Goal: Information Seeking & Learning: Learn about a topic

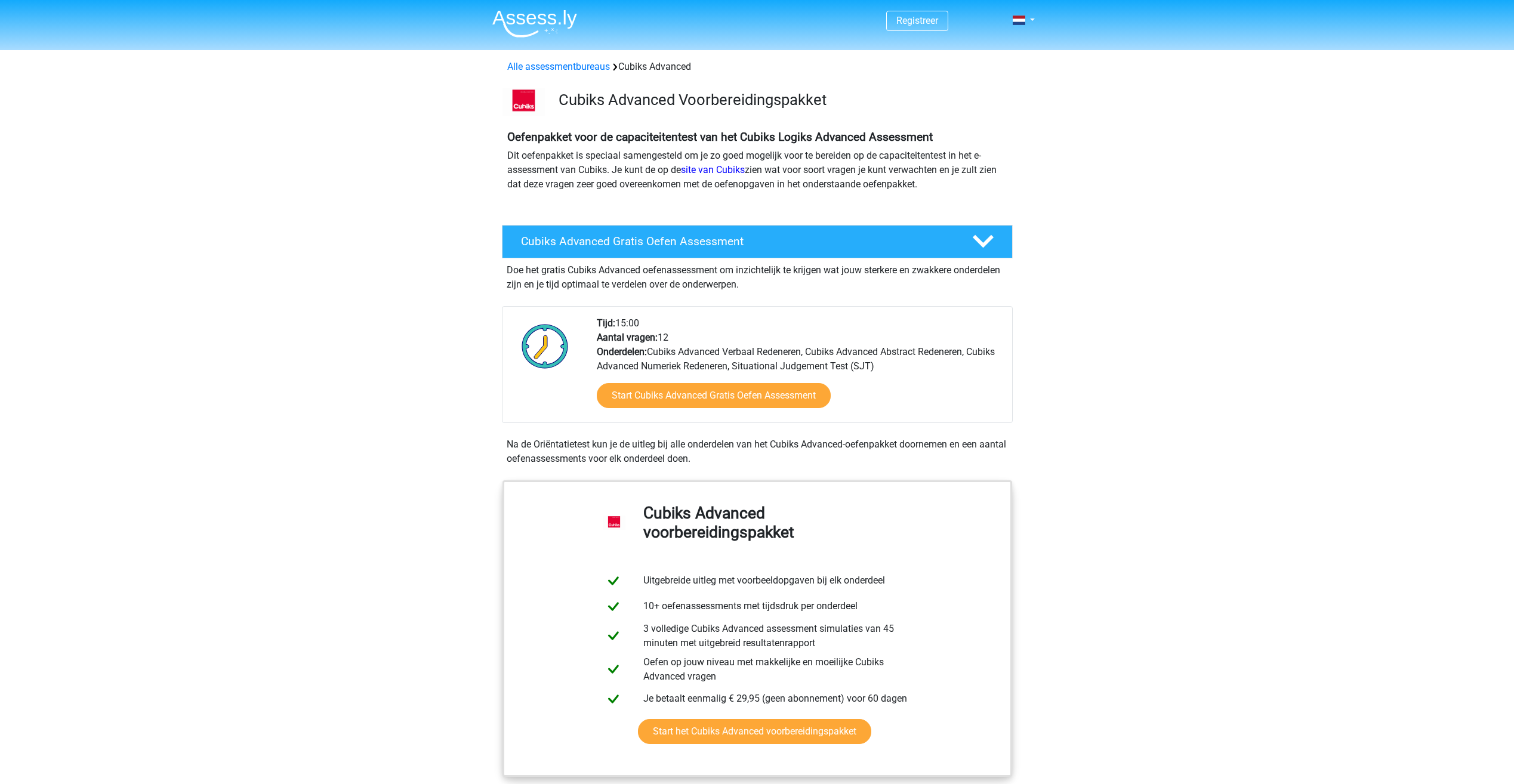
scroll to position [52, 0]
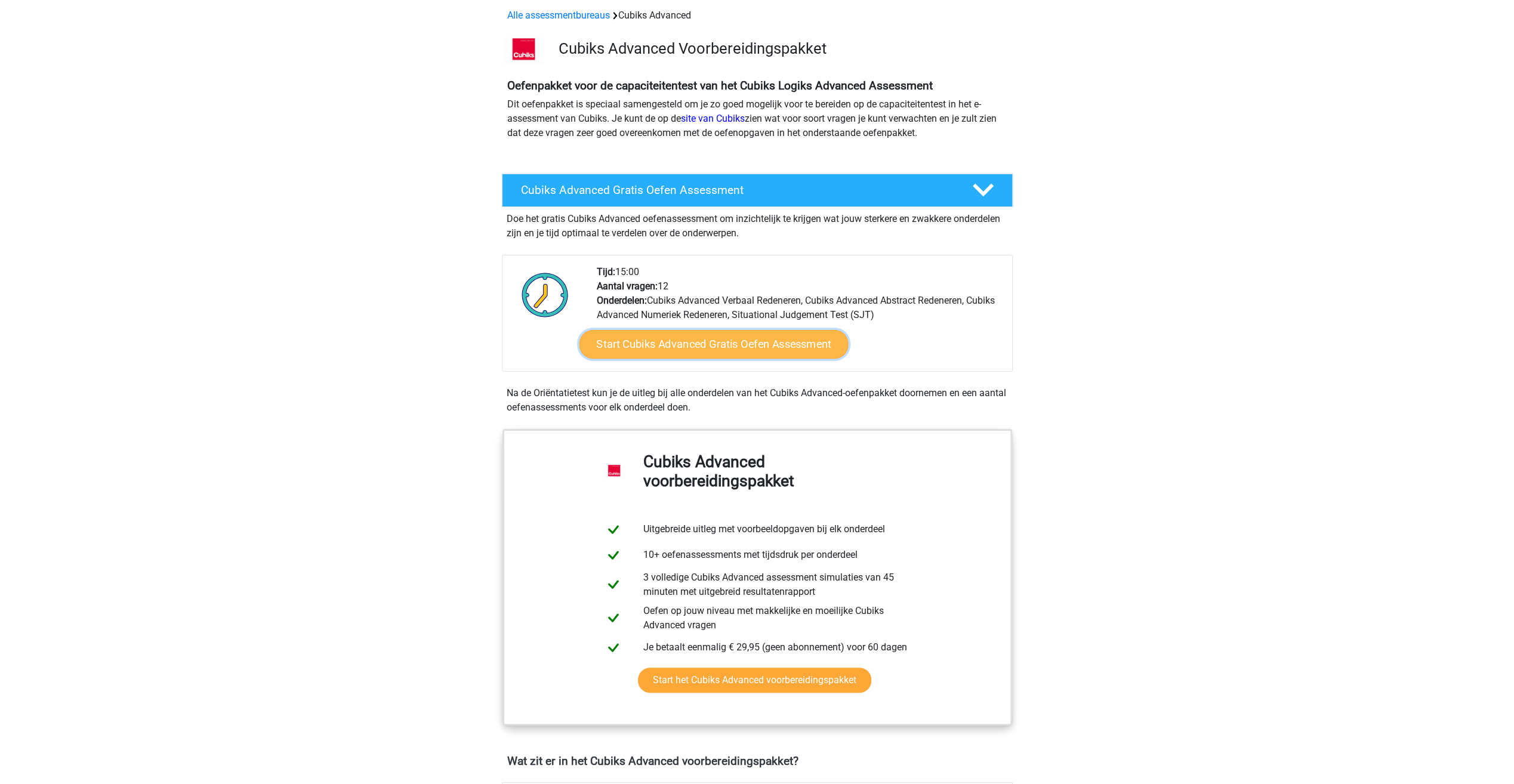
click at [675, 344] on link "Start Cubiks Advanced Gratis Oefen Assessment" at bounding box center [713, 344] width 269 height 28
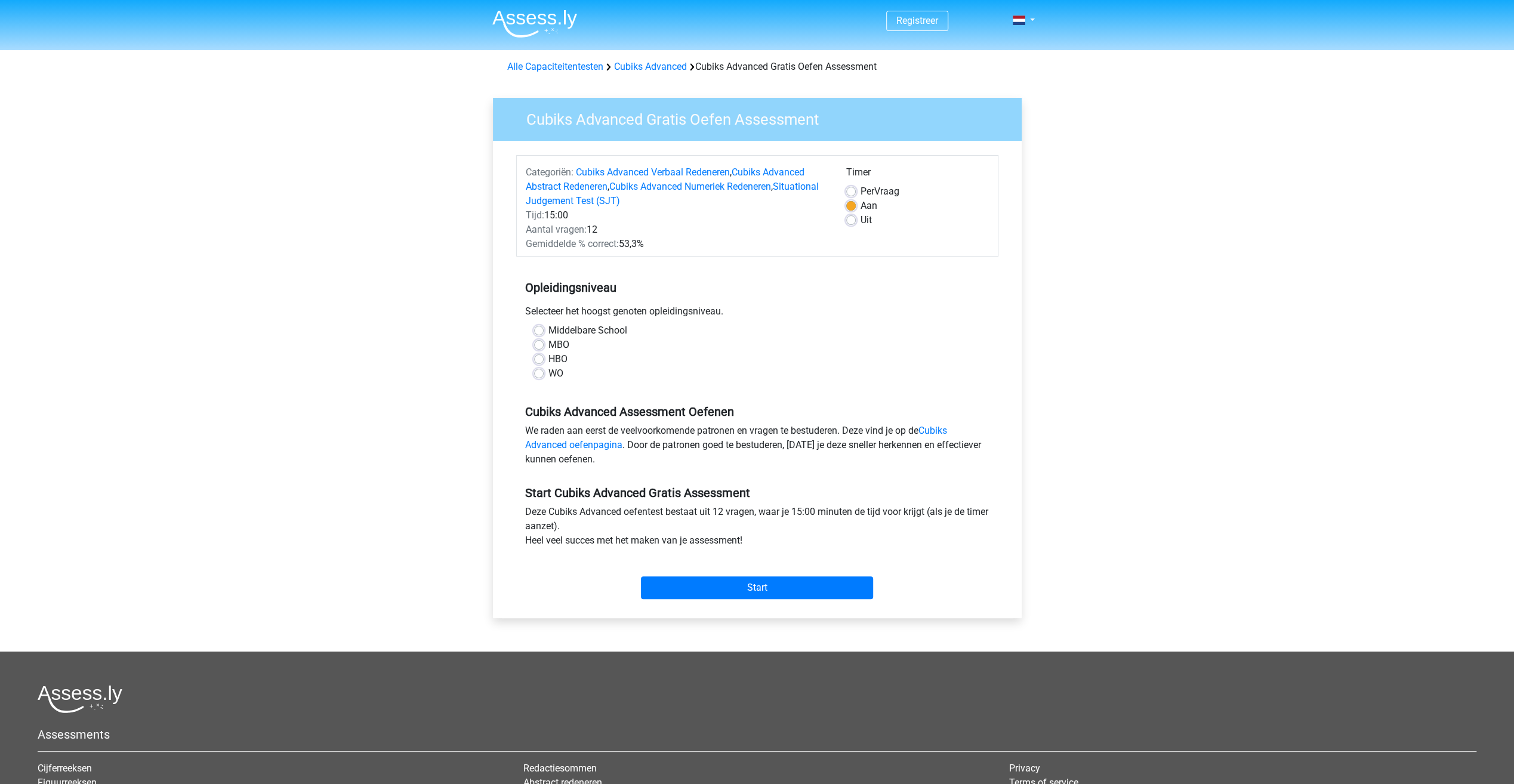
click at [550, 359] on label "HBO" at bounding box center [557, 359] width 19 height 14
click at [544, 359] on input "HBO" at bounding box center [538, 358] width 9 height 12
radio input "true"
drag, startPoint x: 795, startPoint y: 588, endPoint x: 928, endPoint y: 344, distance: 277.9
click at [928, 344] on form "Categoriën: Cubiks Advanced Verbaal Redeneren , Cubiks Advanced Abstract Redene…" at bounding box center [757, 379] width 482 height 449
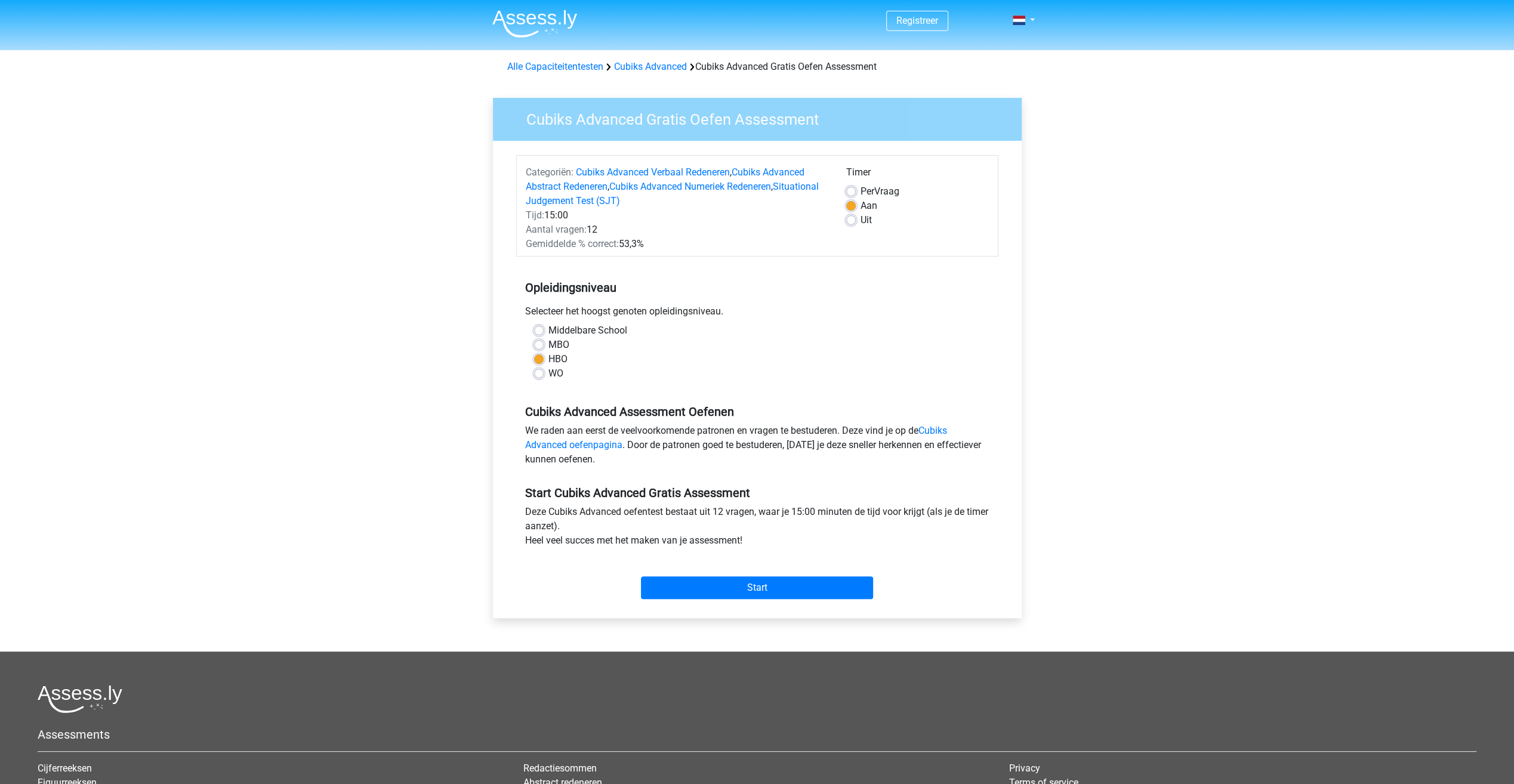
click at [861, 224] on label "Uit" at bounding box center [867, 219] width 12 height 14
click at [853, 224] on input "Uit" at bounding box center [850, 219] width 9 height 12
radio input "true"
click at [771, 590] on input "Start" at bounding box center [757, 587] width 232 height 23
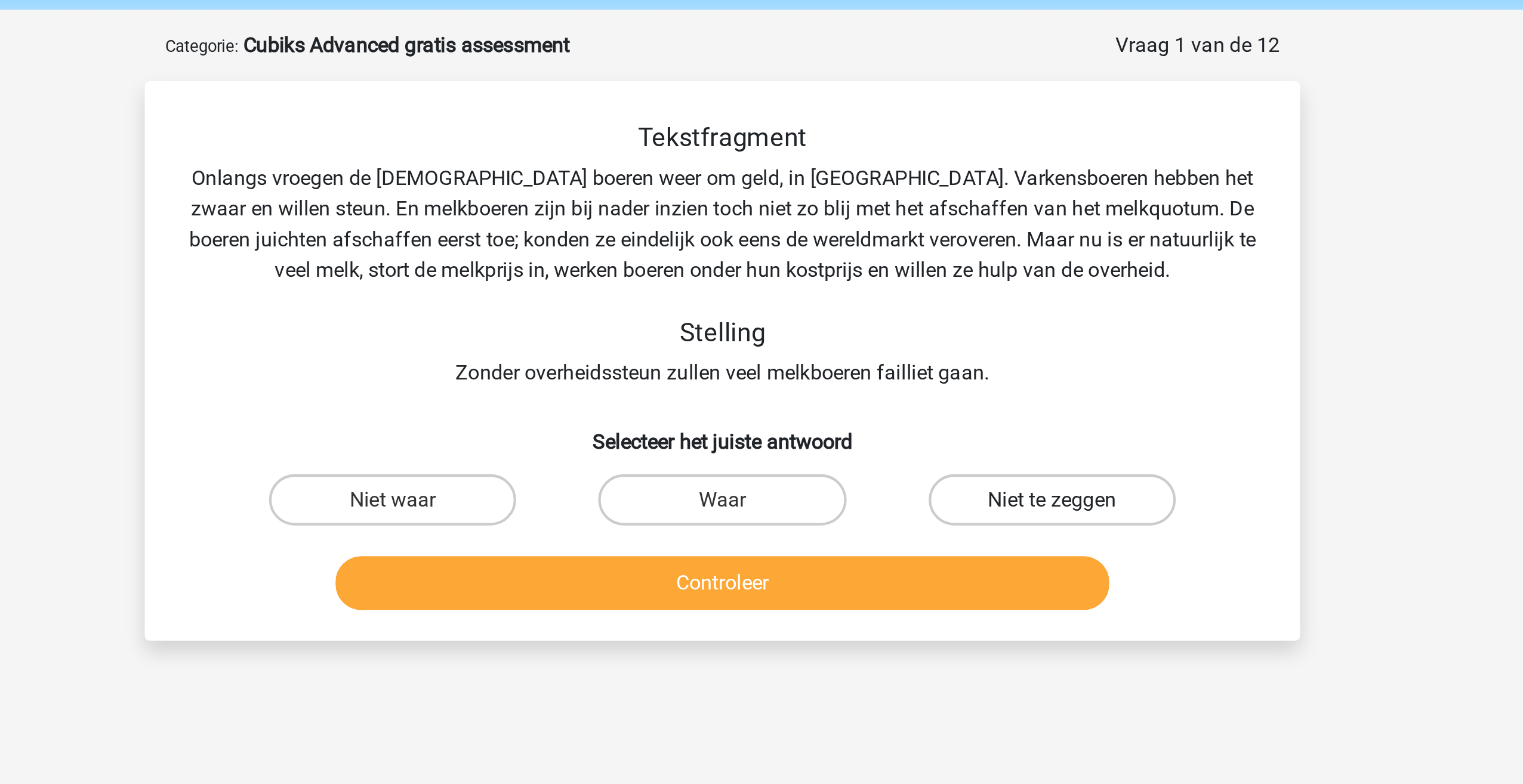
click at [877, 280] on label "Niet te zeggen" at bounding box center [915, 279] width 115 height 24
click at [915, 280] on input "Niet te zeggen" at bounding box center [918, 282] width 8 height 8
radio input "true"
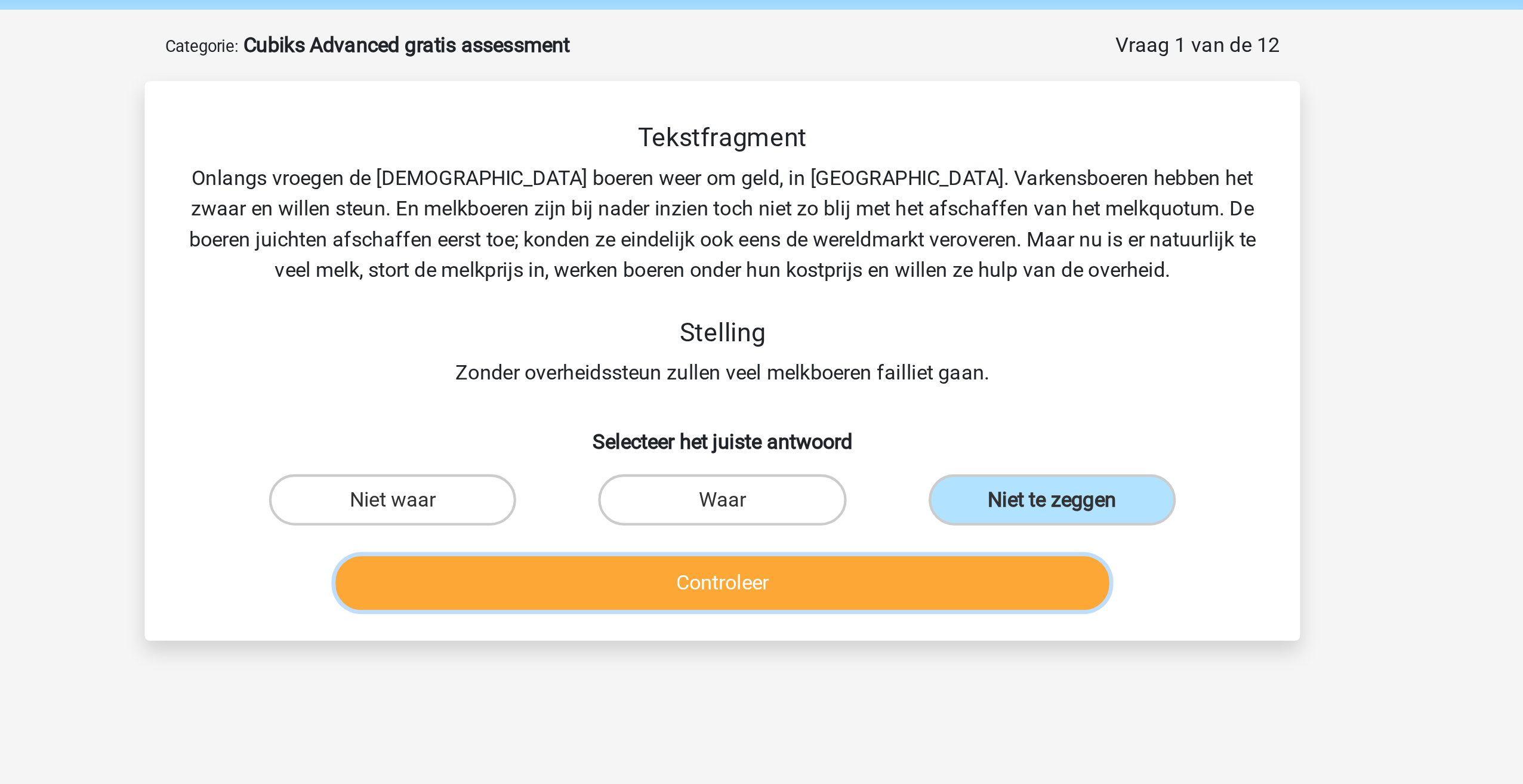
click at [838, 310] on button "Controleer" at bounding box center [762, 318] width 361 height 25
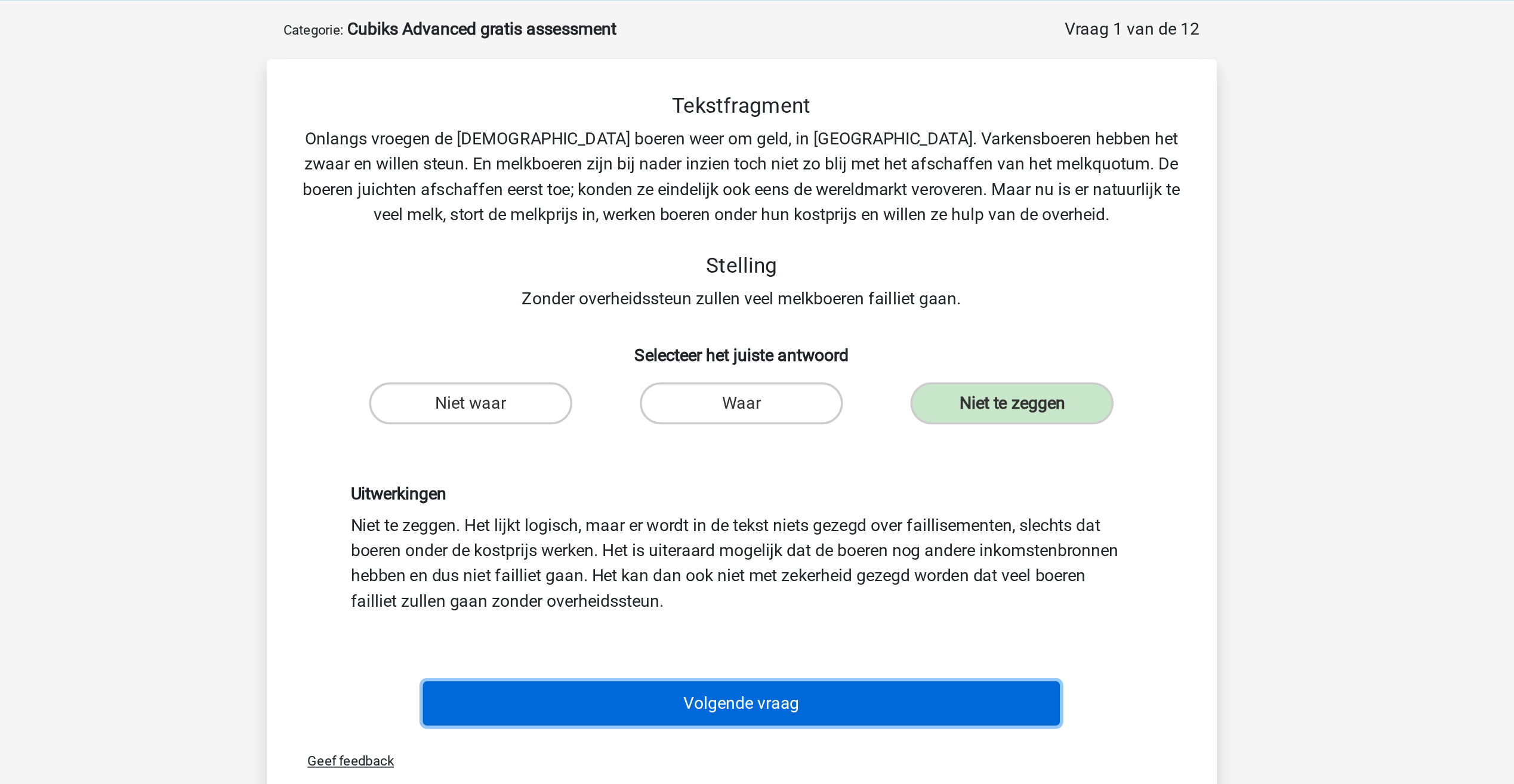
click at [779, 452] on button "Volgende vraag" at bounding box center [757, 449] width 361 height 25
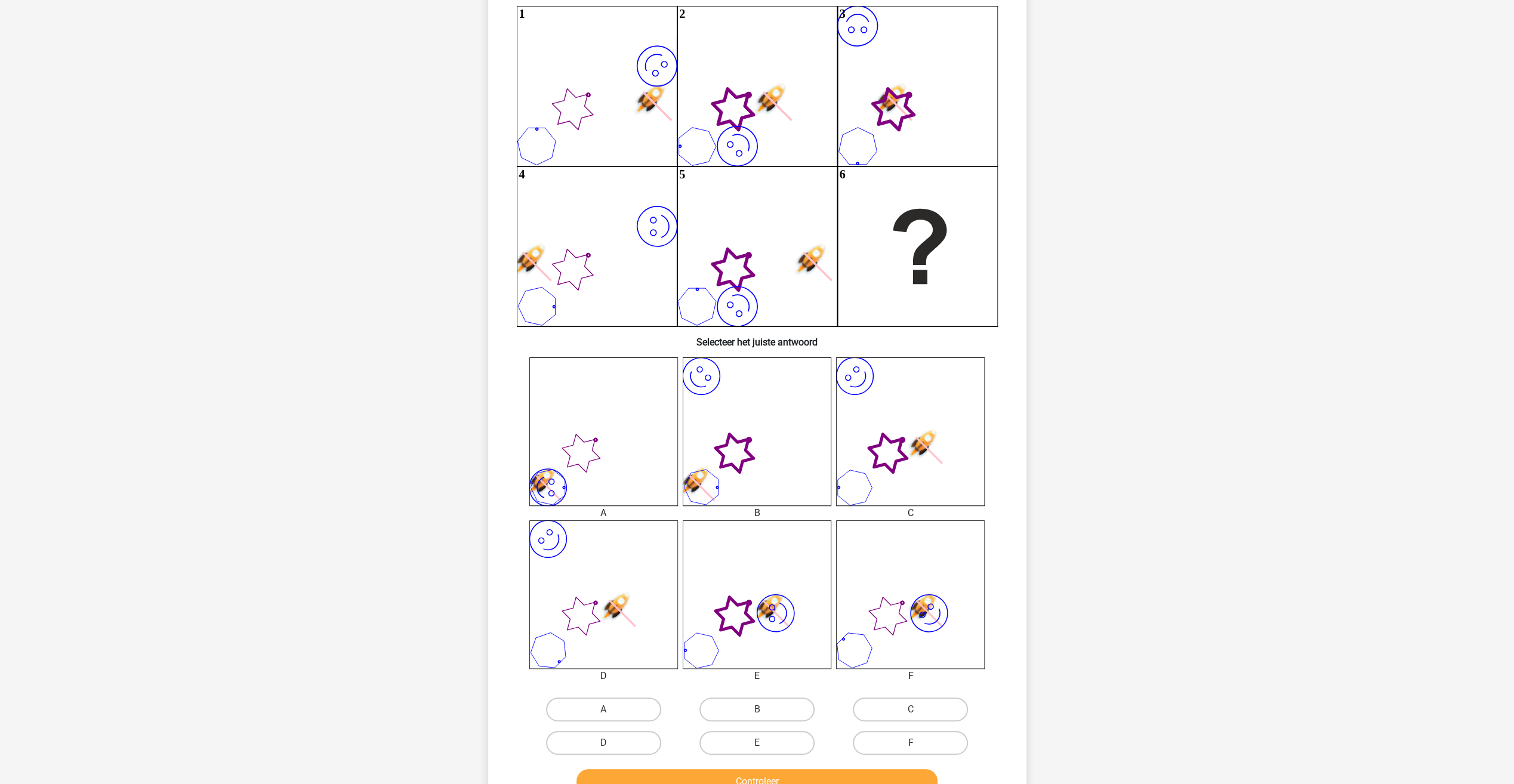
scroll to position [113, 0]
click at [913, 720] on label "C" at bounding box center [910, 711] width 115 height 24
click at [913, 719] on input "C" at bounding box center [914, 715] width 8 height 8
radio input "true"
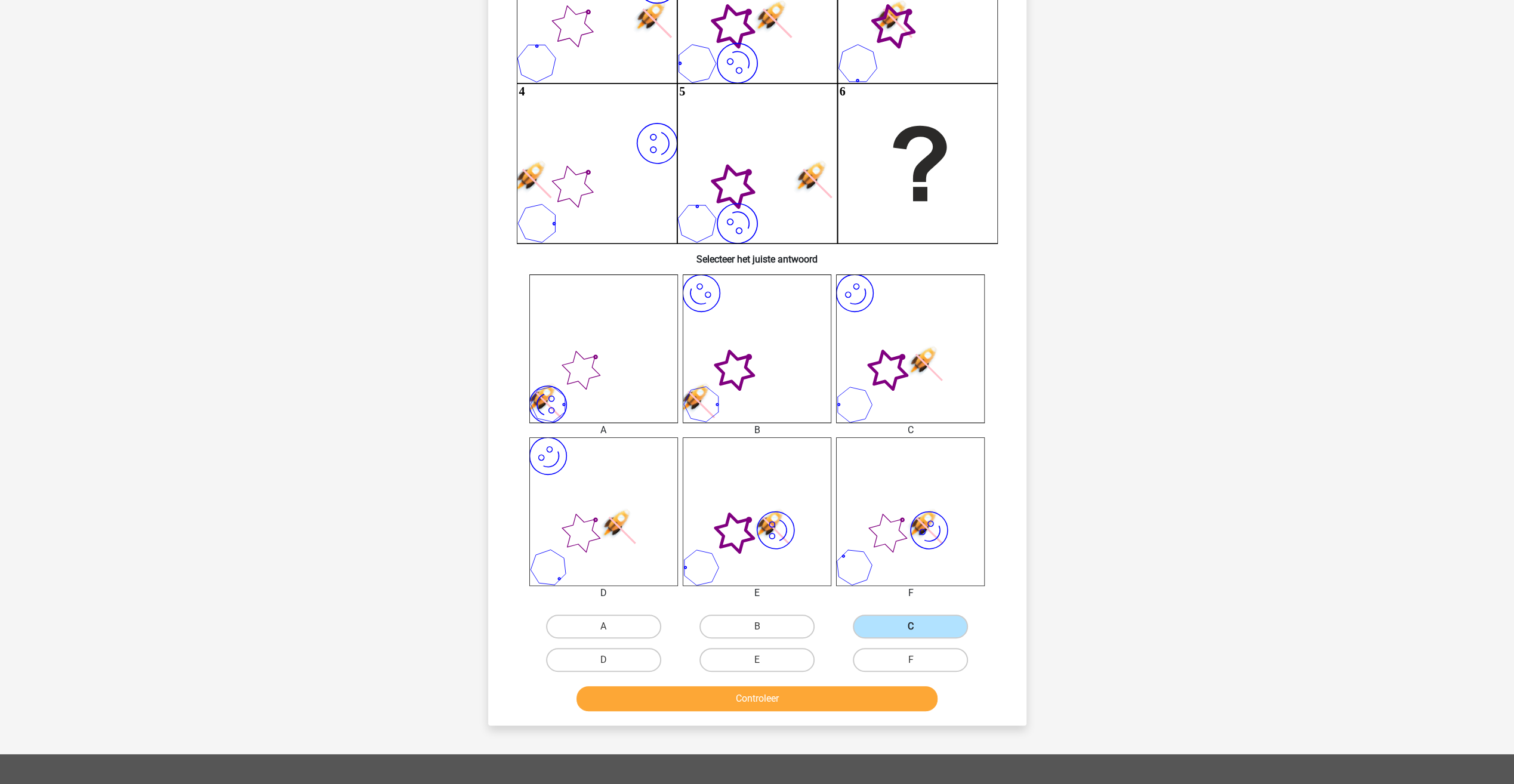
scroll to position [204, 0]
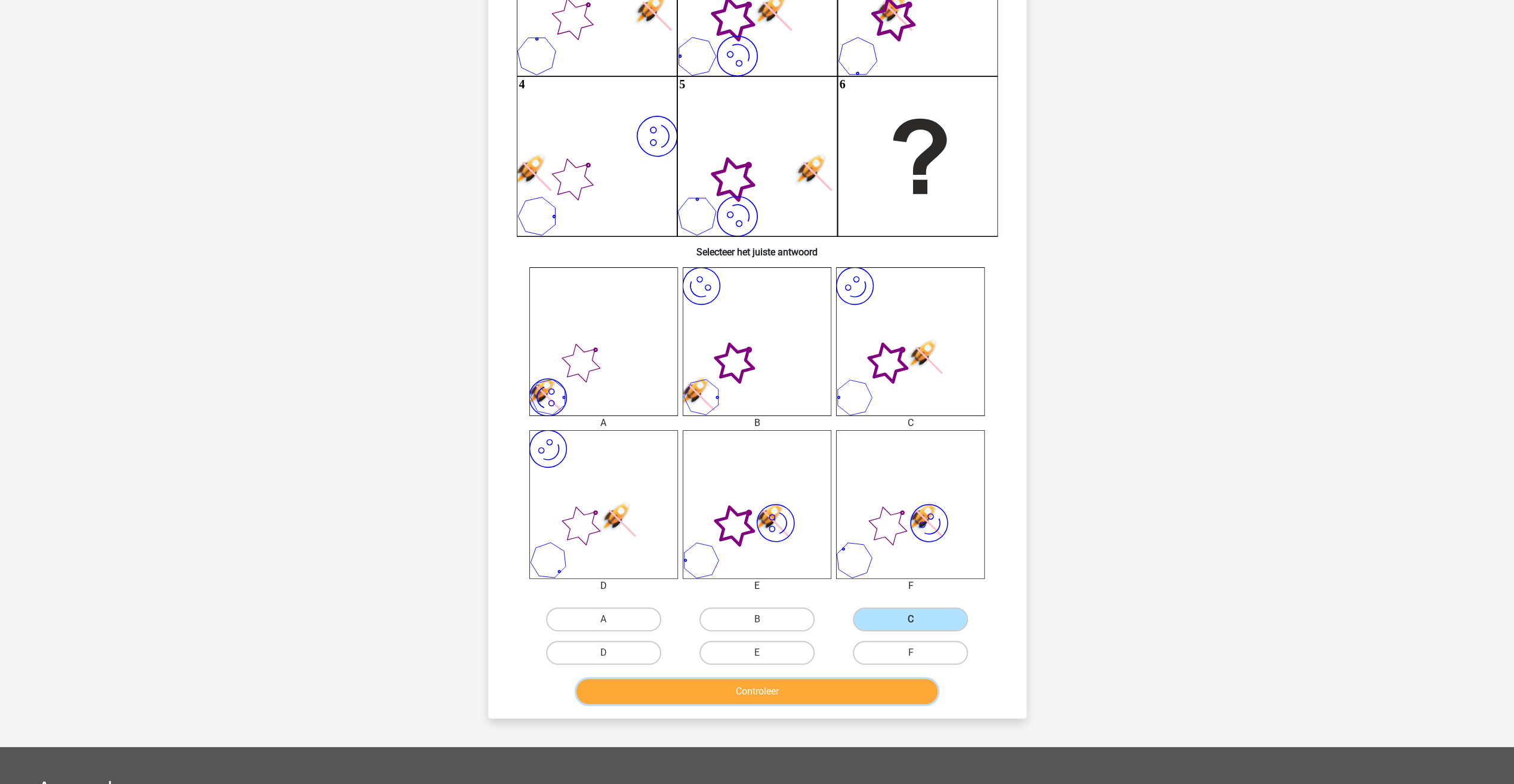
click at [841, 693] on button "Controleer" at bounding box center [757, 691] width 361 height 25
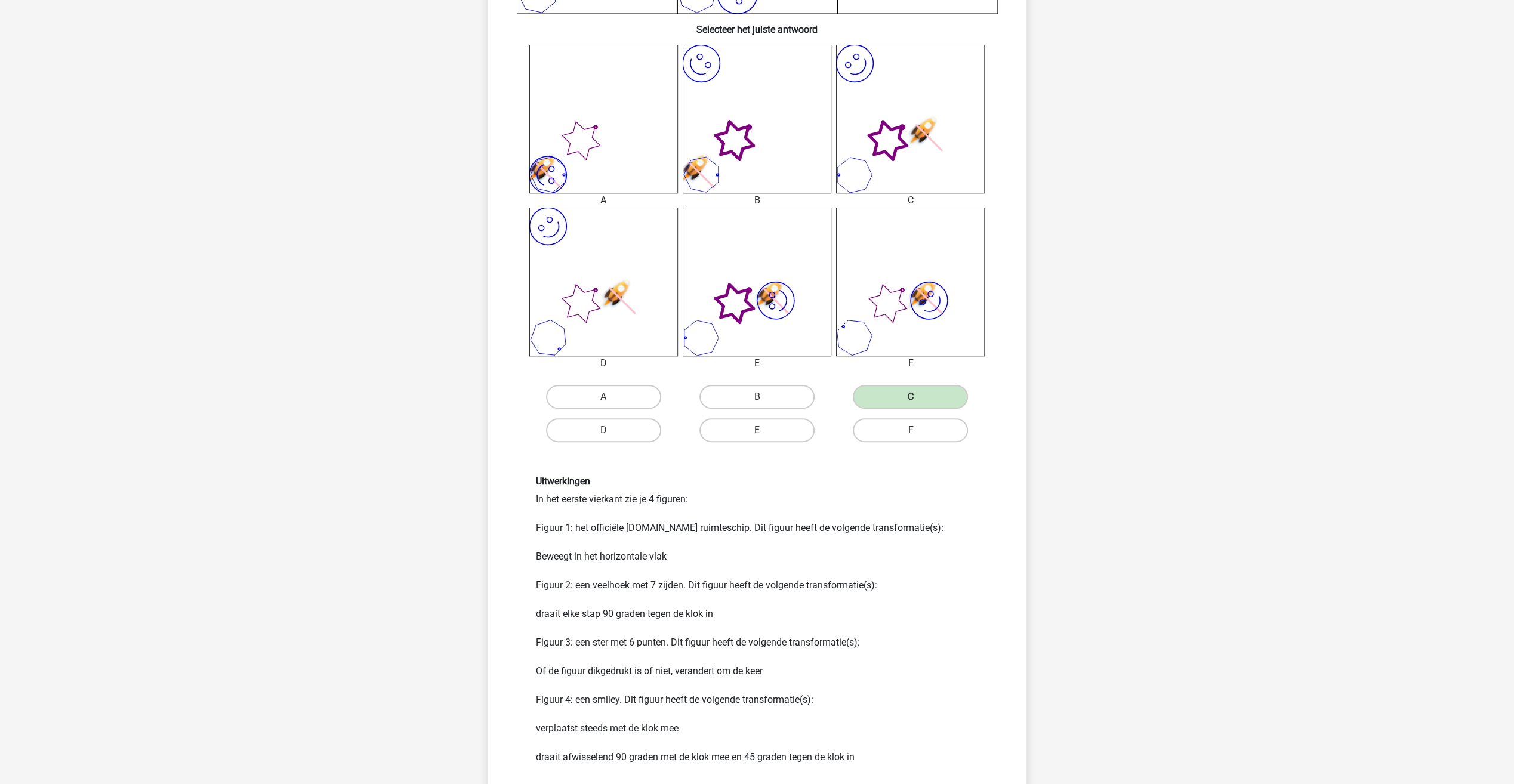
scroll to position [429, 0]
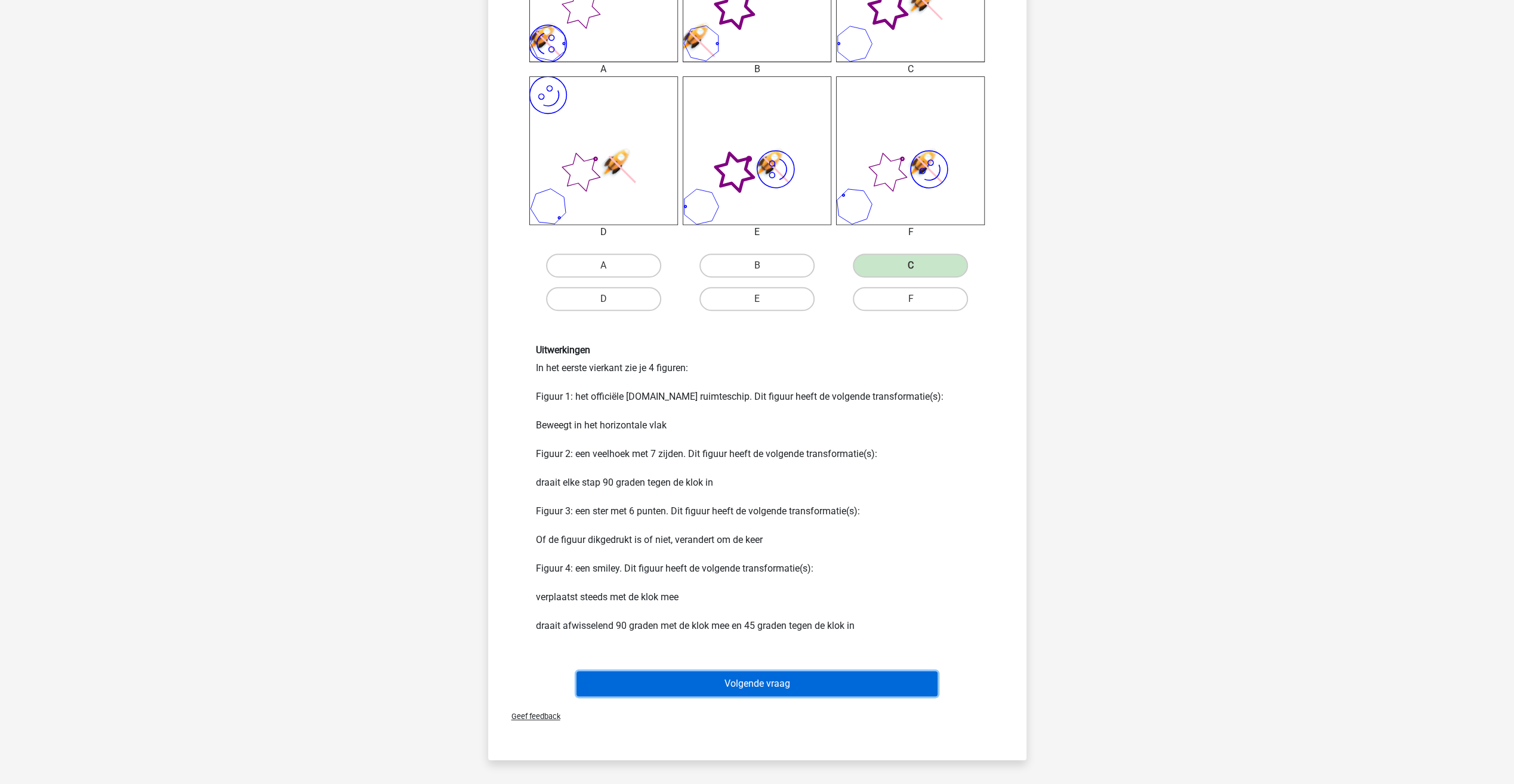
click at [827, 681] on button "Volgende vraag" at bounding box center [757, 684] width 361 height 25
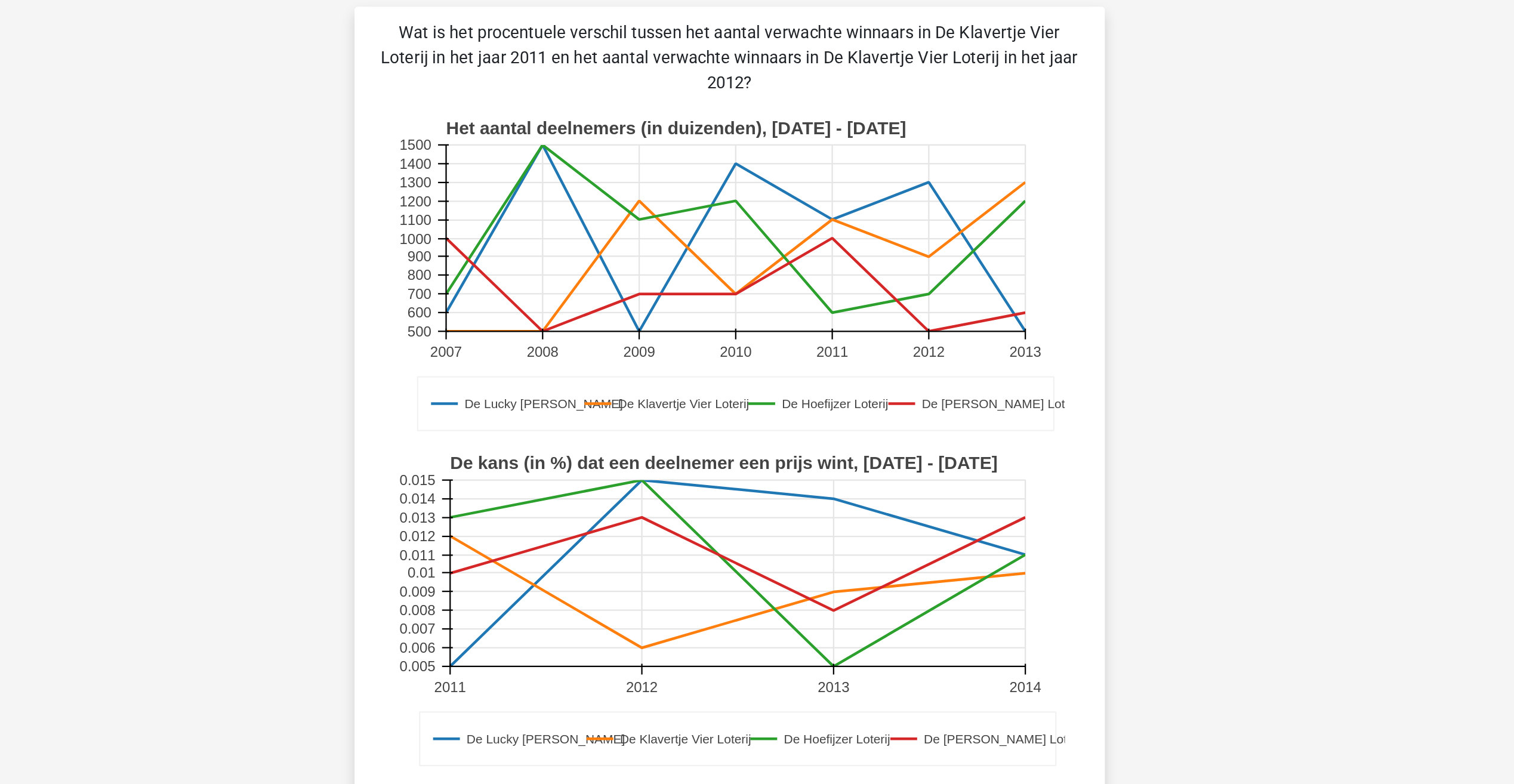
scroll to position [3, 0]
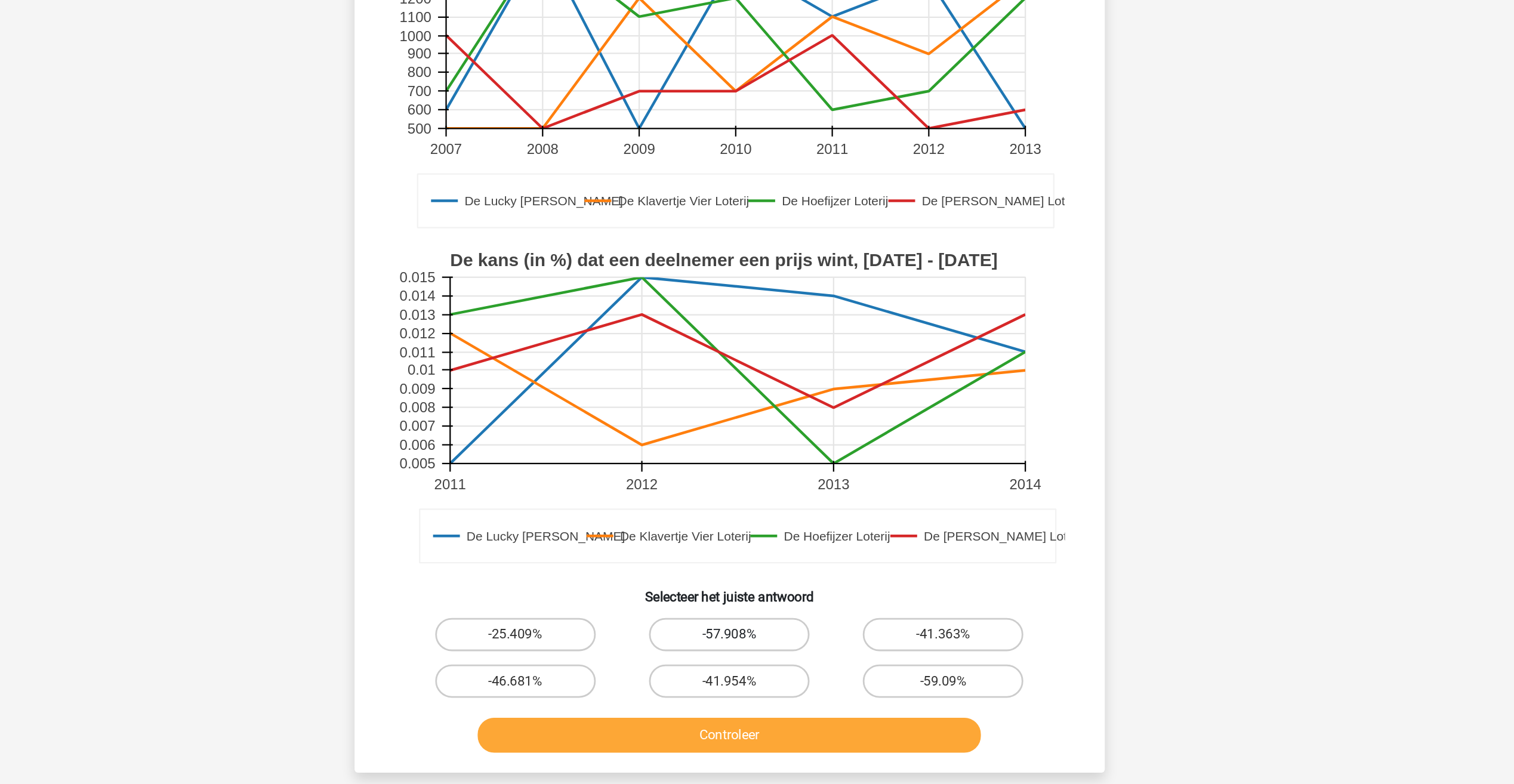
click at [737, 683] on label "-57.908%" at bounding box center [757, 676] width 115 height 24
click at [757, 683] on input "-57.908%" at bounding box center [760, 680] width 8 height 8
radio input "true"
click at [755, 761] on div "Controleer" at bounding box center [757, 751] width 460 height 30
click at [760, 751] on button "Controleer" at bounding box center [757, 748] width 361 height 25
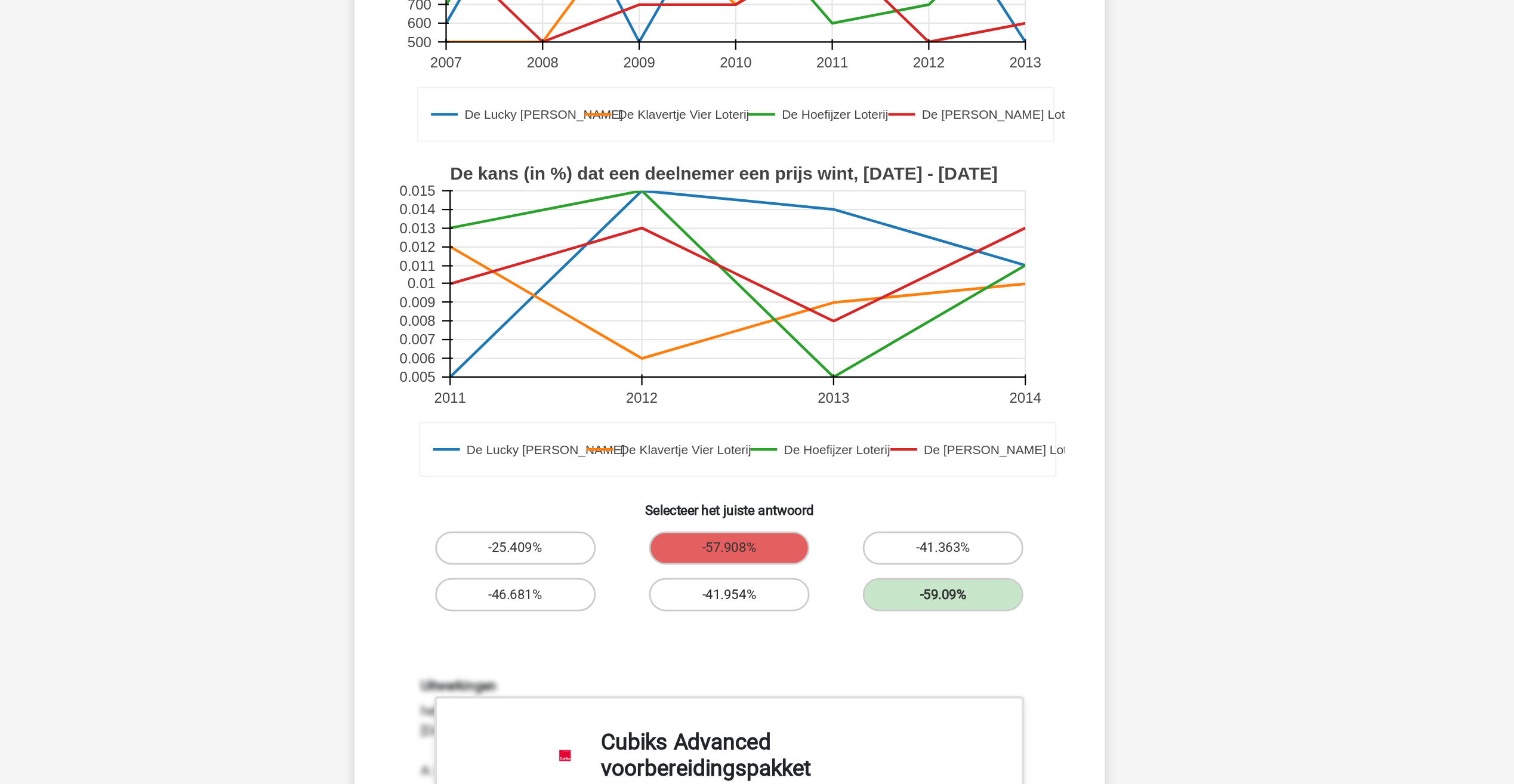
scroll to position [80, 0]
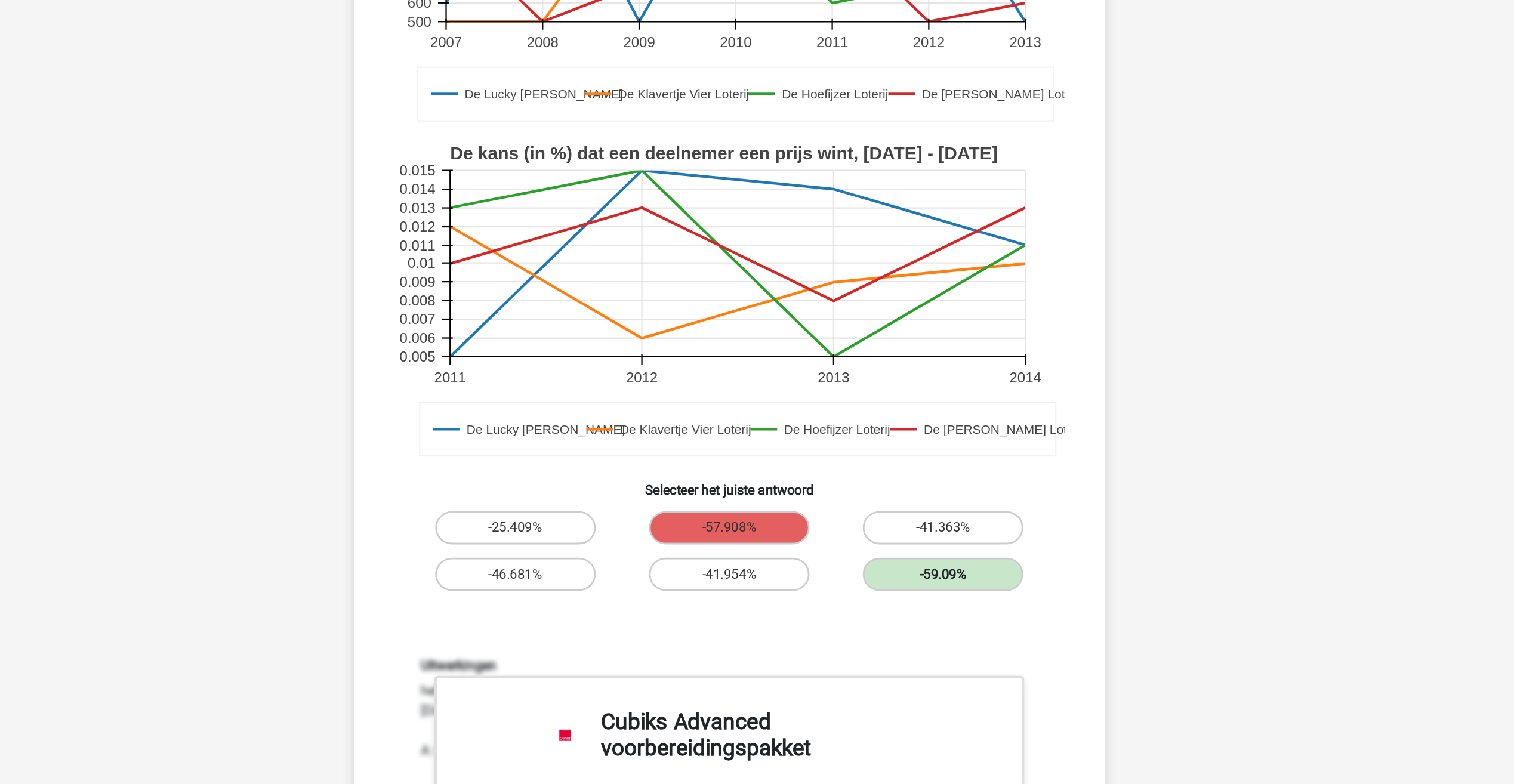
click at [872, 638] on label "-59.09%" at bounding box center [910, 633] width 115 height 24
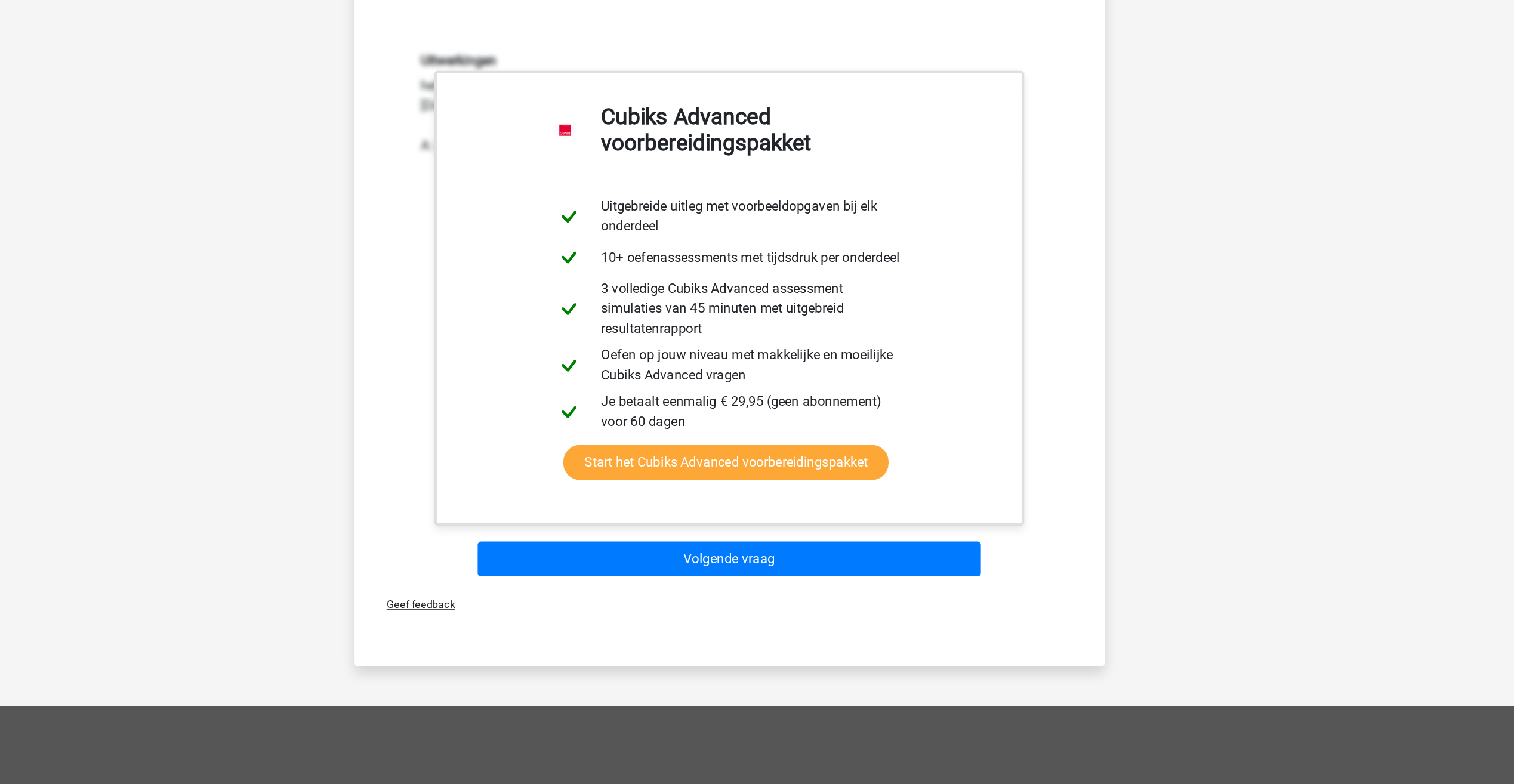
scroll to position [515, 0]
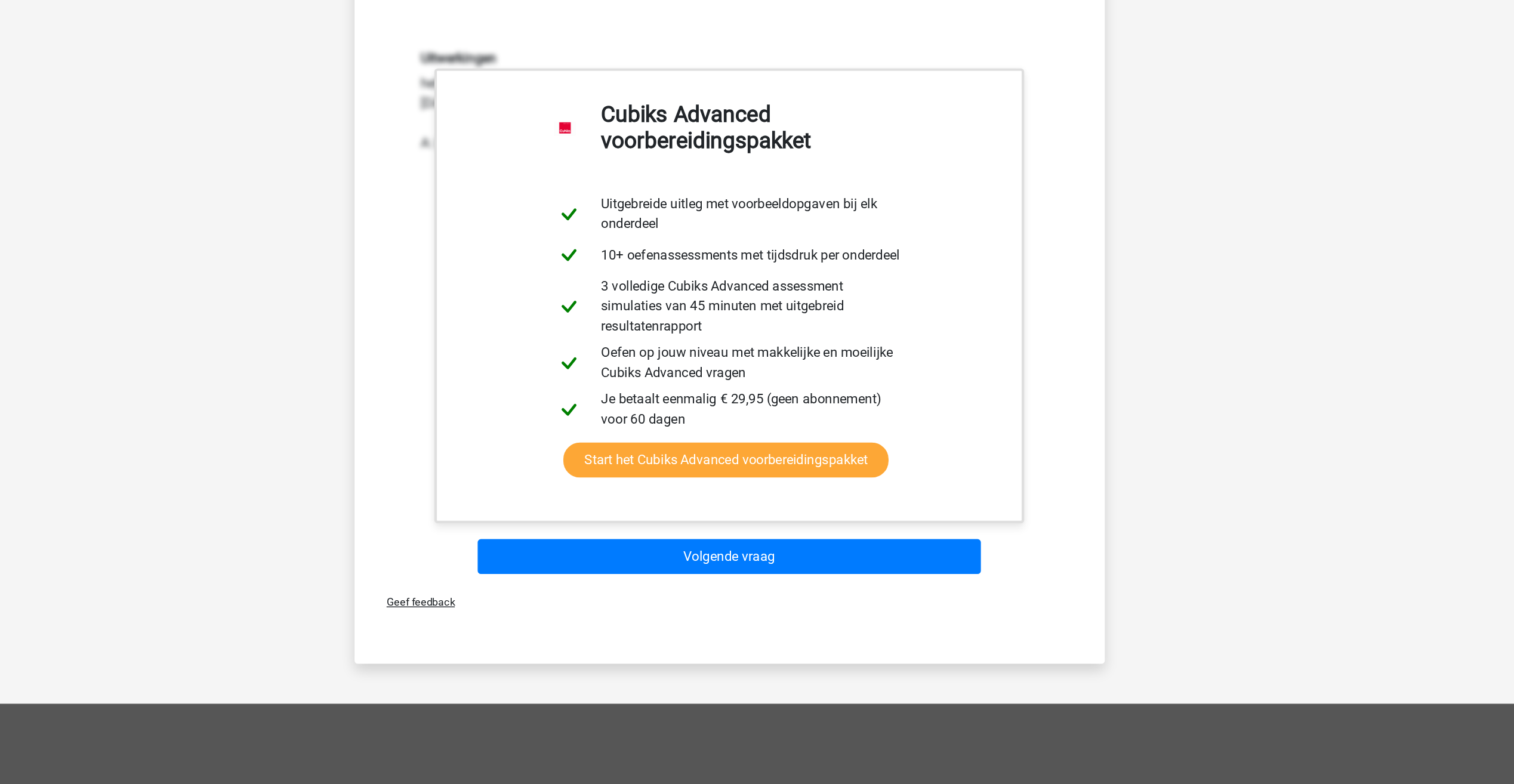
click at [1024, 616] on div "Wat is het procentuele verschil tussen het aantal verwachte winnaars in De Klav…" at bounding box center [757, 133] width 538 height 1129
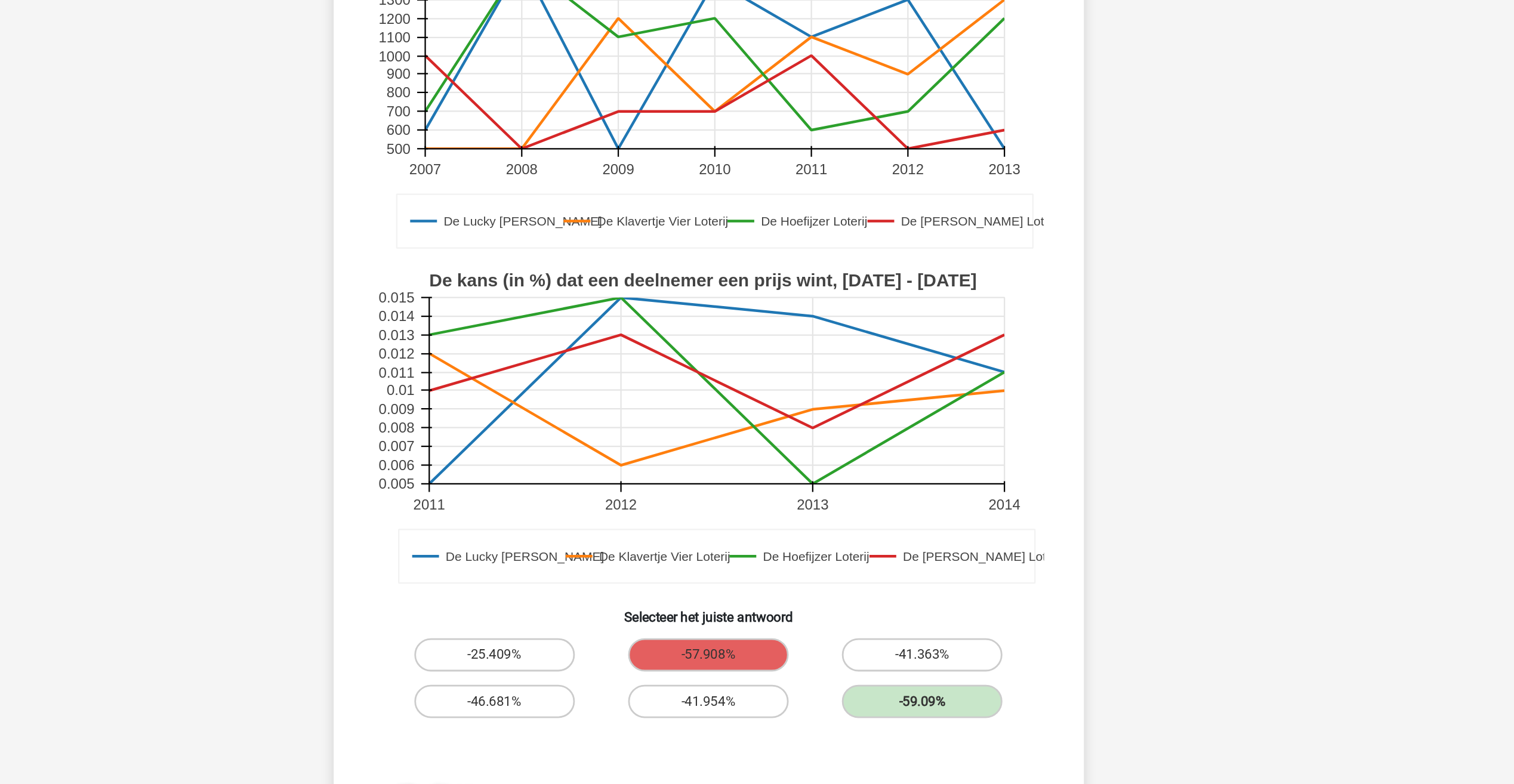
scroll to position [24, 0]
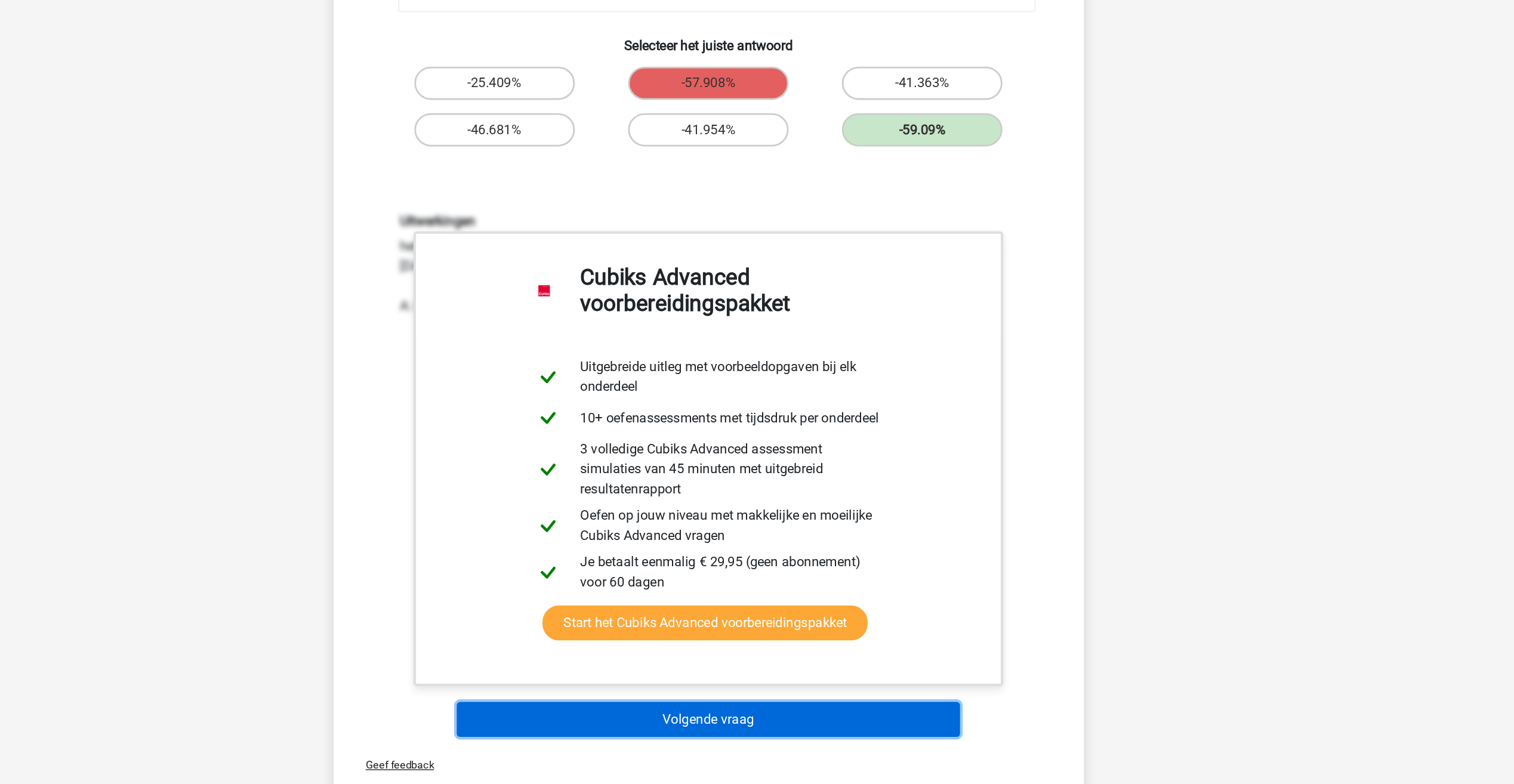
click at [719, 731] on button "Volgende vraag" at bounding box center [757, 737] width 361 height 25
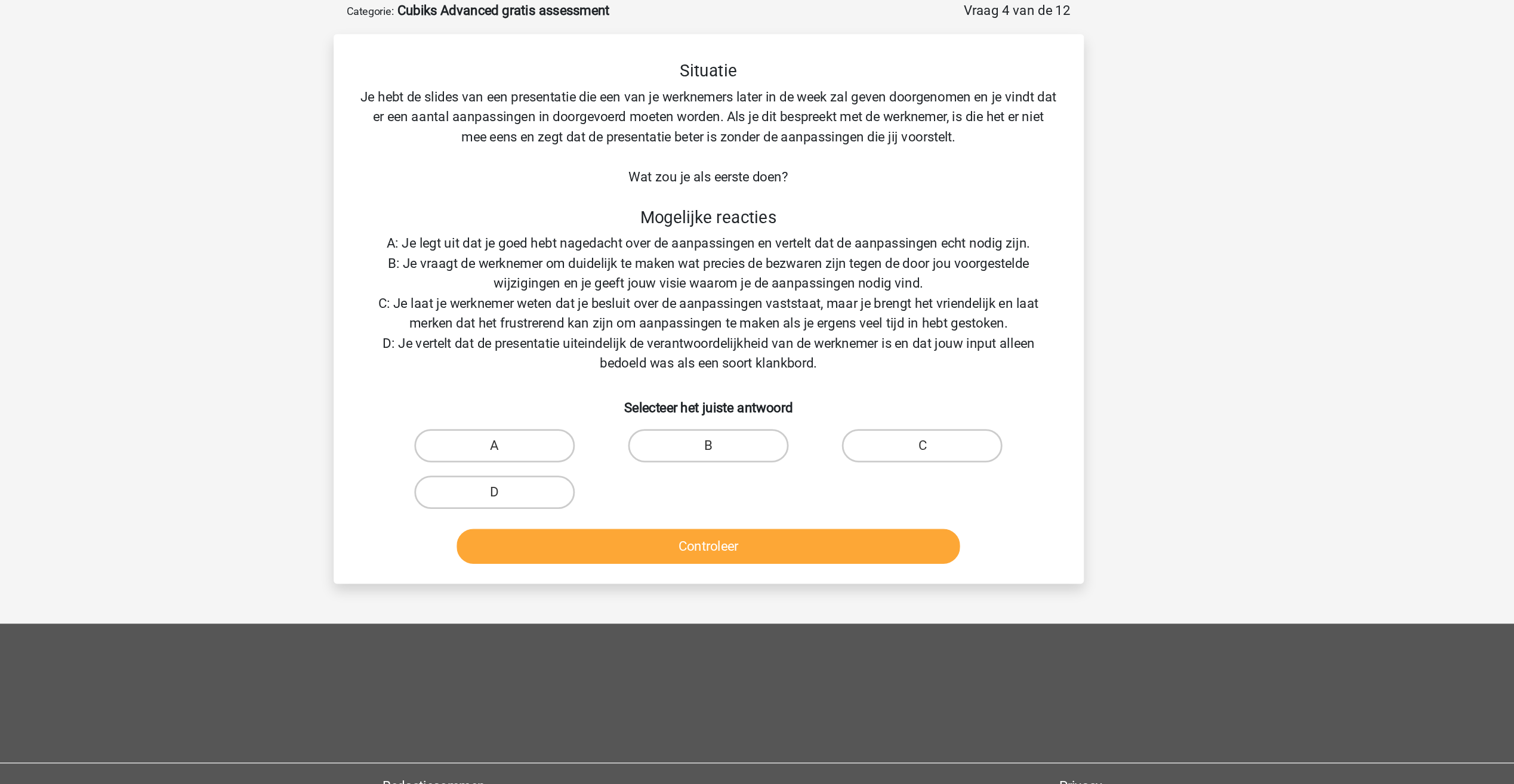
scroll to position [0, 0]
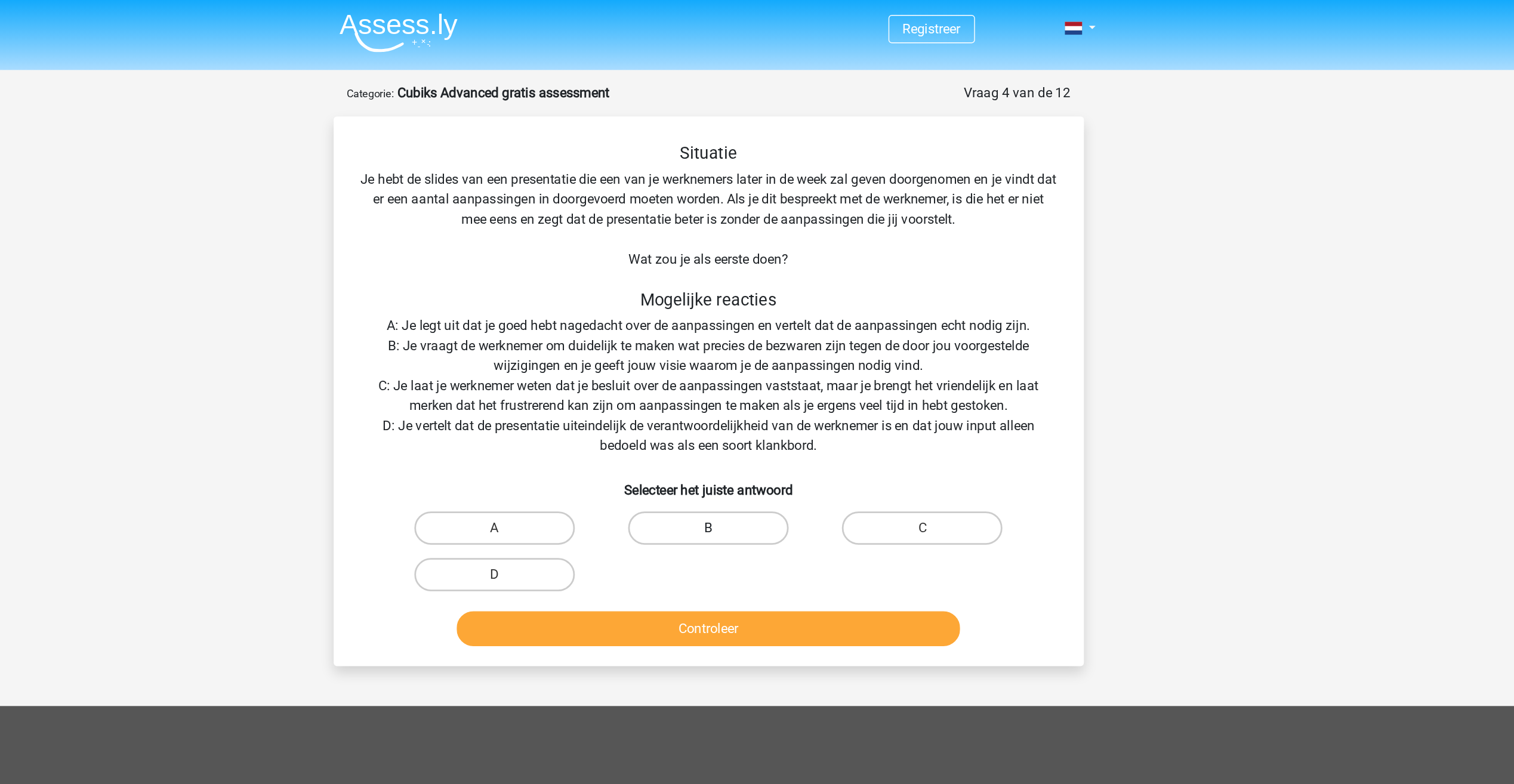
click at [727, 369] on label "B" at bounding box center [757, 379] width 115 height 24
click at [757, 379] on input "B" at bounding box center [760, 382] width 8 height 8
radio input "true"
click at [743, 463] on button "Controleer" at bounding box center [757, 451] width 361 height 25
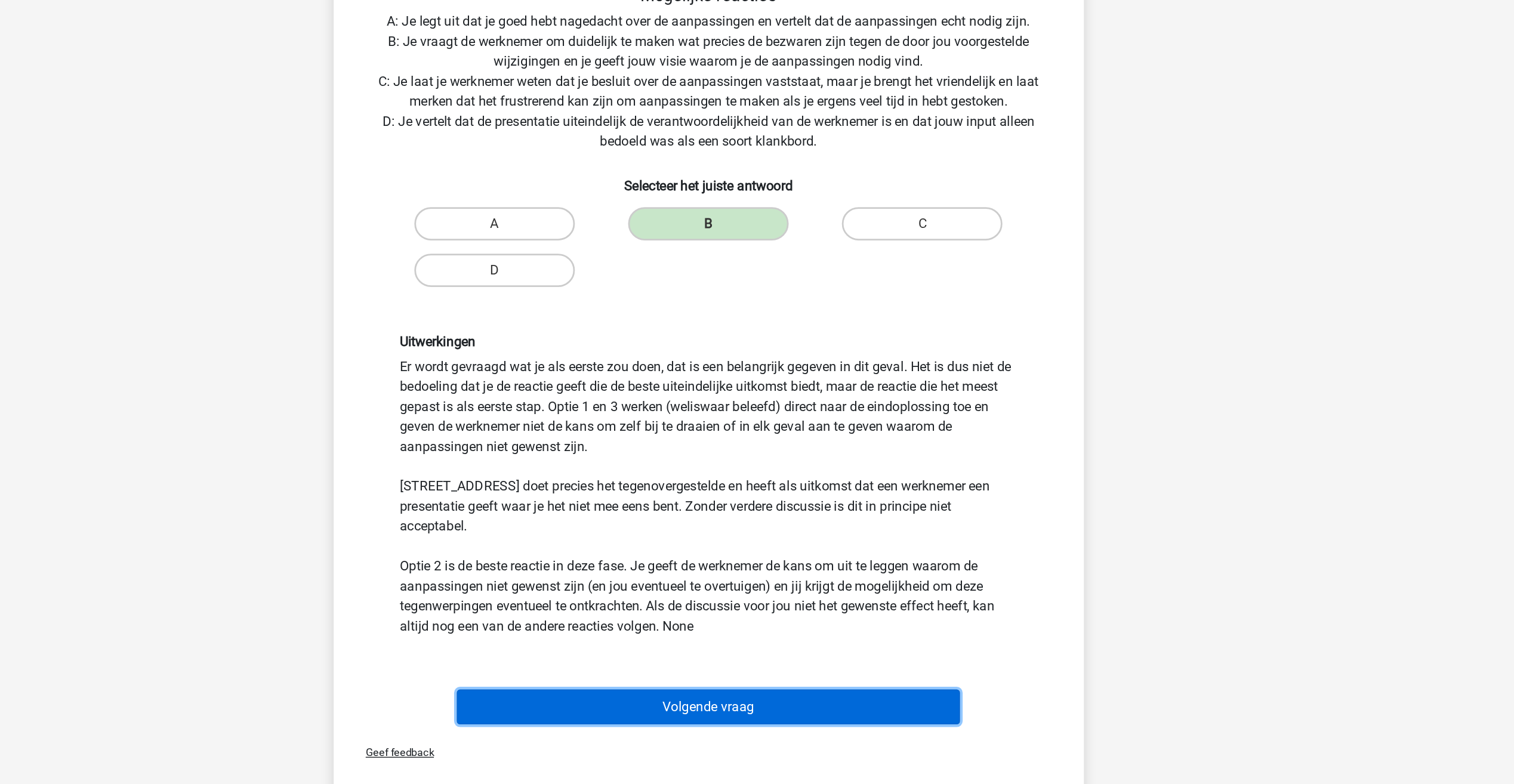
click at [754, 713] on button "Volgende vraag" at bounding box center [757, 726] width 361 height 25
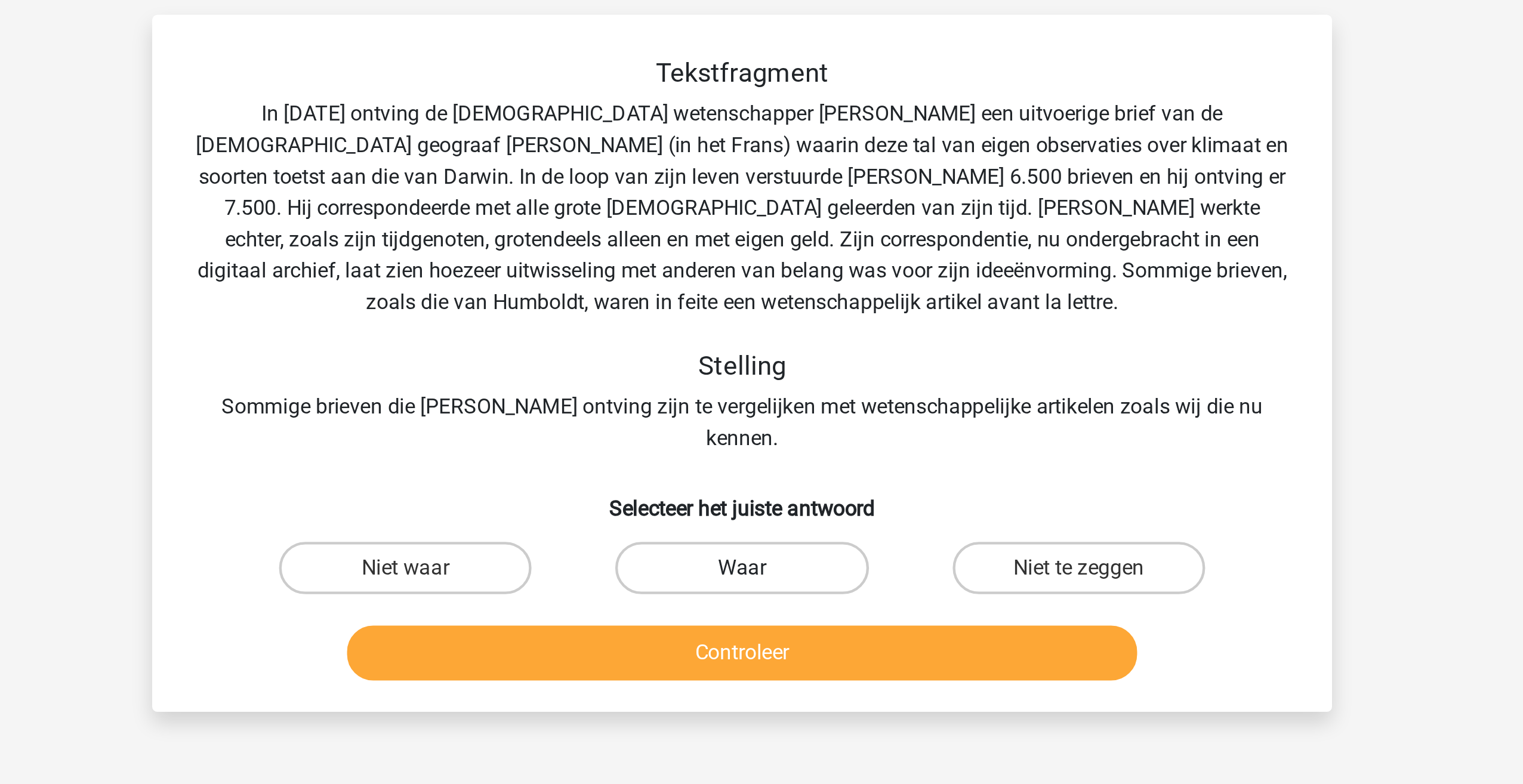
click at [731, 326] on label "Waar" at bounding box center [761, 335] width 115 height 24
click at [762, 336] on input "Waar" at bounding box center [765, 339] width 8 height 8
radio input "true"
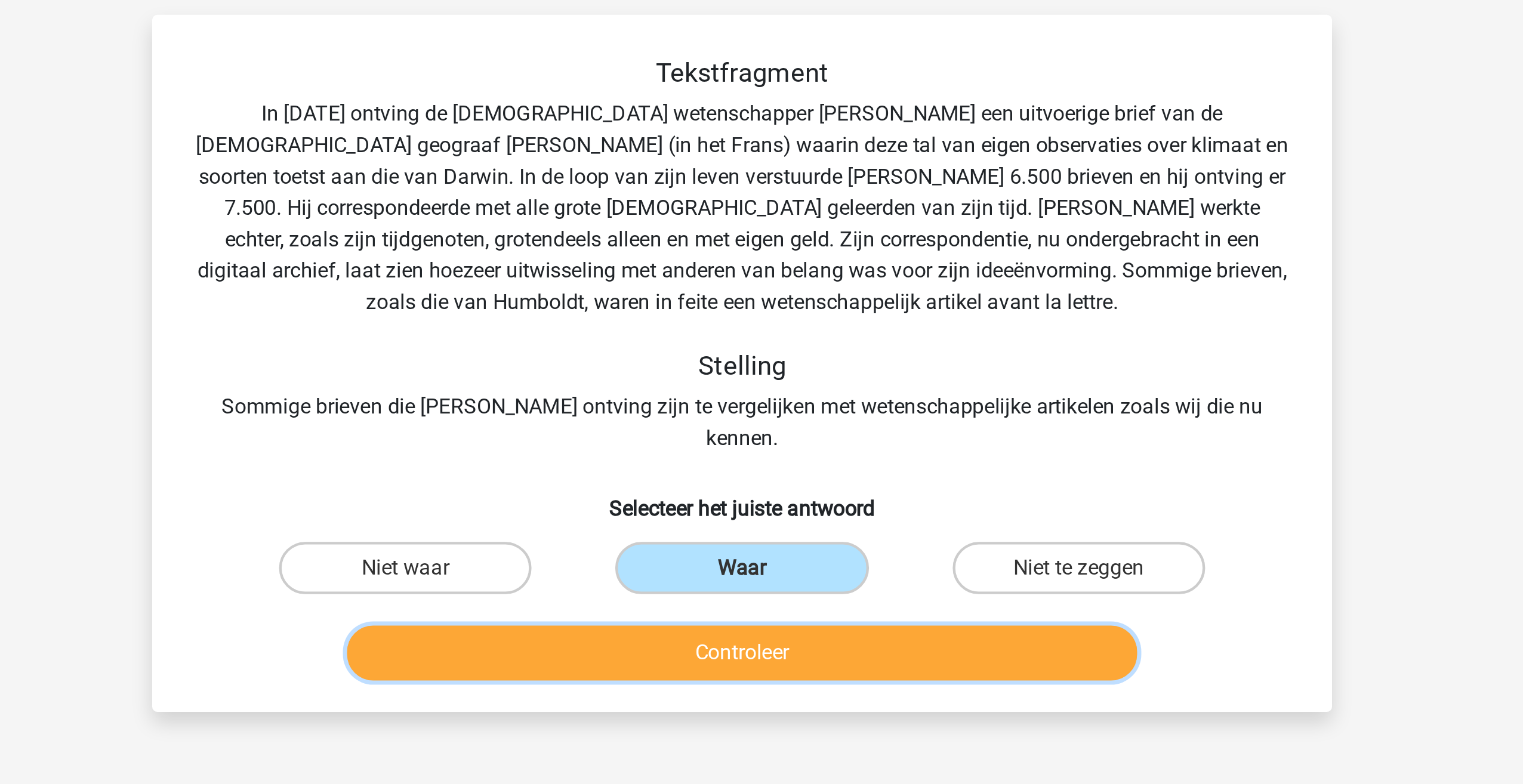
click at [736, 362] on button "Controleer" at bounding box center [762, 374] width 361 height 25
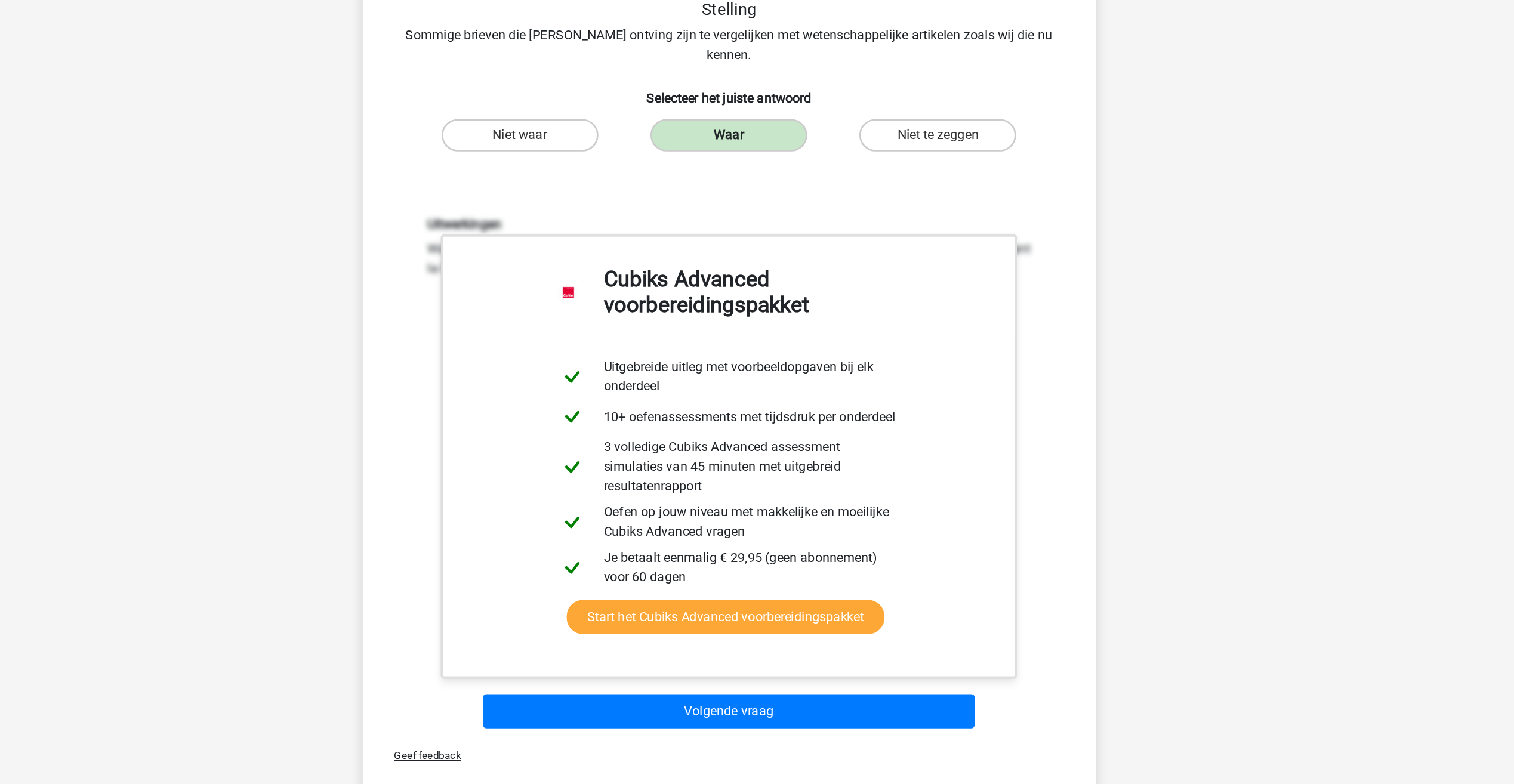
scroll to position [28, 0]
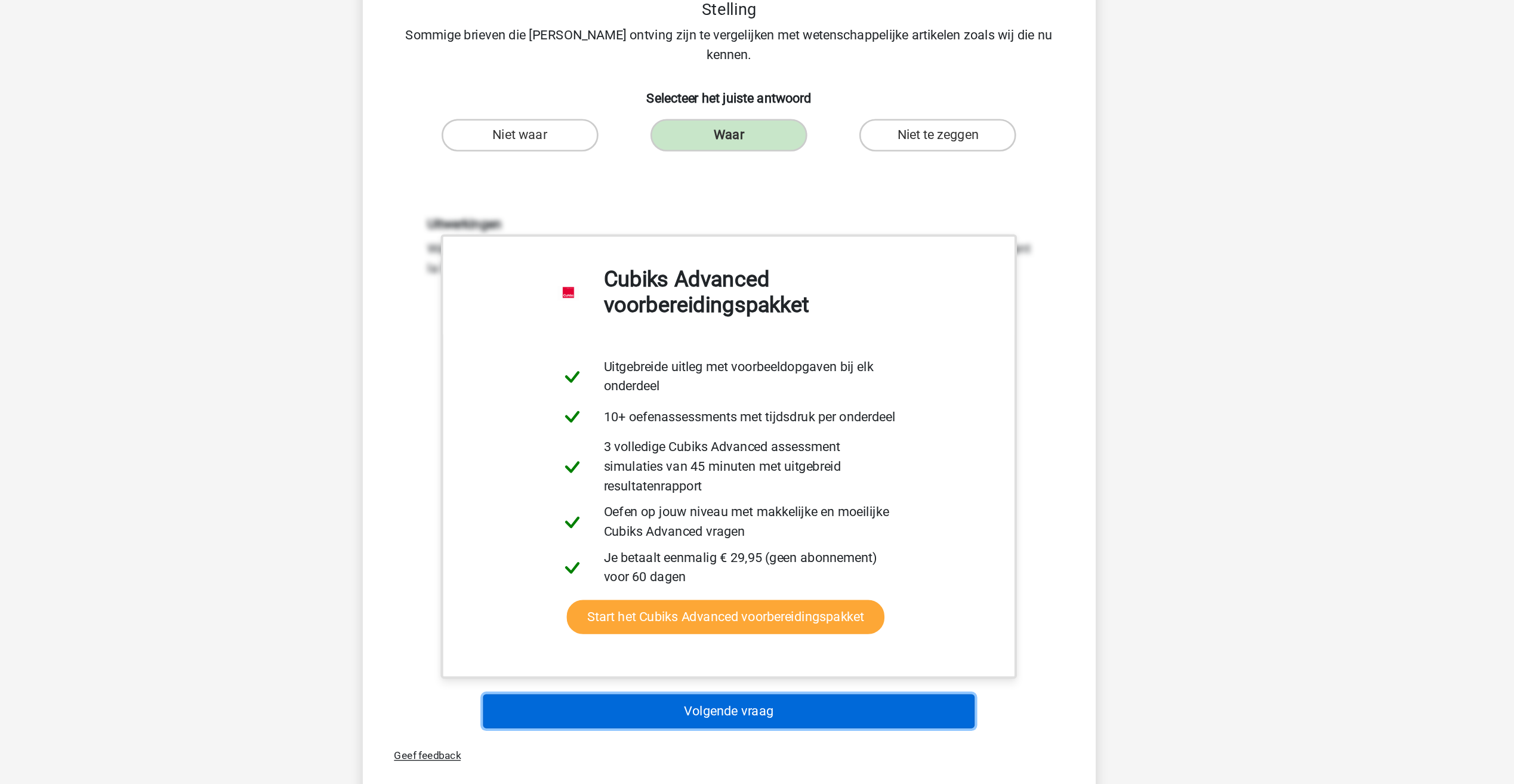
click at [754, 719] on button "Volgende vraag" at bounding box center [757, 731] width 361 height 25
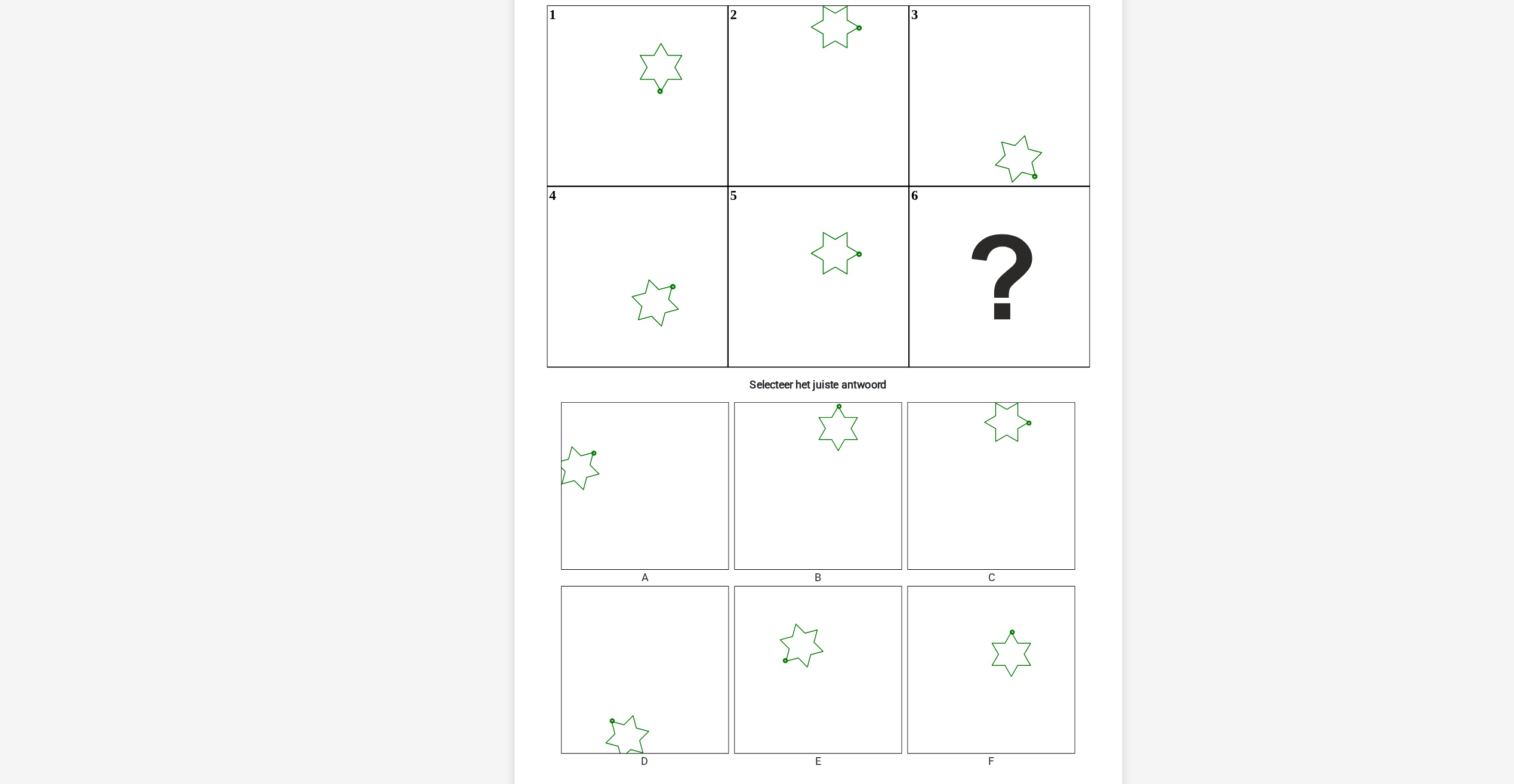
scroll to position [66, 0]
click at [927, 548] on icon at bounding box center [910, 480] width 148 height 148
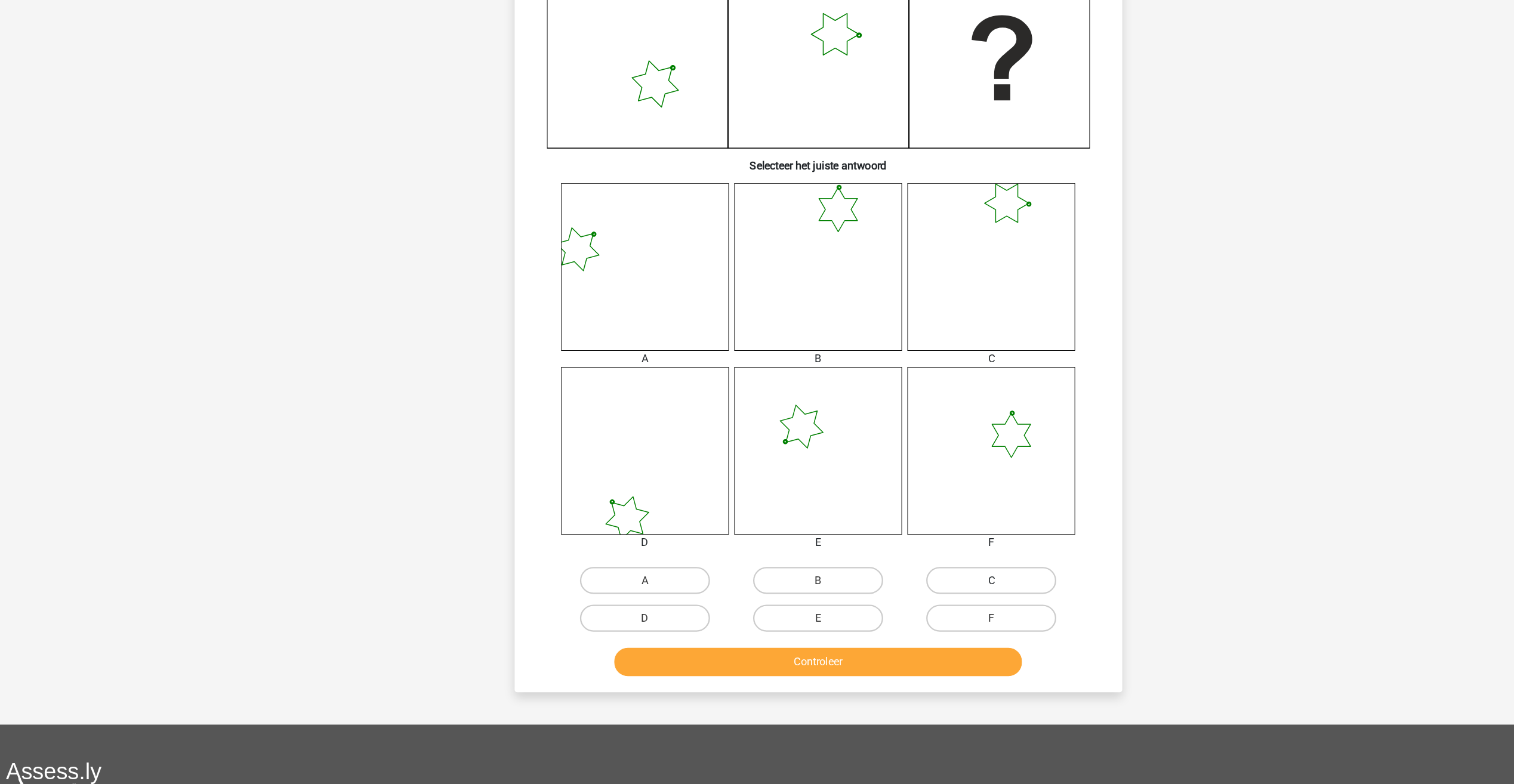
click at [909, 608] on label "C" at bounding box center [910, 603] width 115 height 24
click at [911, 608] on input "C" at bounding box center [914, 606] width 8 height 8
radio input "true"
click at [825, 676] on button "Controleer" at bounding box center [757, 676] width 361 height 25
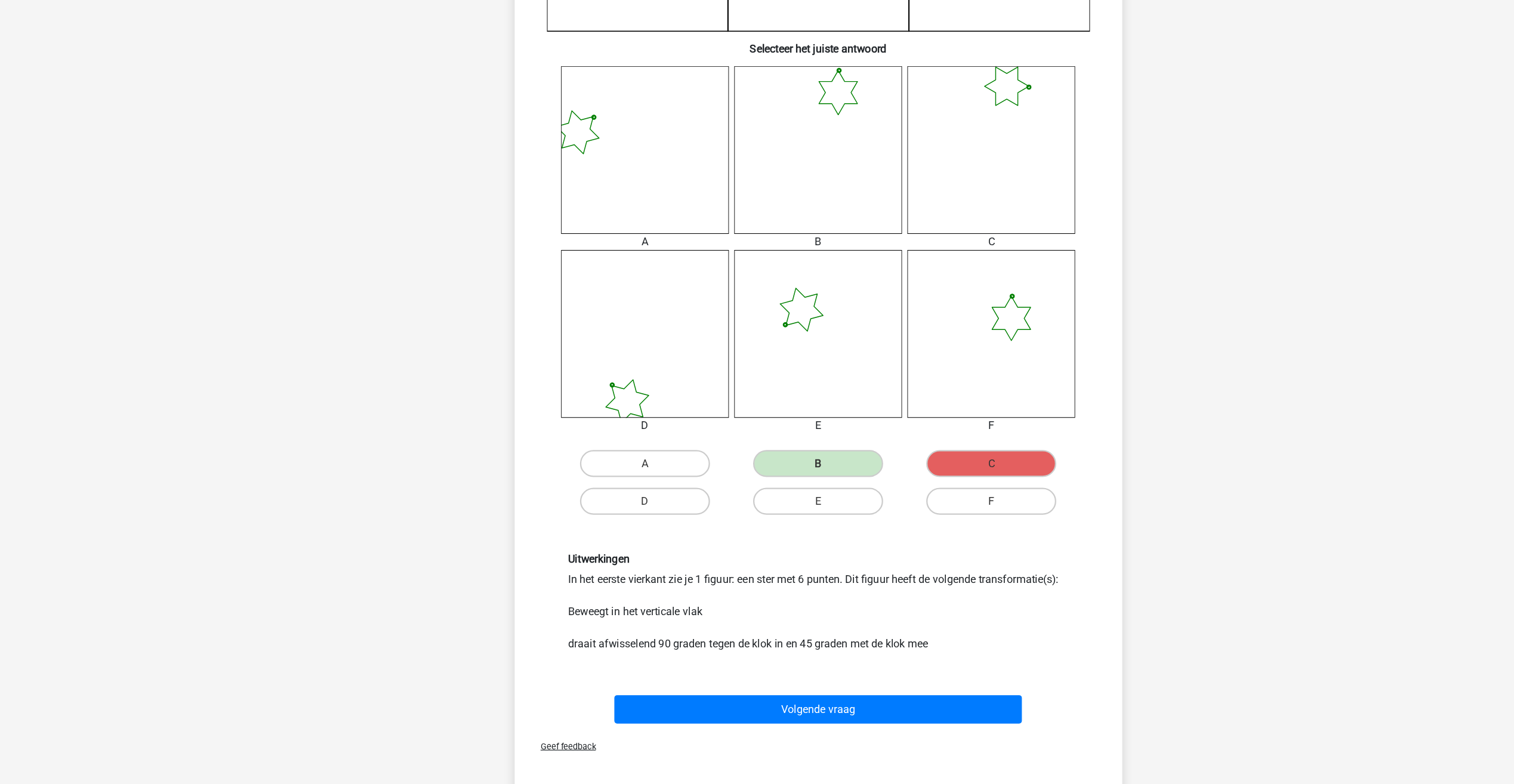
scroll to position [336, 0]
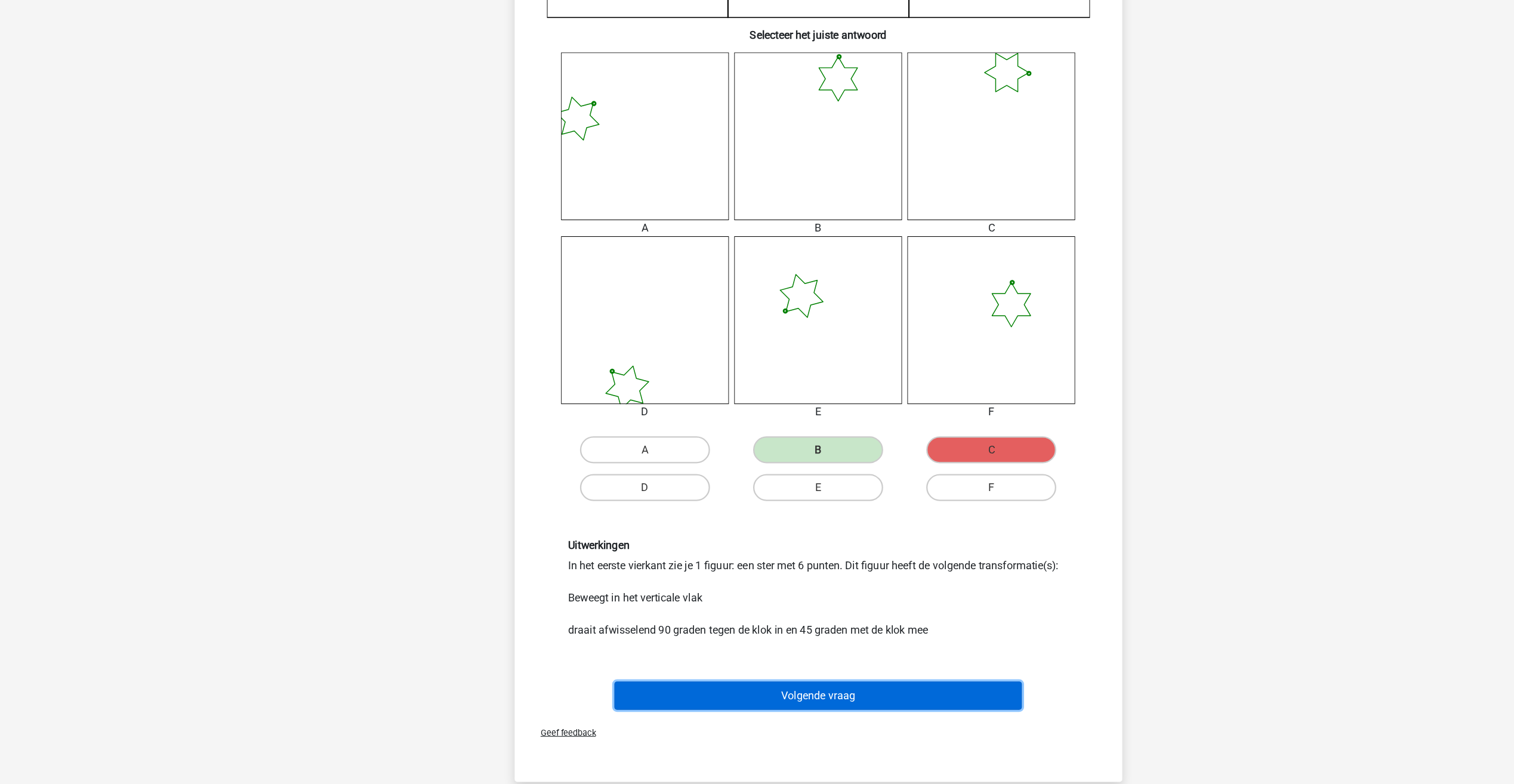
click at [768, 703] on button "Volgende vraag" at bounding box center [757, 706] width 361 height 25
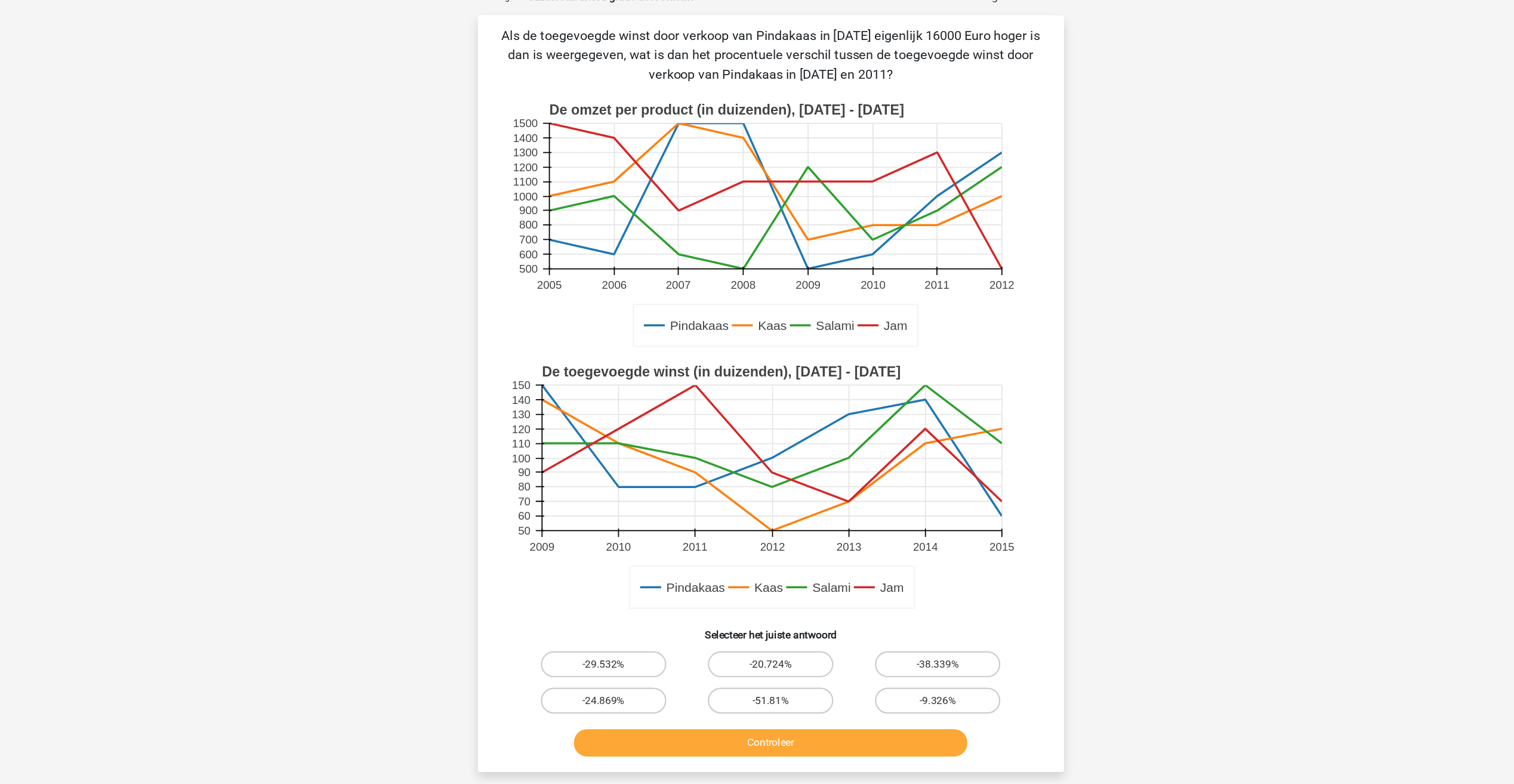
scroll to position [6, 0]
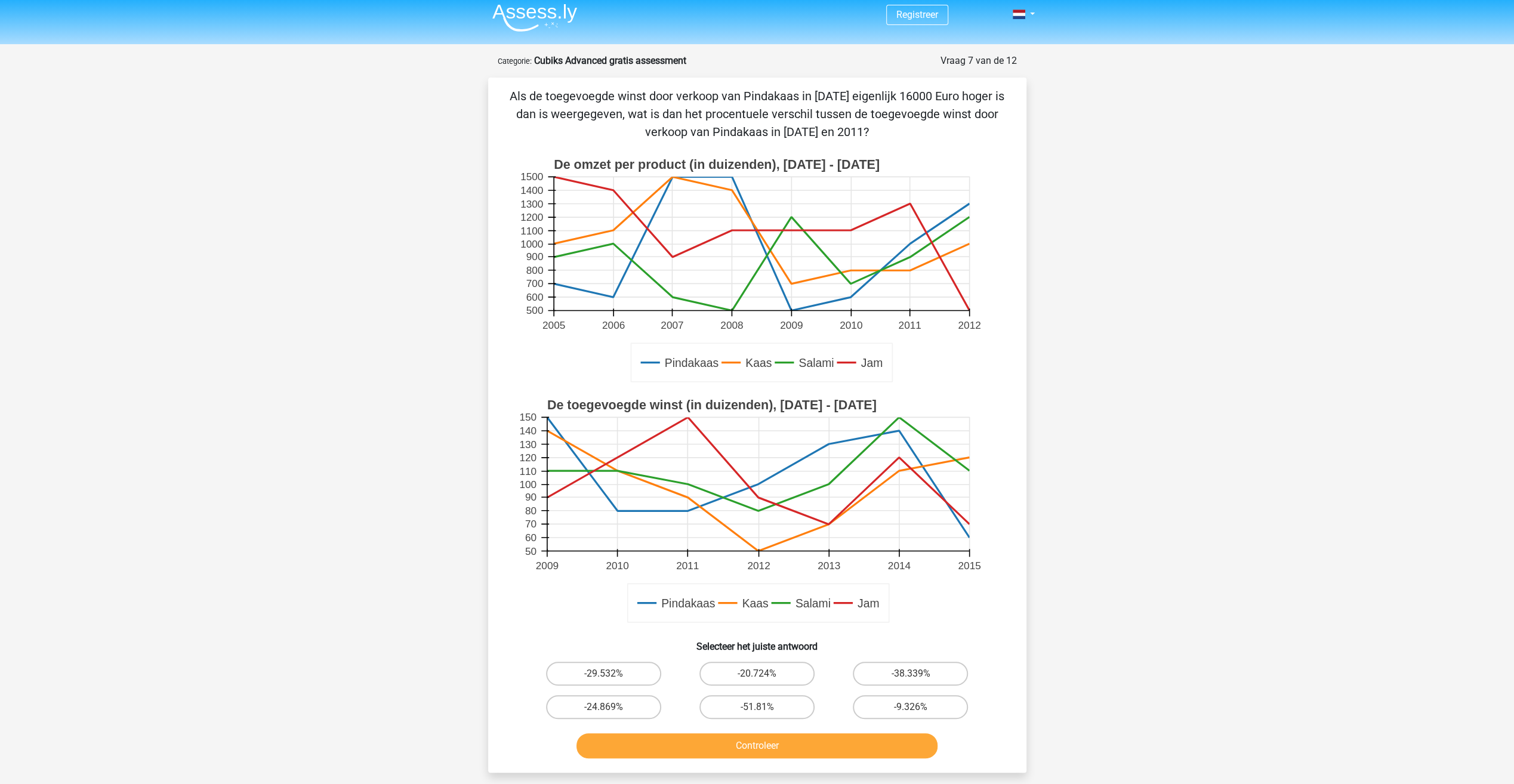
drag, startPoint x: 731, startPoint y: 710, endPoint x: 693, endPoint y: 726, distance: 41.2
click at [693, 726] on div "Controleer" at bounding box center [757, 743] width 500 height 39
click at [734, 706] on label "-51.81%" at bounding box center [757, 706] width 115 height 24
click at [757, 707] on input "-51.81%" at bounding box center [760, 711] width 8 height 8
radio input "true"
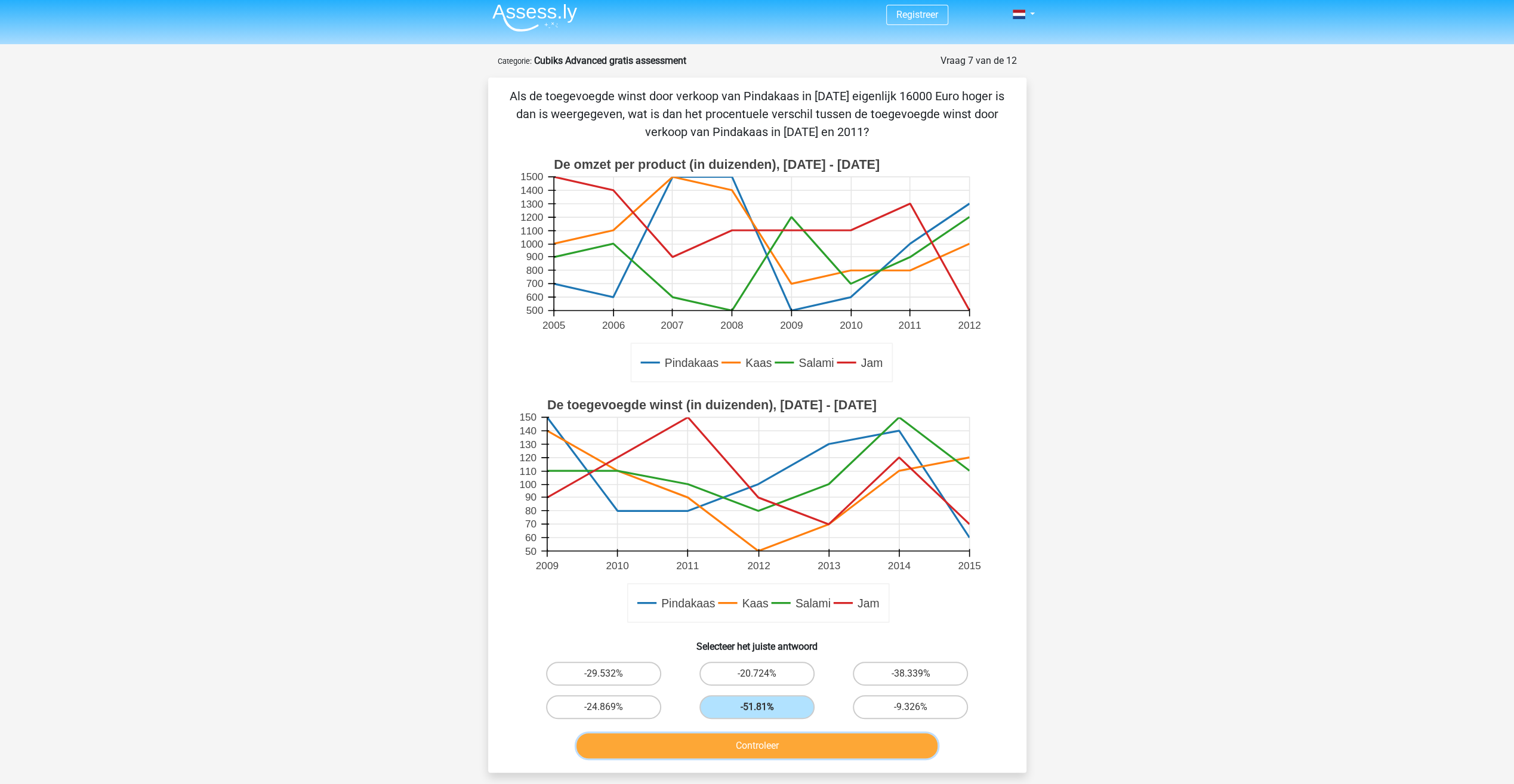
click at [746, 741] on button "Controleer" at bounding box center [757, 746] width 361 height 25
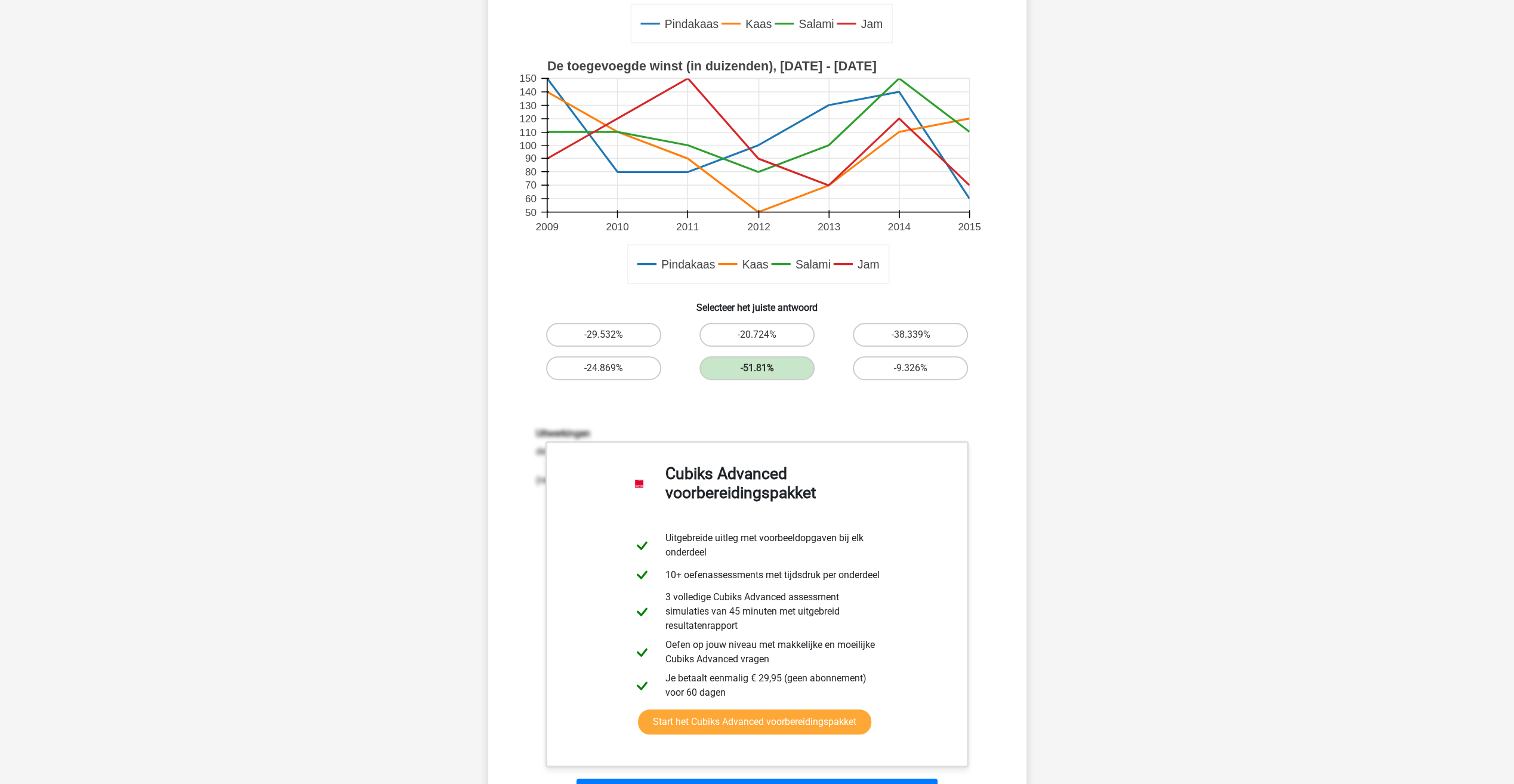
scroll to position [347, 0]
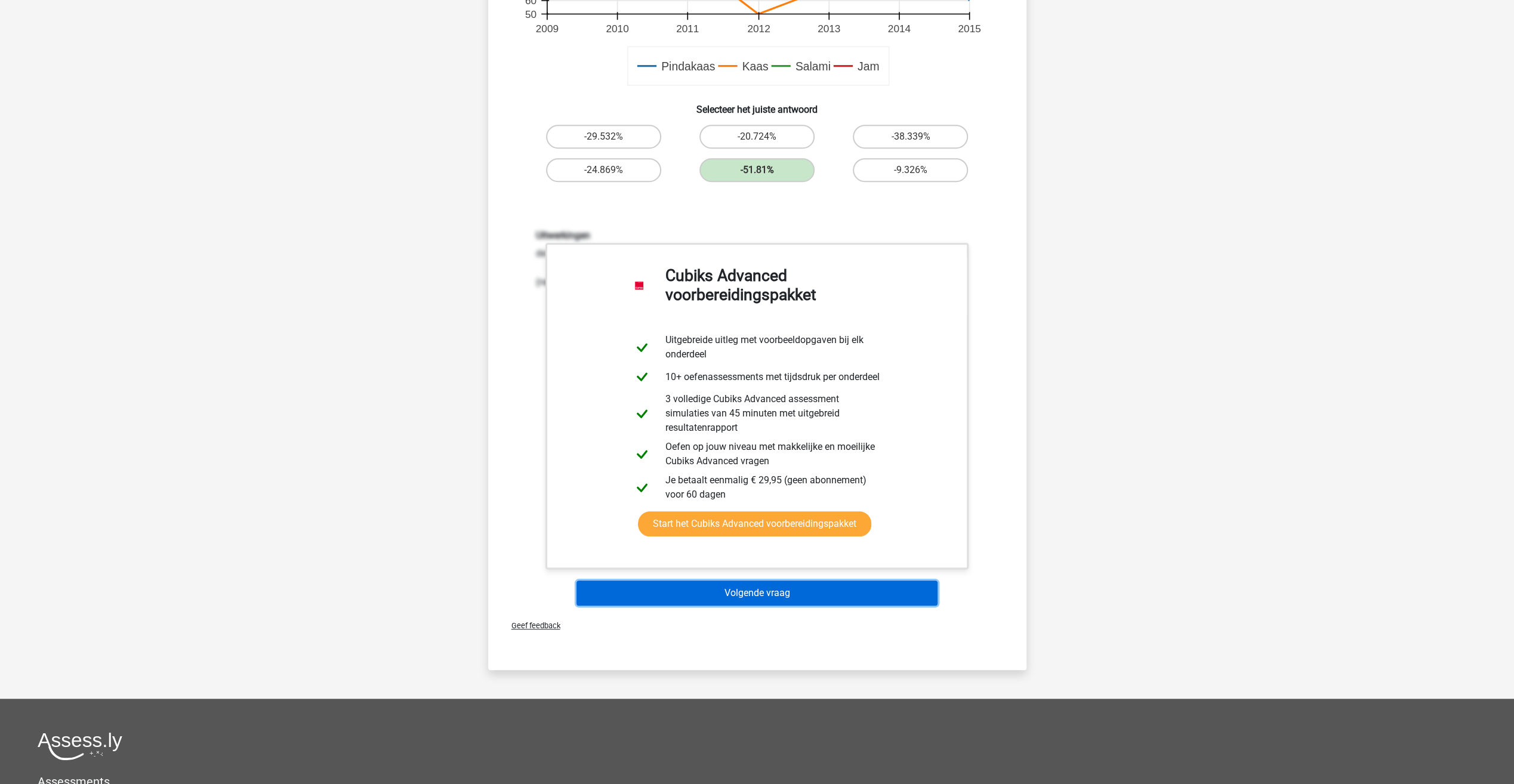
click at [823, 603] on button "Volgende vraag" at bounding box center [757, 593] width 361 height 25
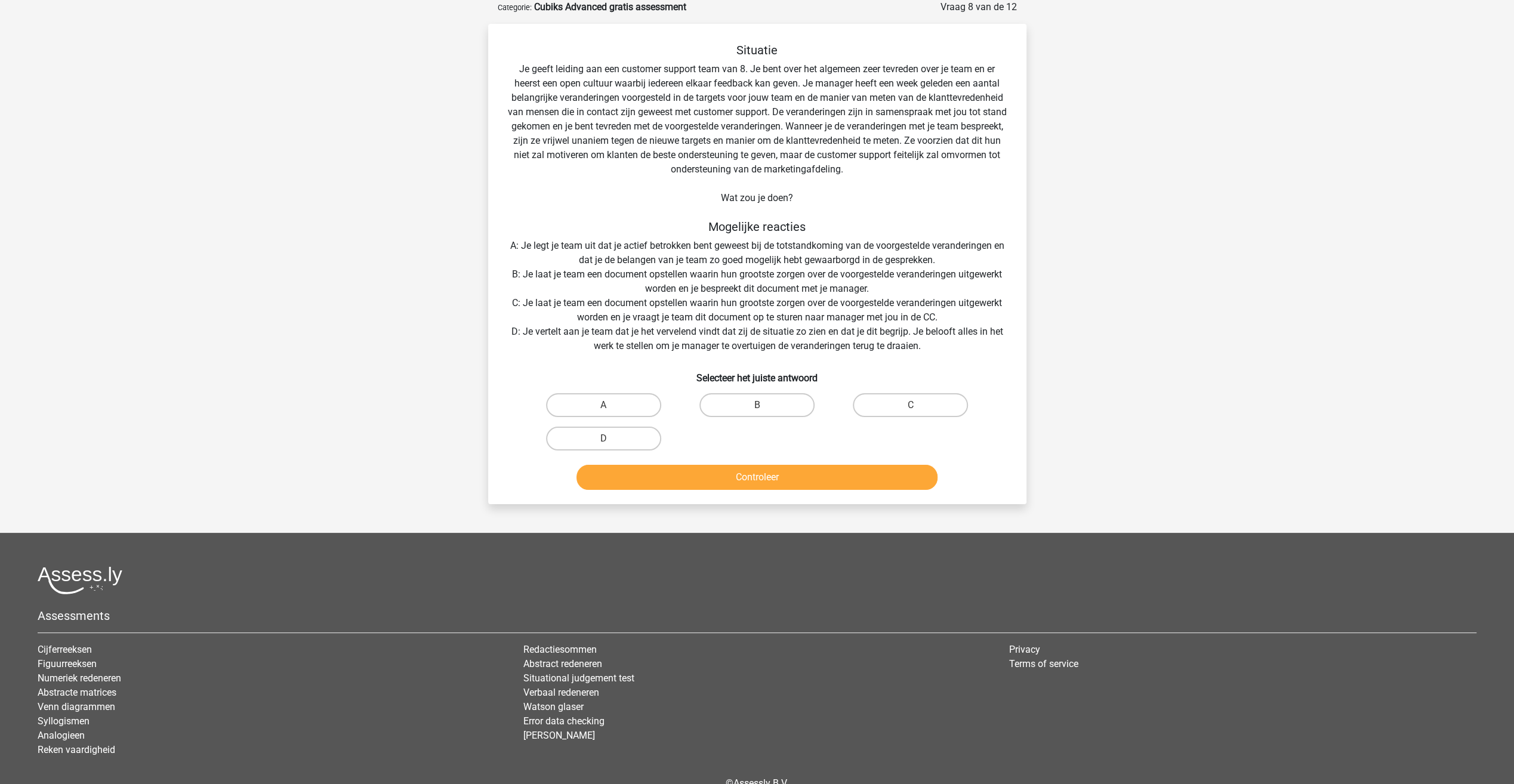
scroll to position [0, 0]
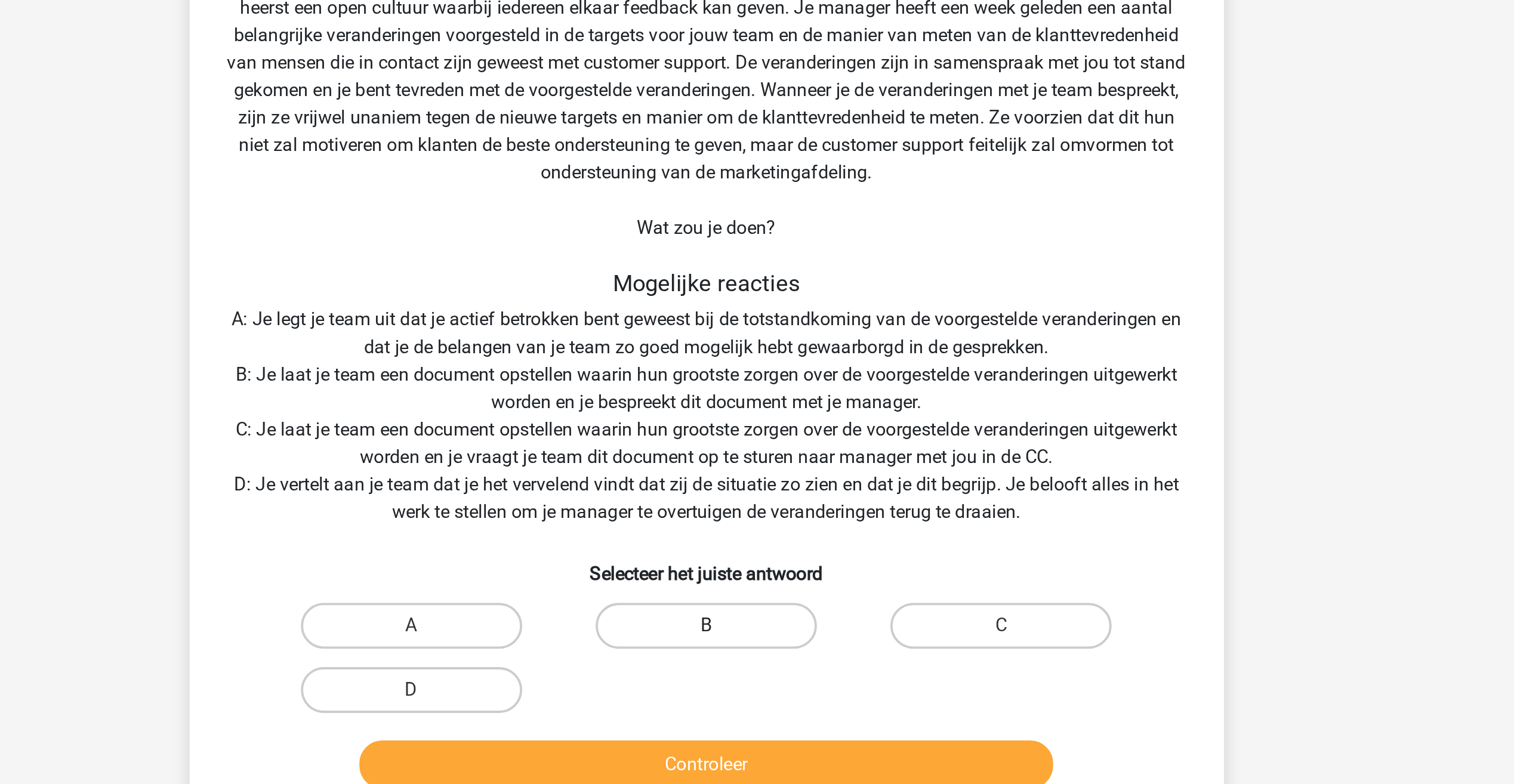
click at [792, 458] on label "B" at bounding box center [757, 465] width 115 height 24
click at [764, 465] on input "B" at bounding box center [760, 468] width 8 height 8
radio input "true"
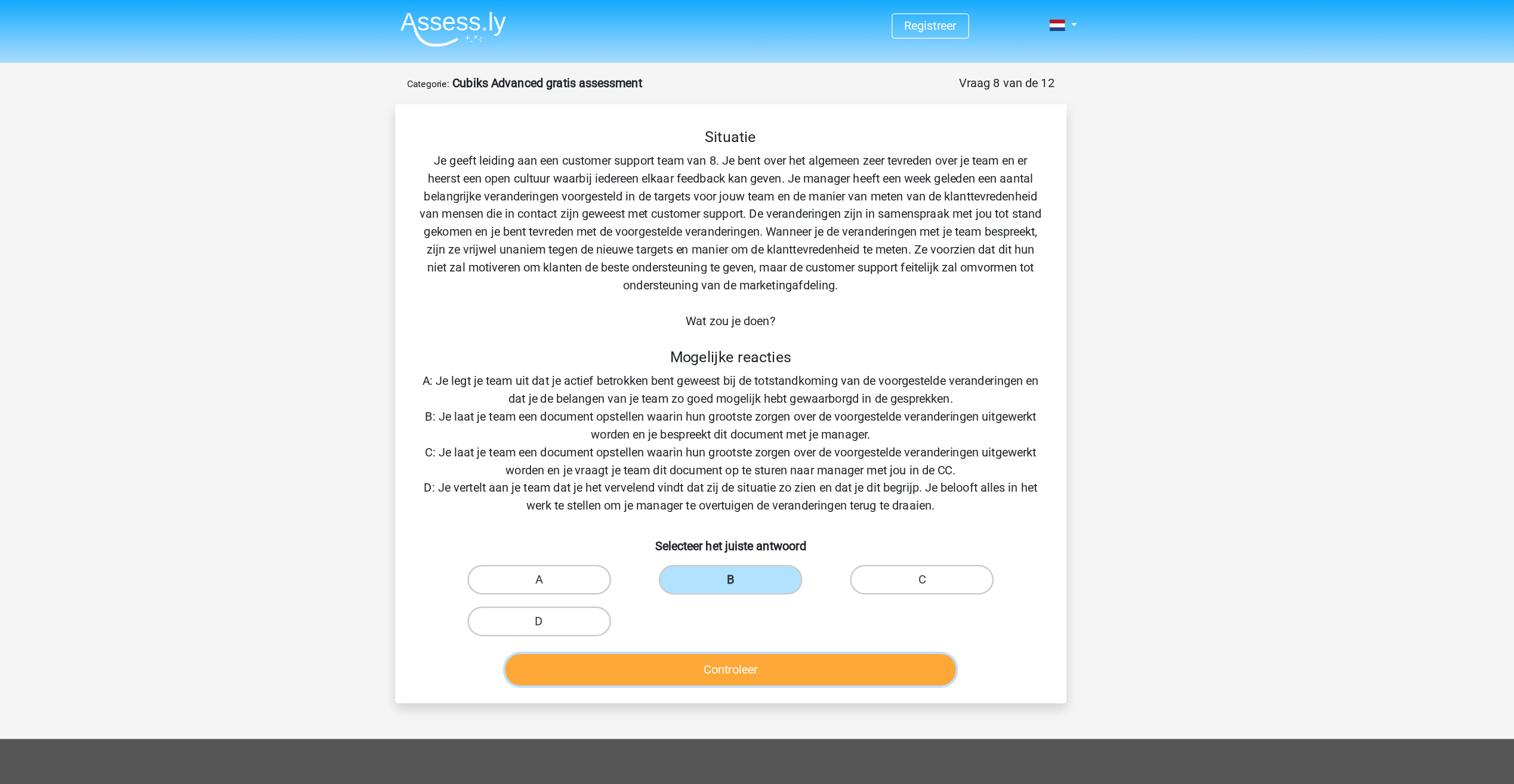
click at [777, 536] on button "Controleer" at bounding box center [757, 537] width 361 height 25
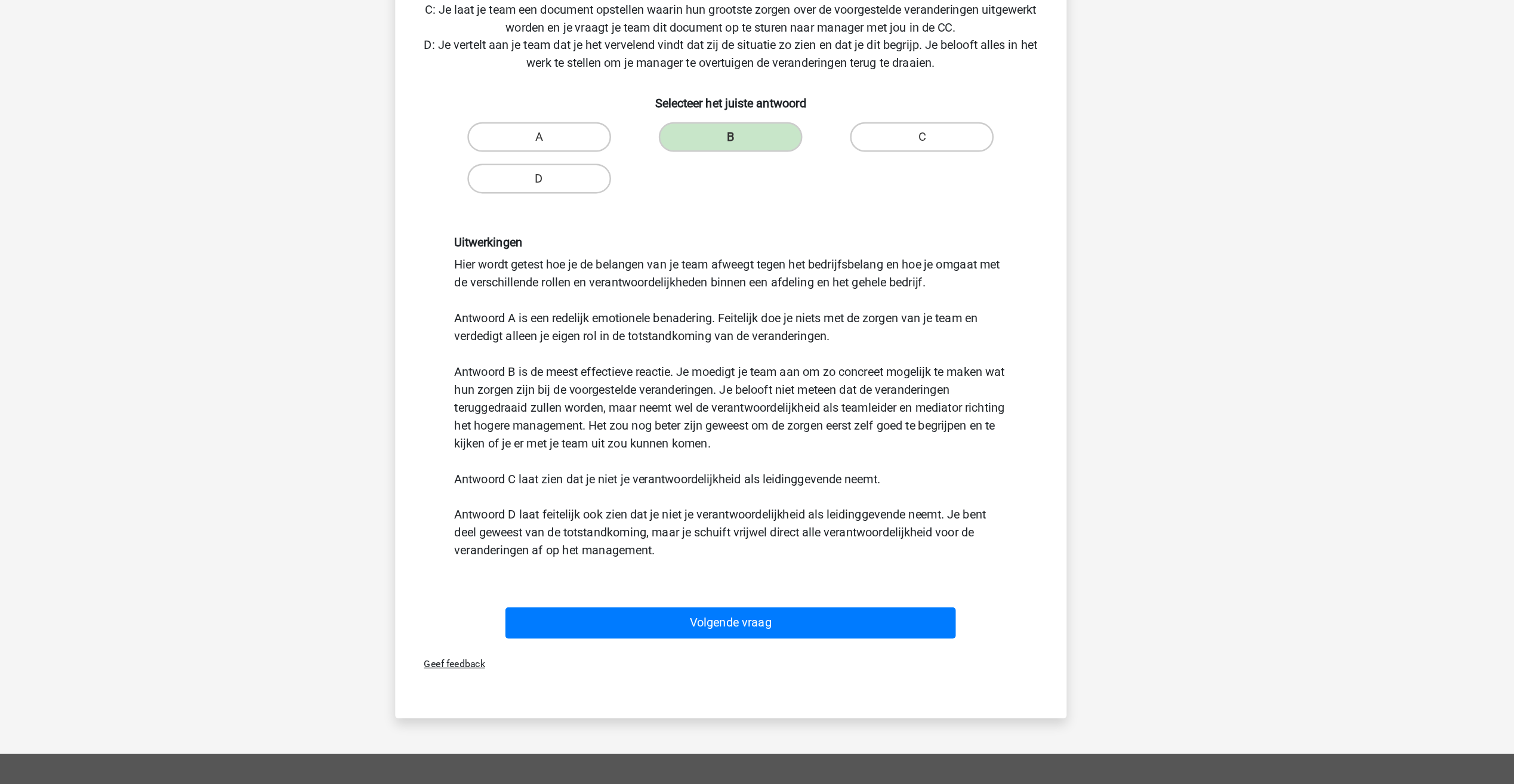
scroll to position [220, 0]
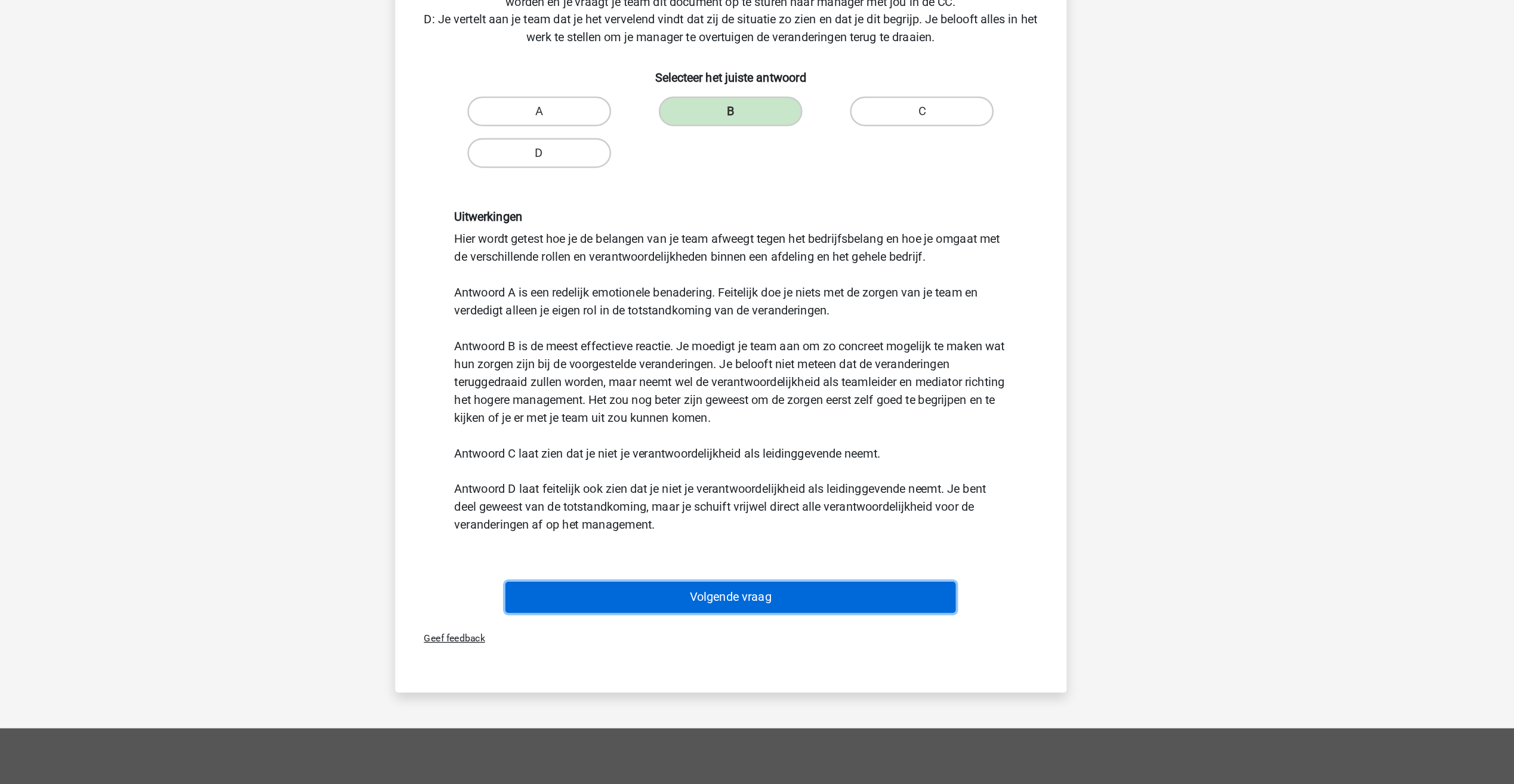
click at [819, 638] on button "Volgende vraag" at bounding box center [757, 634] width 361 height 25
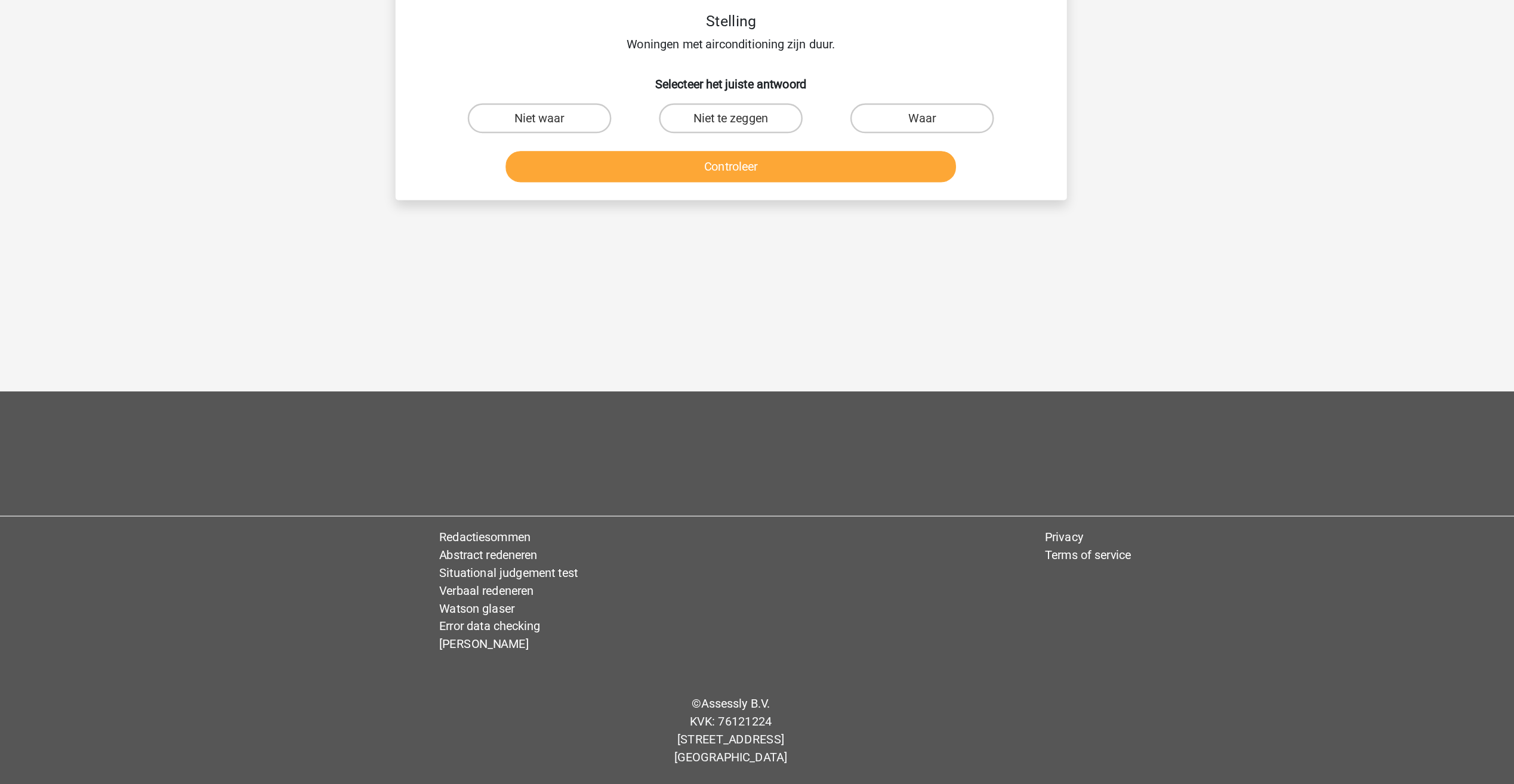
scroll to position [0, 0]
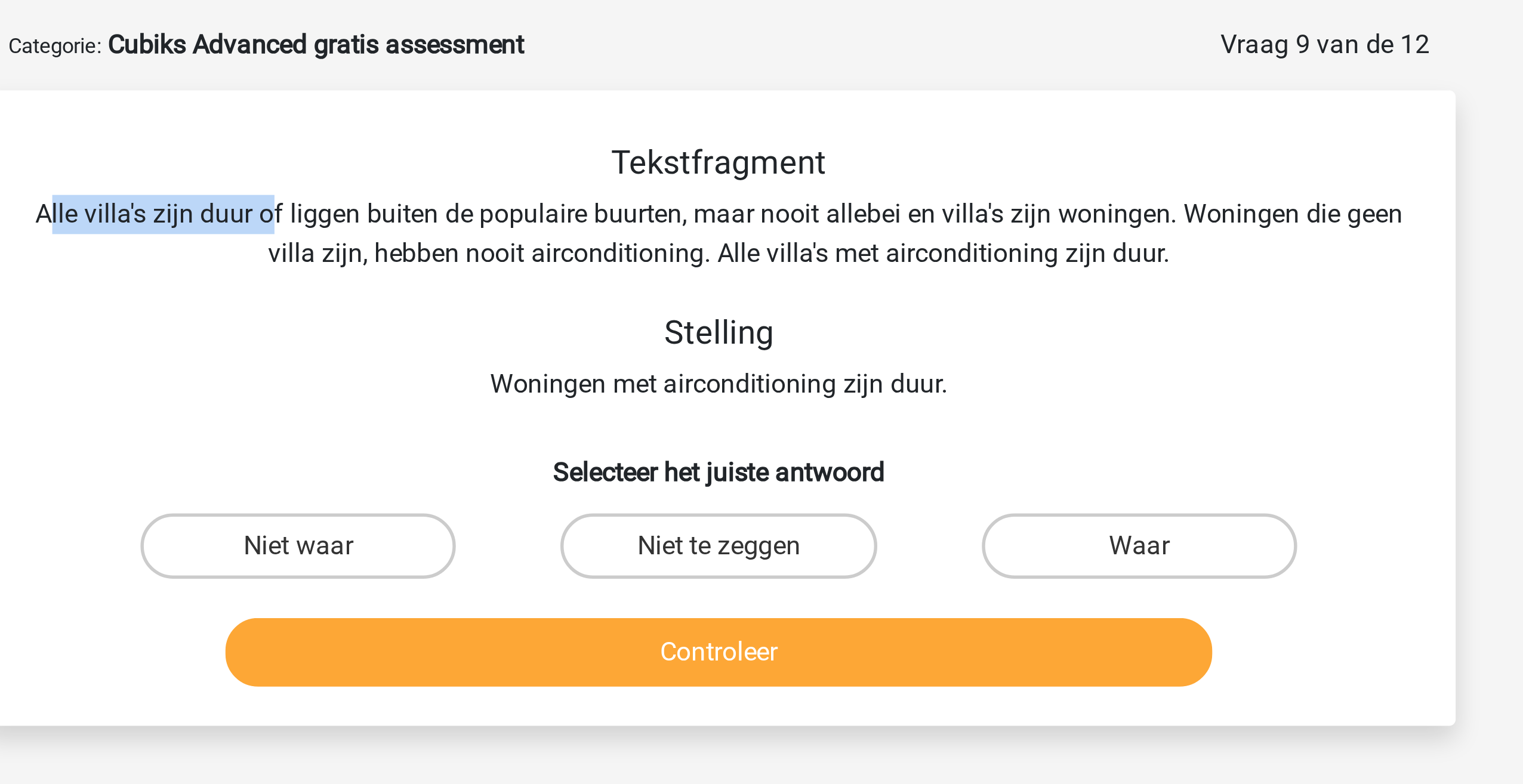
drag, startPoint x: 525, startPoint y: 127, endPoint x: 609, endPoint y: 135, distance: 84.4
click at [609, 135] on div "Tekstfragment Alle villa's zijn duur of liggen buiten de populaire buurten, maa…" at bounding box center [761, 150] width 500 height 95
click at [646, 139] on div "Tekstfragment Alle villa's zijn duur of liggen buiten de populaire buurten, maa…" at bounding box center [761, 150] width 500 height 95
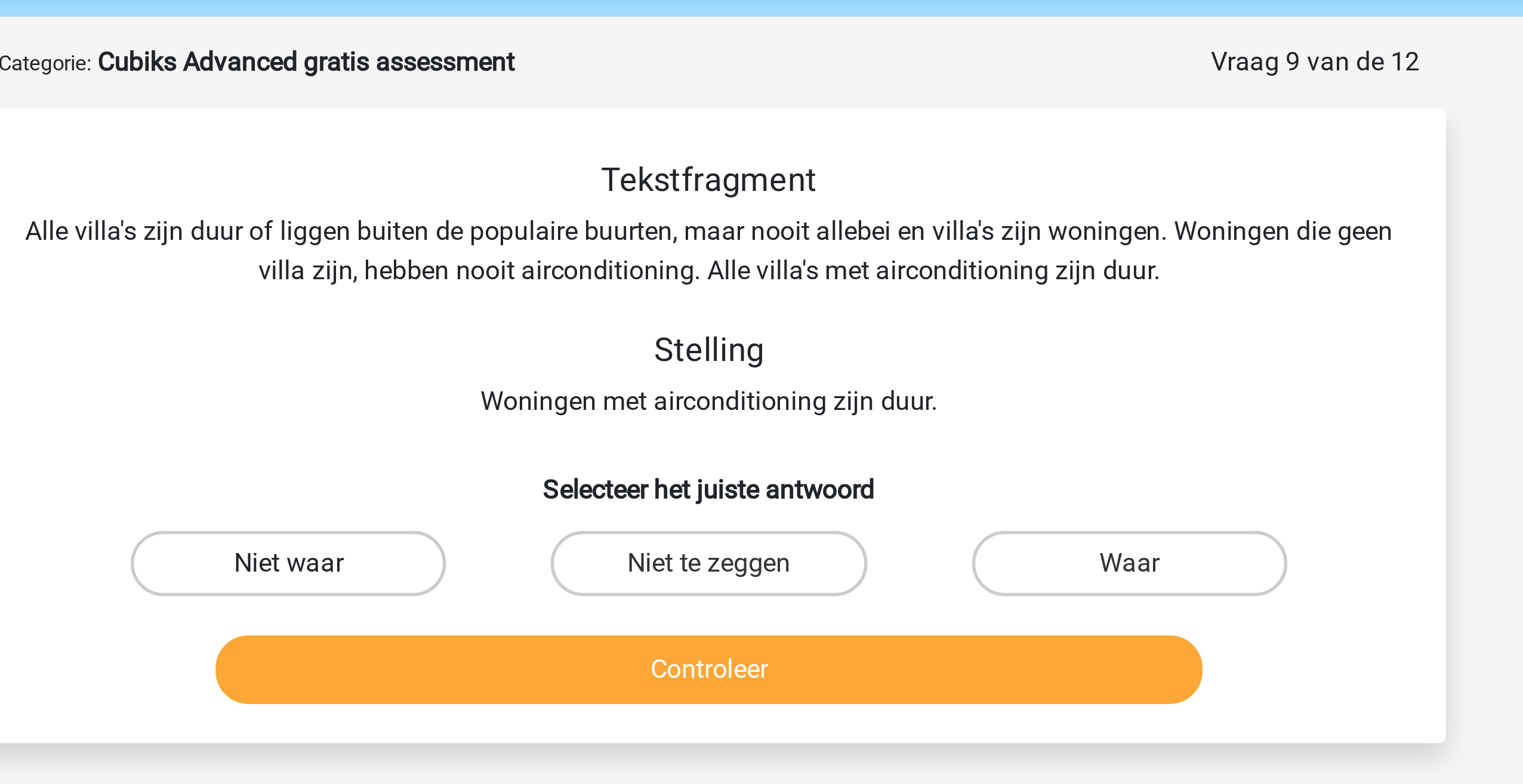
click at [641, 251] on label "Niet waar" at bounding box center [608, 249] width 115 height 24
click at [616, 251] on input "Niet waar" at bounding box center [611, 254] width 8 height 8
radio input "true"
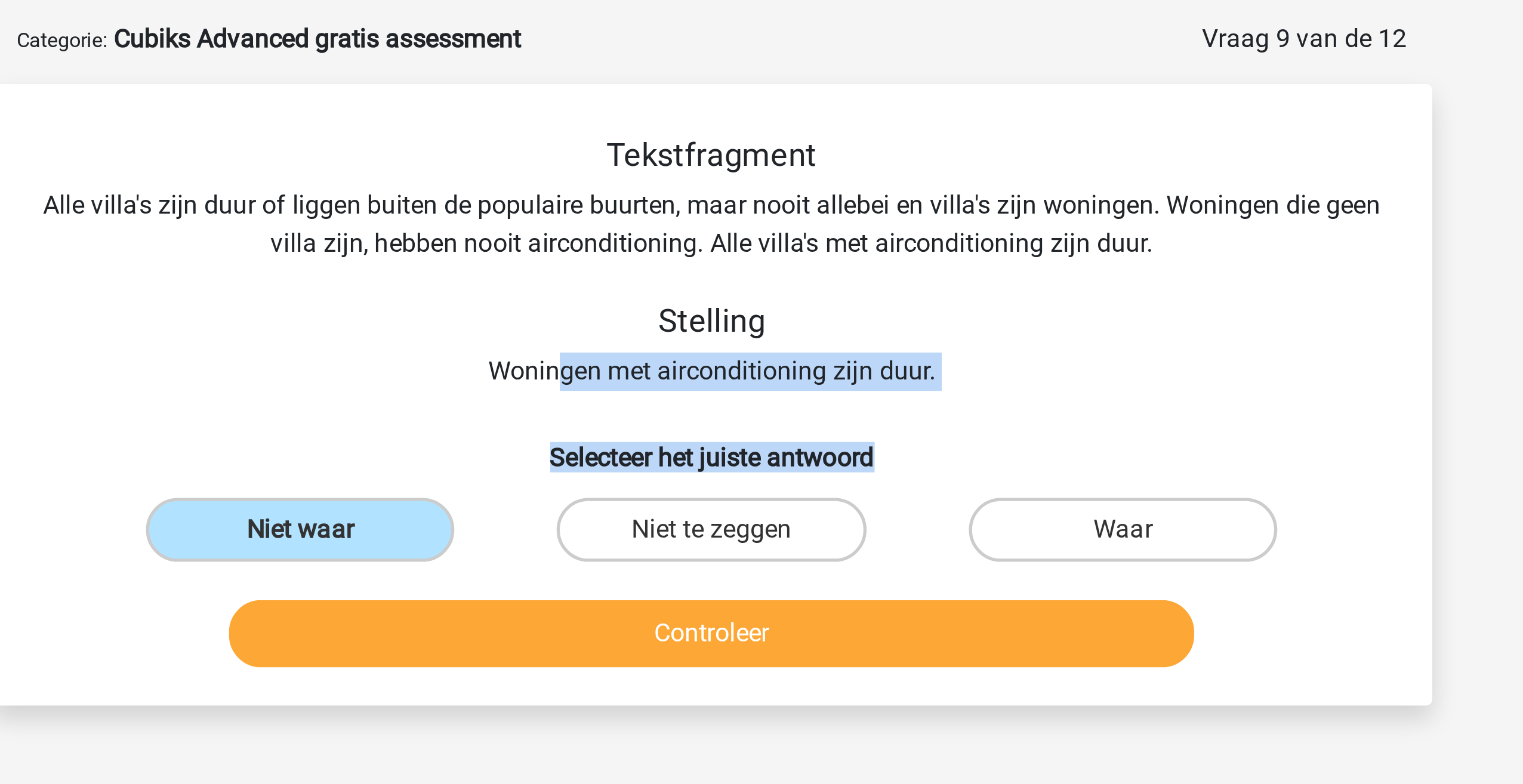
drag, startPoint x: 754, startPoint y: 188, endPoint x: 827, endPoint y: 199, distance: 73.8
click at [827, 199] on div "Tekstfragment Alle villa's zijn duur of liggen buiten de populaire buurten, maa…" at bounding box center [762, 204] width 529 height 204
click at [810, 196] on div "Tekstfragment Alle villa's zijn duur of liggen buiten de populaire buurten, maa…" at bounding box center [761, 150] width 500 height 95
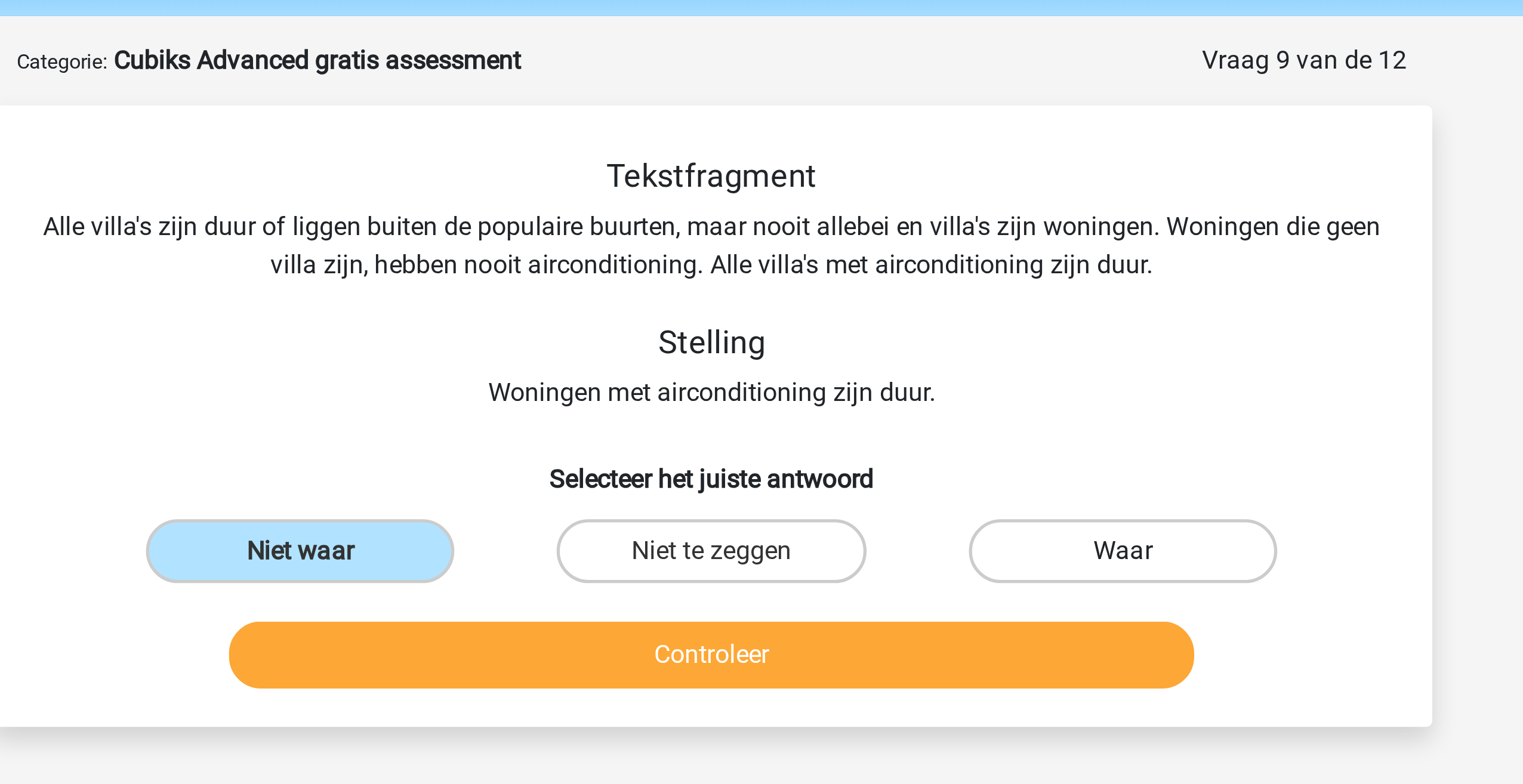
click at [882, 257] on label "Waar" at bounding box center [915, 249] width 115 height 24
click at [915, 257] on input "Waar" at bounding box center [918, 254] width 8 height 8
radio input "true"
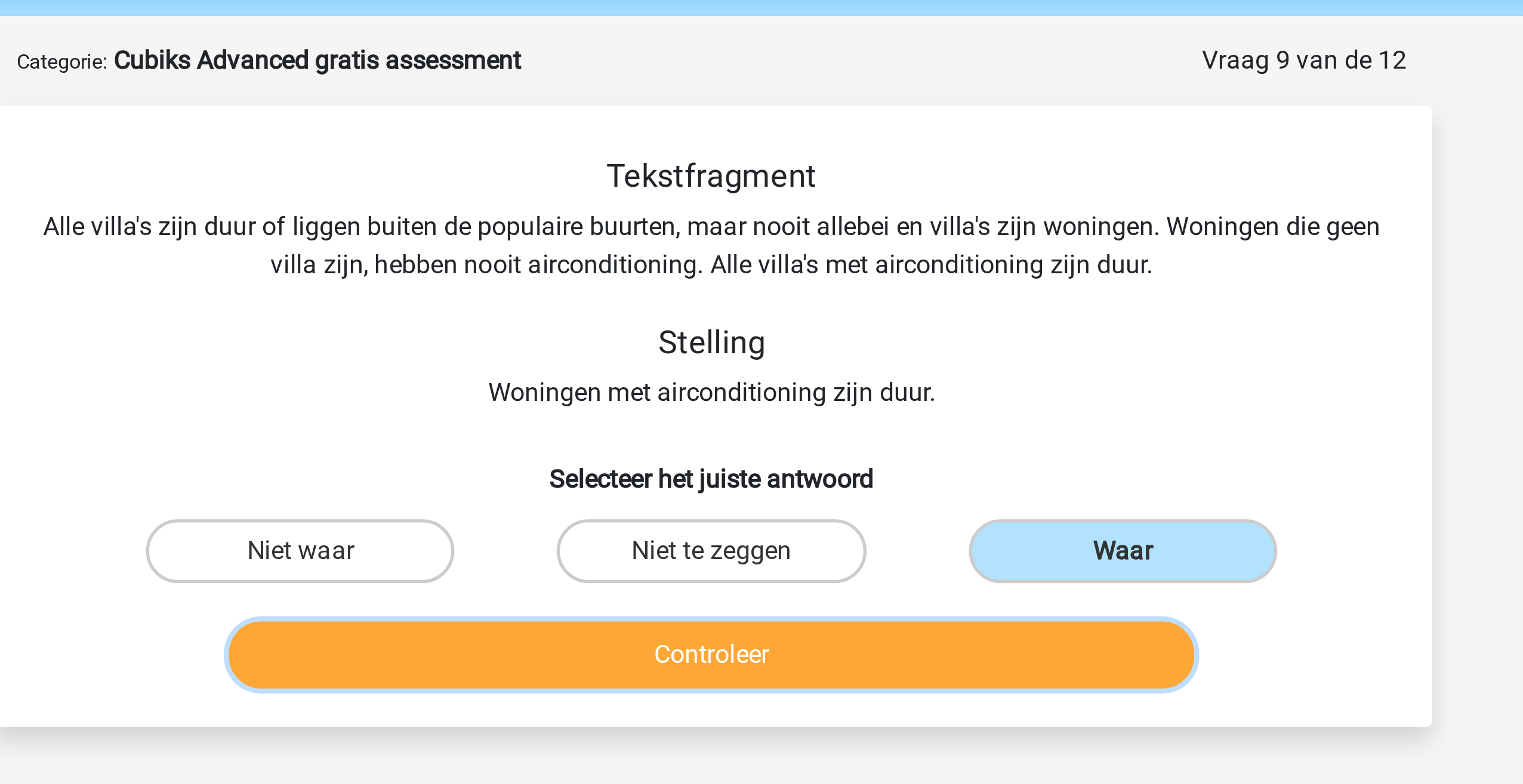
click at [798, 297] on button "Controleer" at bounding box center [762, 289] width 361 height 25
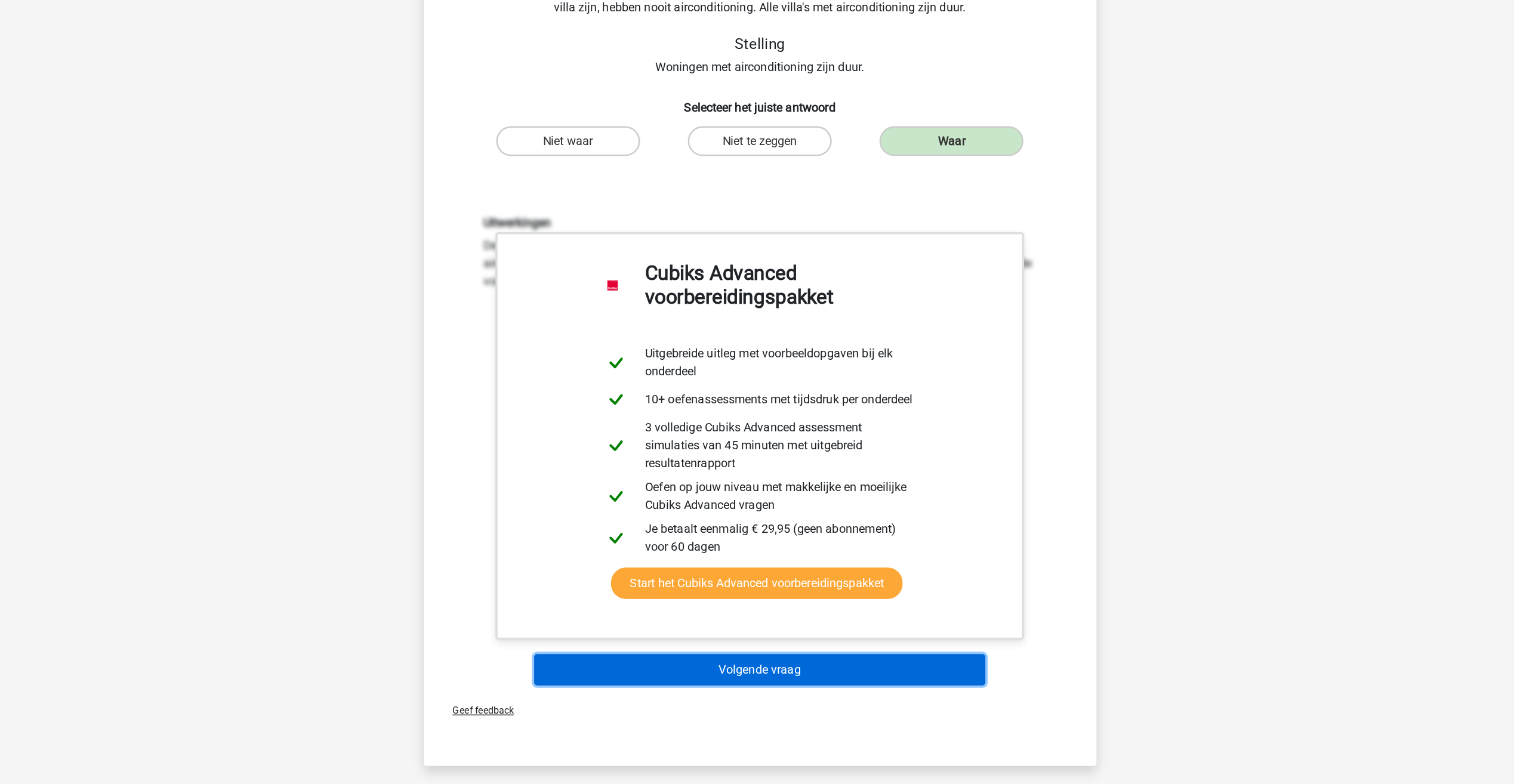
click at [765, 682] on button "Volgende vraag" at bounding box center [757, 673] width 361 height 25
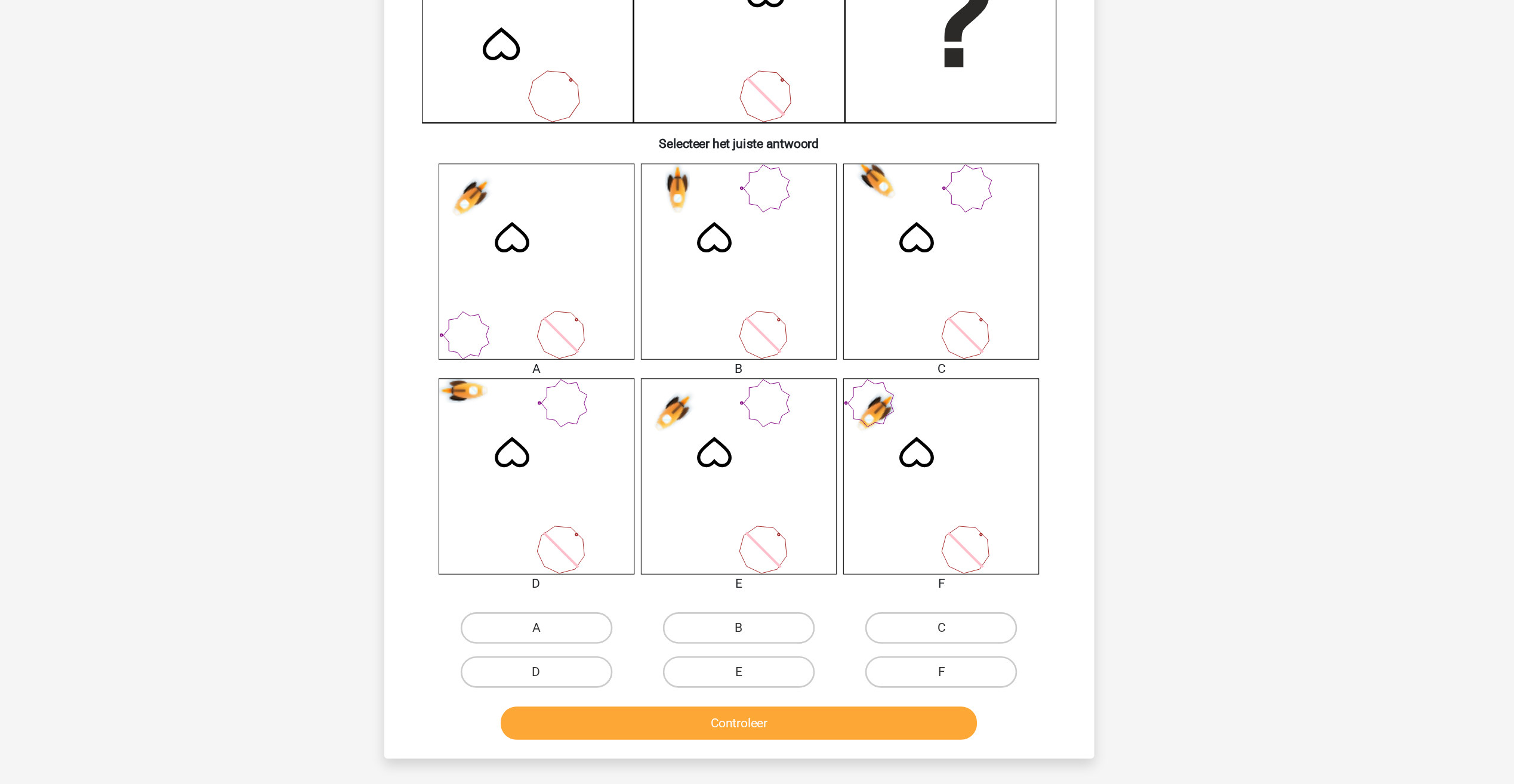
scroll to position [160, 0]
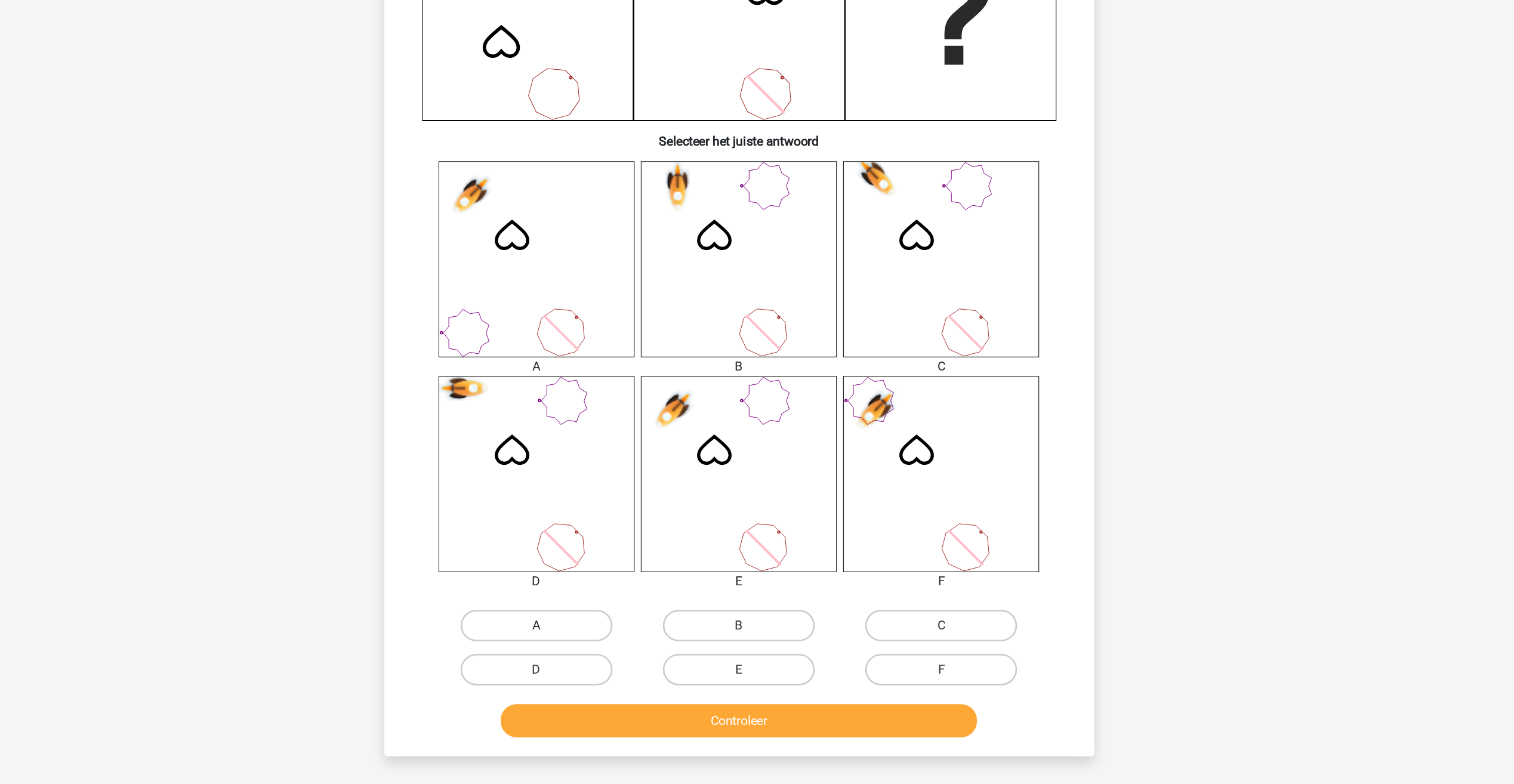
click at [616, 659] on label "A" at bounding box center [604, 663] width 115 height 24
click at [611, 664] on input "A" at bounding box center [606, 667] width 8 height 8
radio input "true"
click at [682, 736] on button "Controleer" at bounding box center [757, 736] width 361 height 25
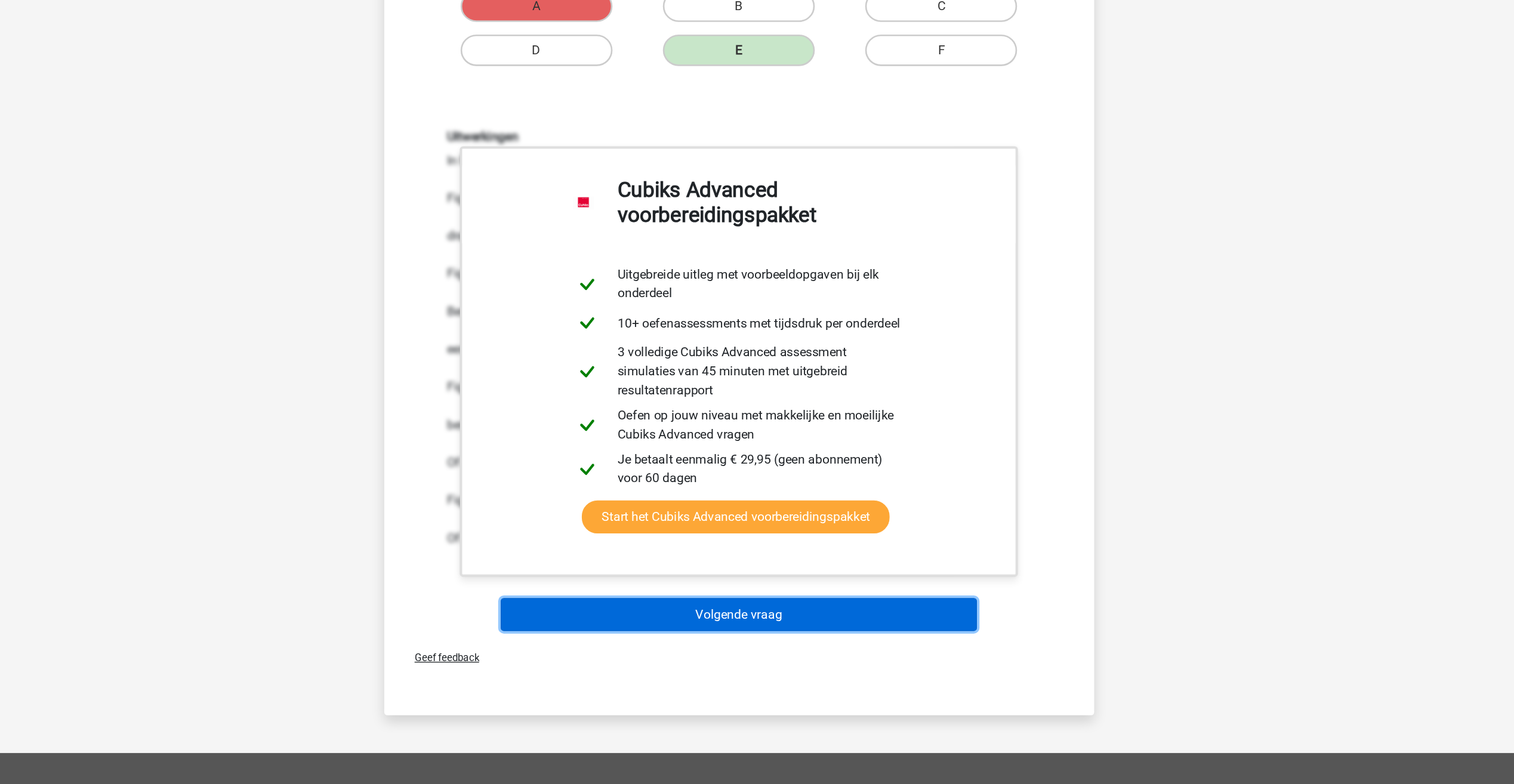
click at [687, 664] on button "Volgende vraag" at bounding box center [757, 655] width 361 height 25
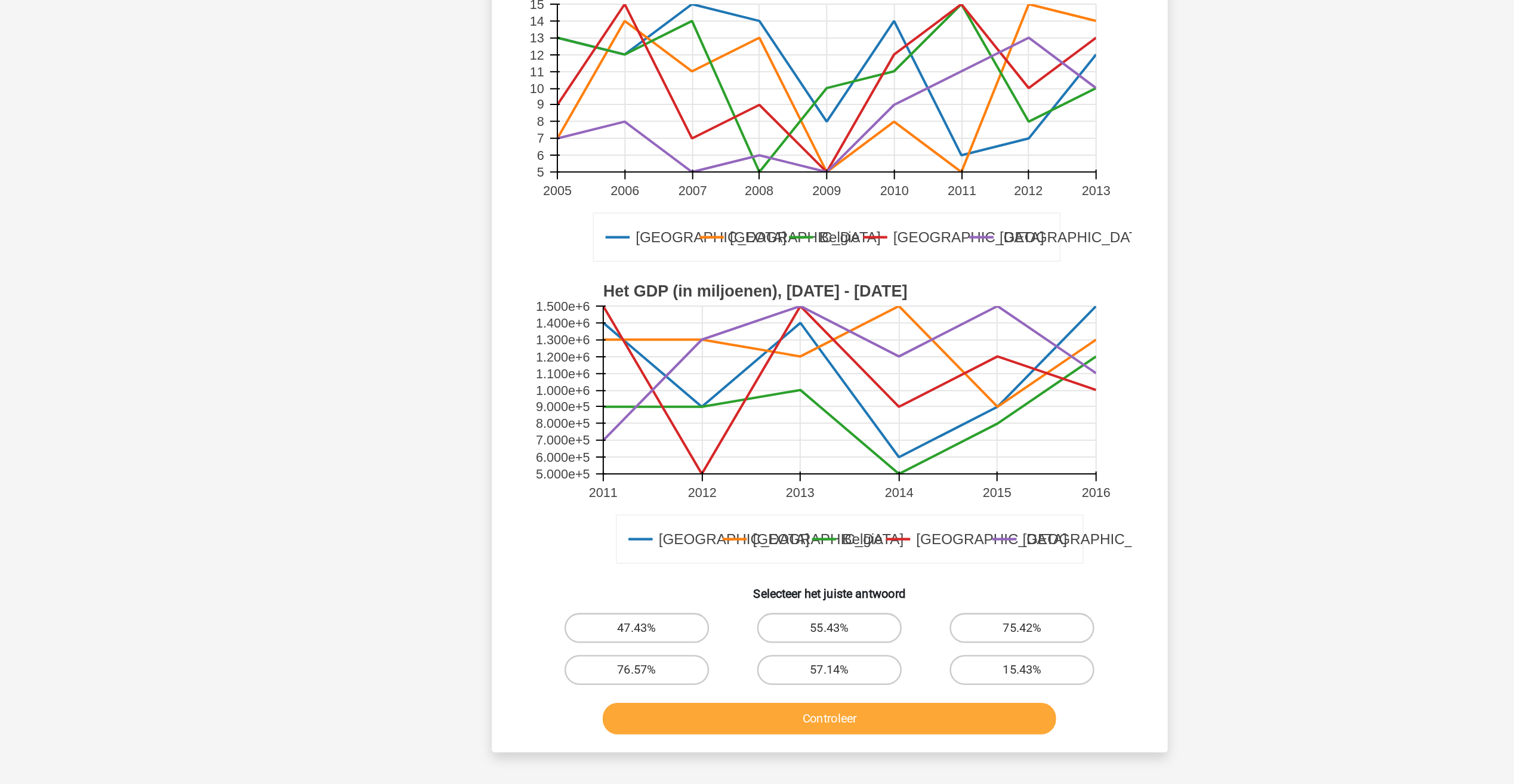
scroll to position [38, 0]
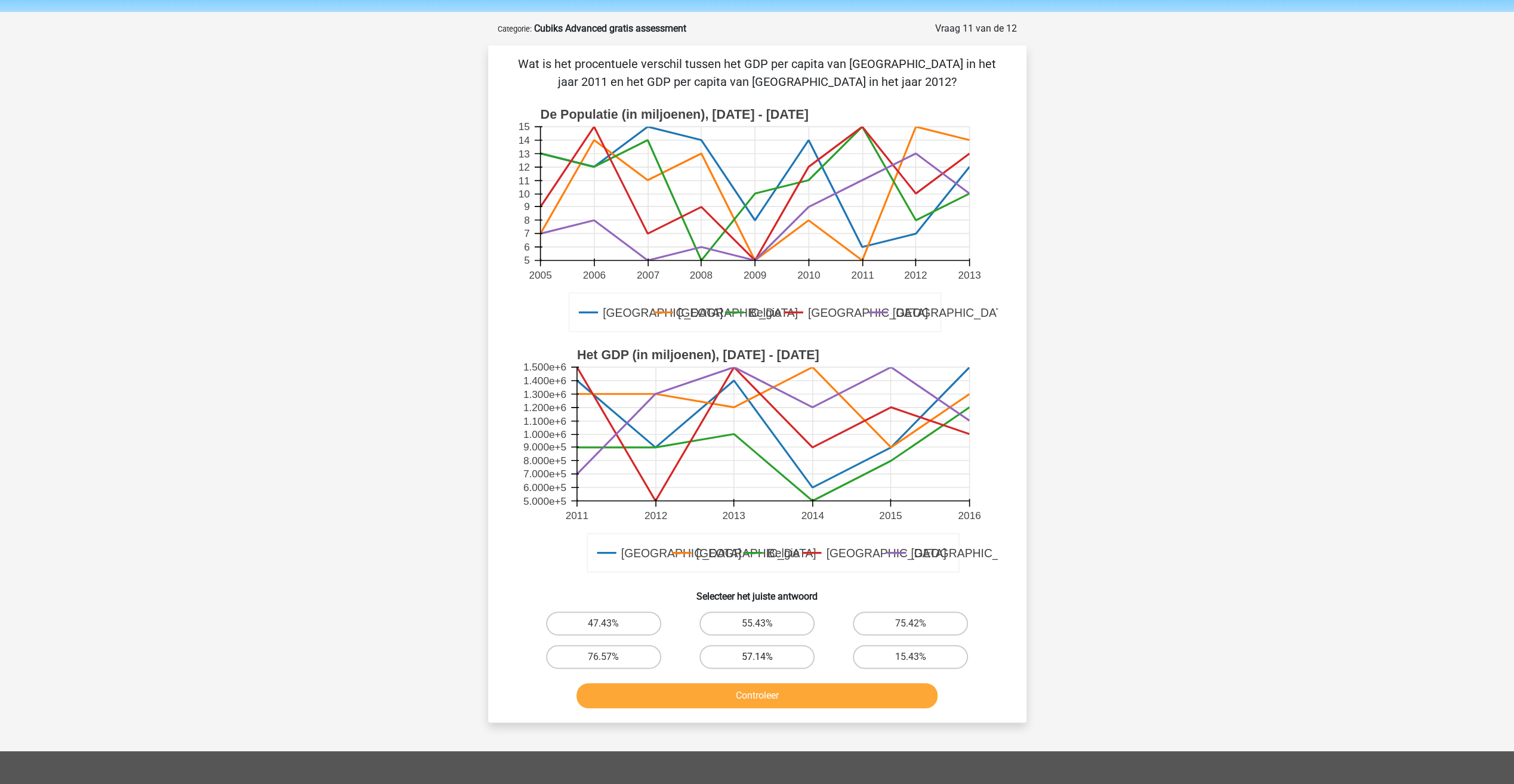
click at [775, 654] on label "57.14%" at bounding box center [757, 656] width 115 height 24
click at [764, 657] on input "57.14%" at bounding box center [760, 661] width 8 height 8
radio input "true"
click at [787, 704] on button "Controleer" at bounding box center [757, 696] width 361 height 25
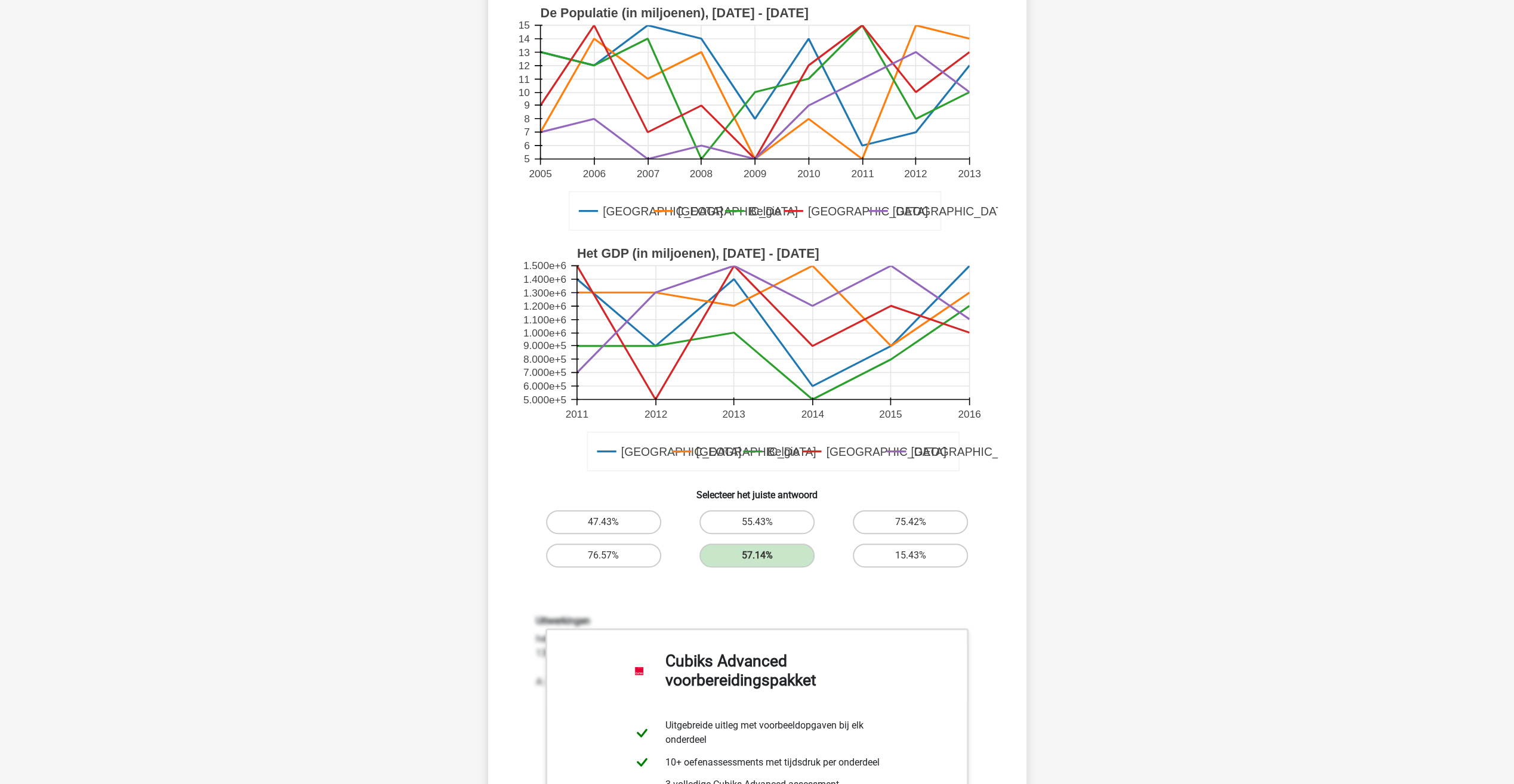
scroll to position [138, 0]
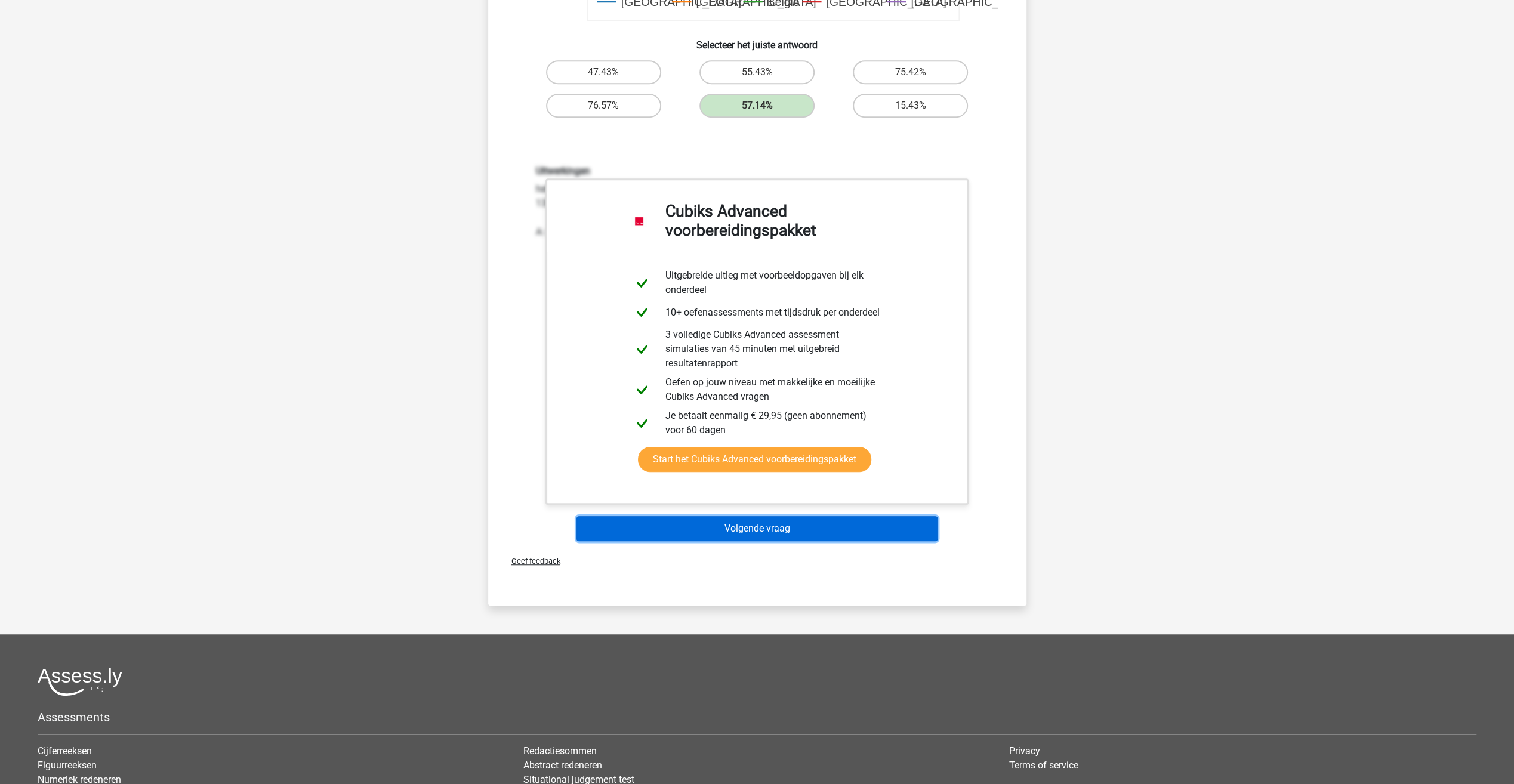
click at [797, 540] on button "Volgende vraag" at bounding box center [757, 529] width 361 height 25
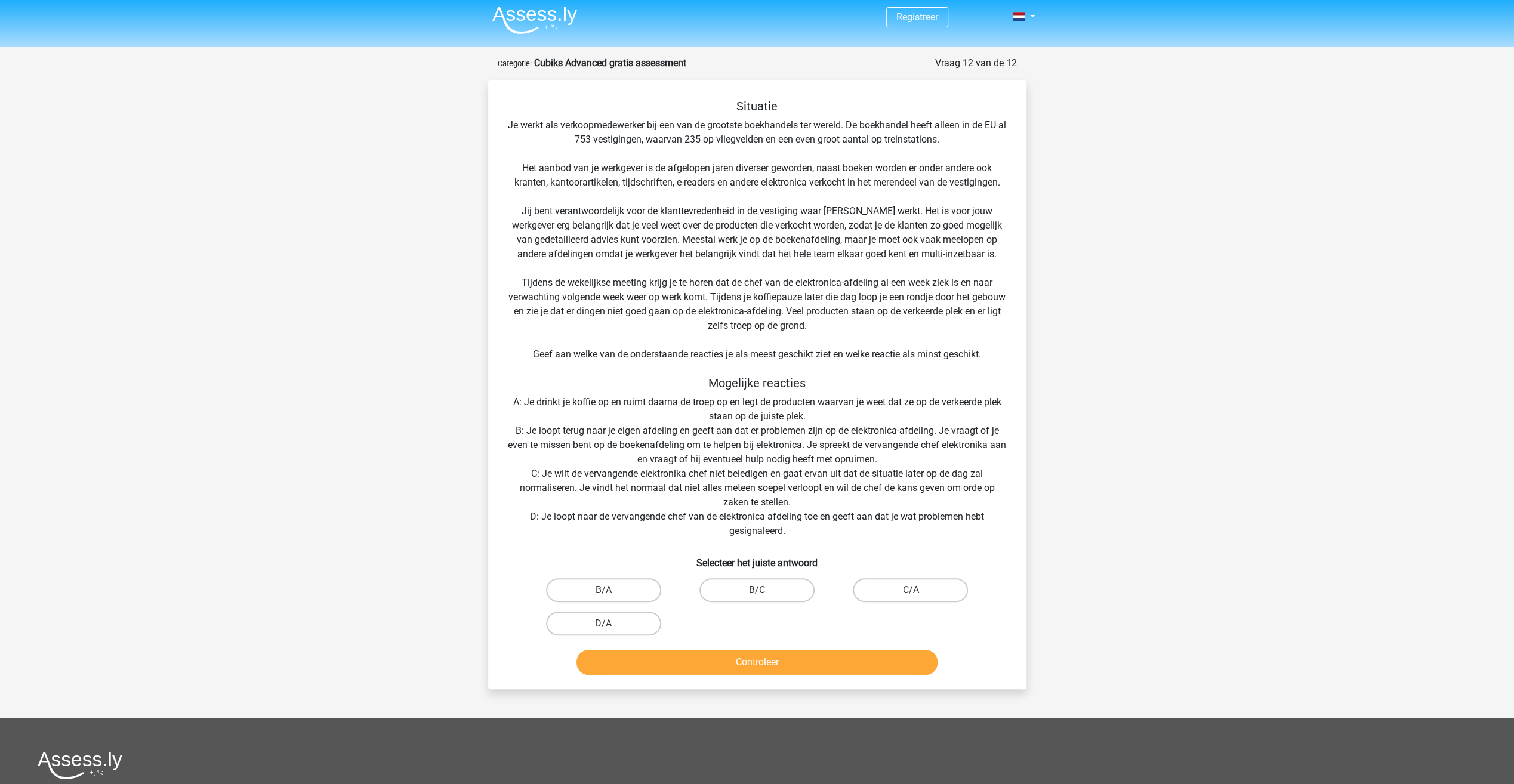
scroll to position [0, 0]
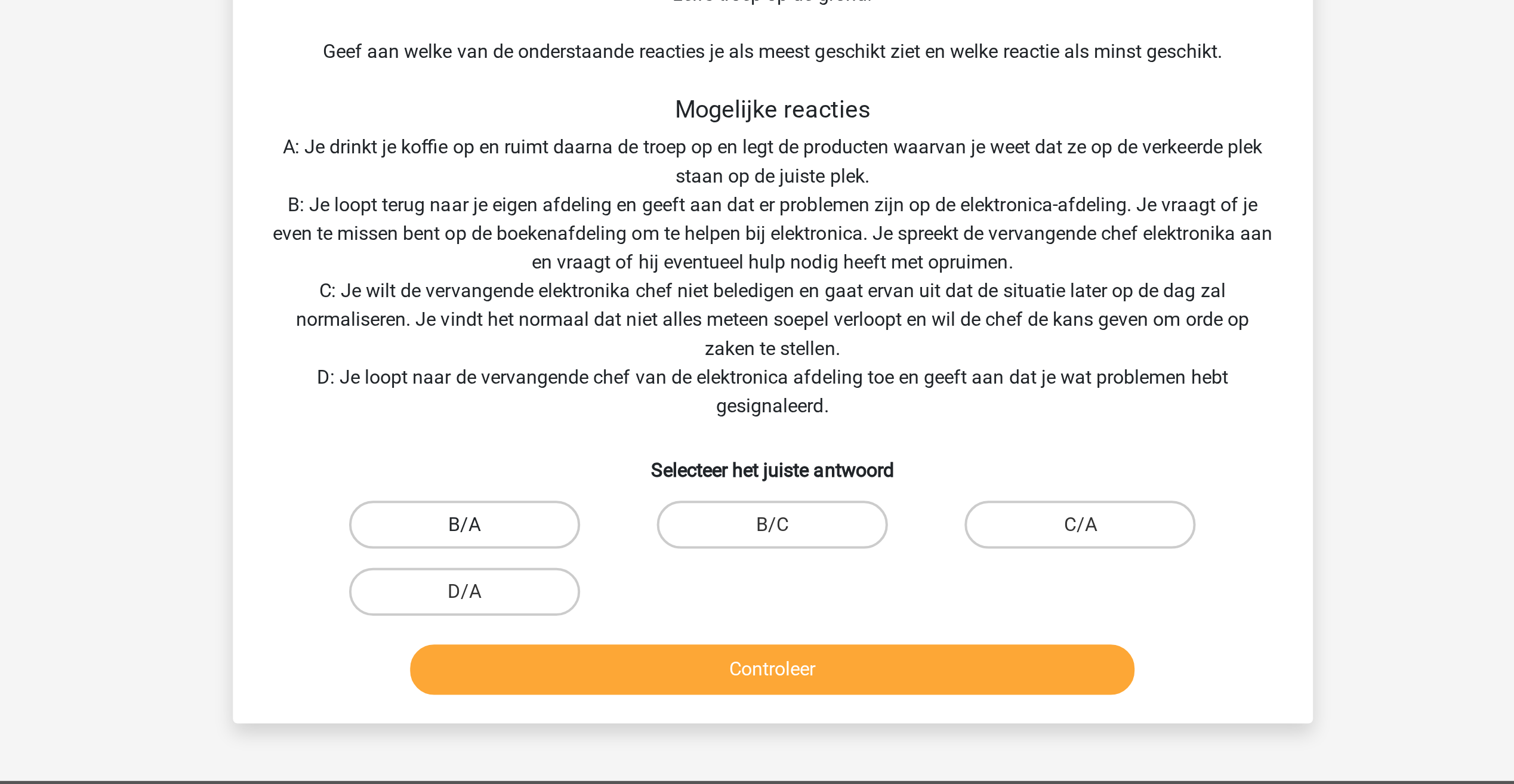
click at [636, 596] on label "B/A" at bounding box center [604, 593] width 115 height 24
click at [611, 596] on input "B/A" at bounding box center [606, 597] width 8 height 8
radio input "true"
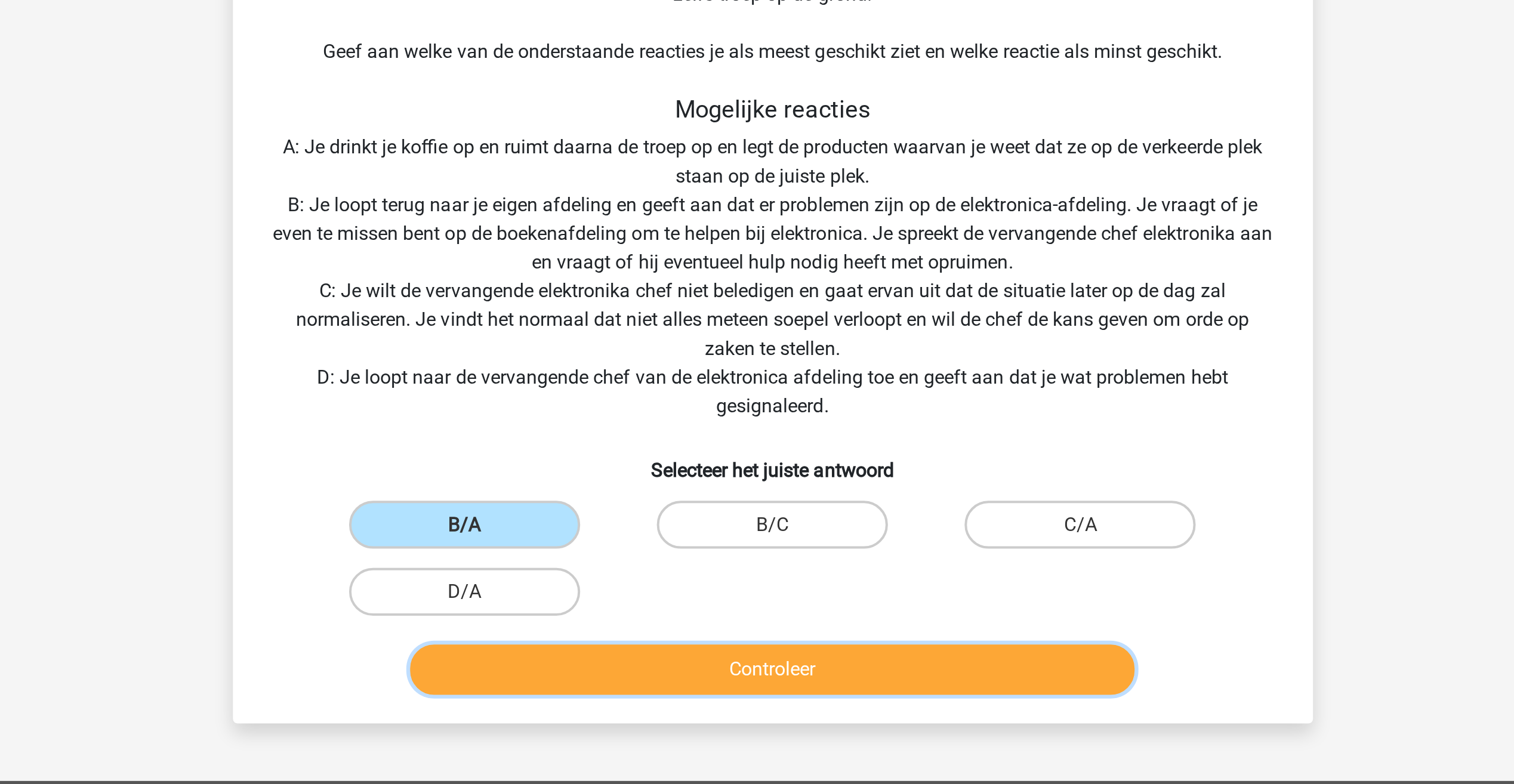
click at [674, 661] on button "Controleer" at bounding box center [757, 666] width 361 height 25
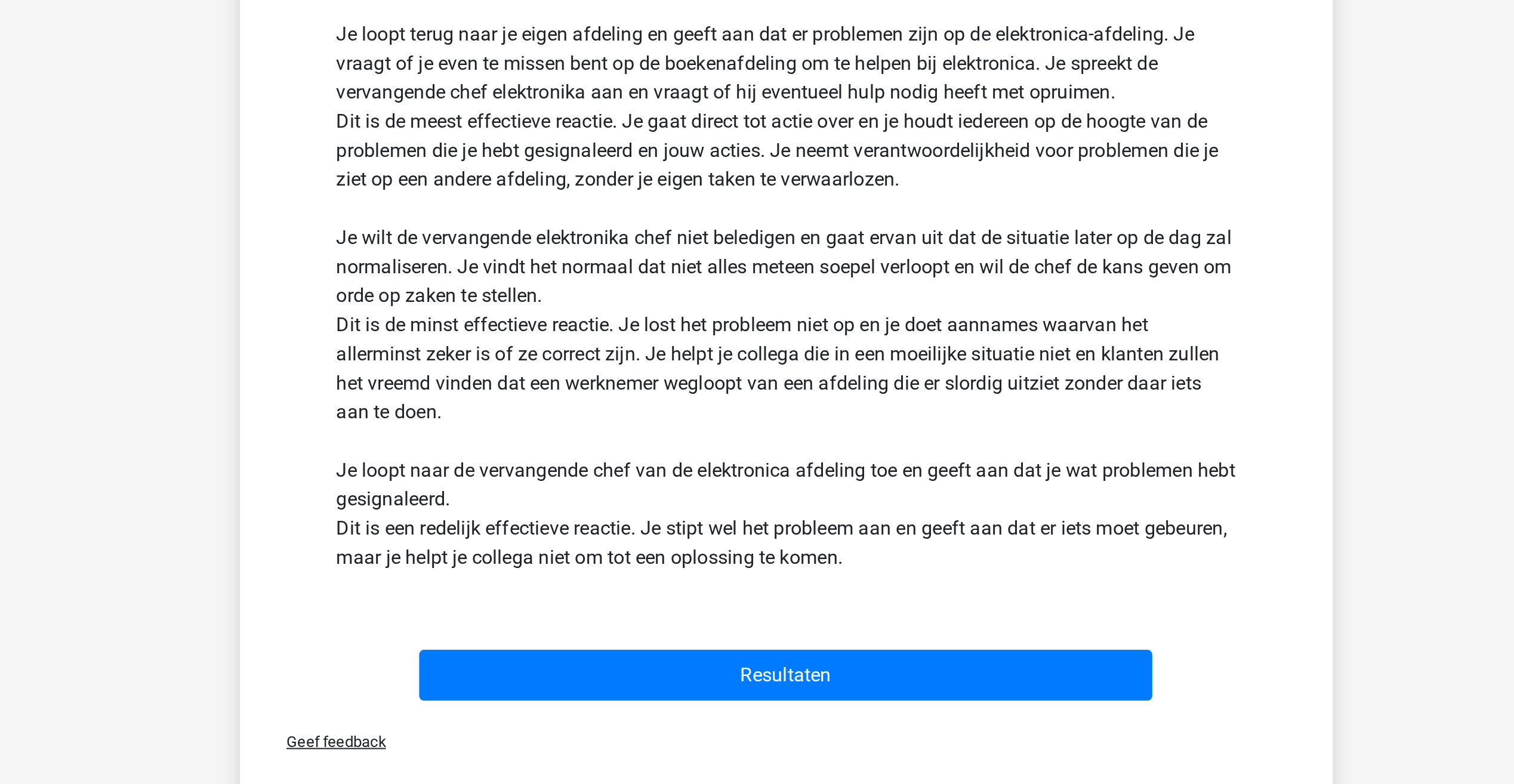
scroll to position [382, 0]
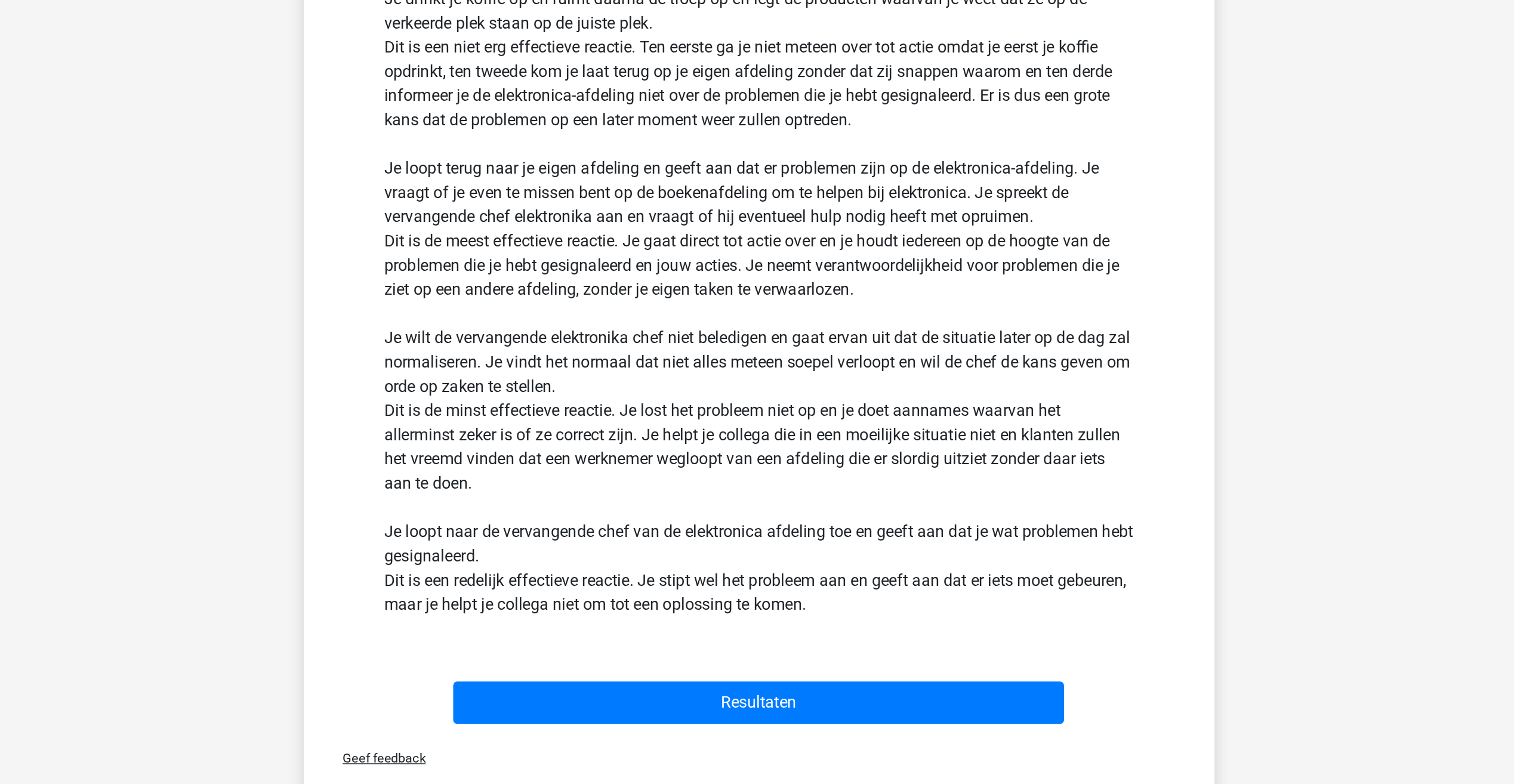
click at [679, 689] on div "Uitwerkingen Je drinkt je koffie op en ruimt daarna de troep op en legt de prod…" at bounding box center [757, 485] width 500 height 445
click at [689, 715] on div "Resultaten" at bounding box center [757, 727] width 500 height 39
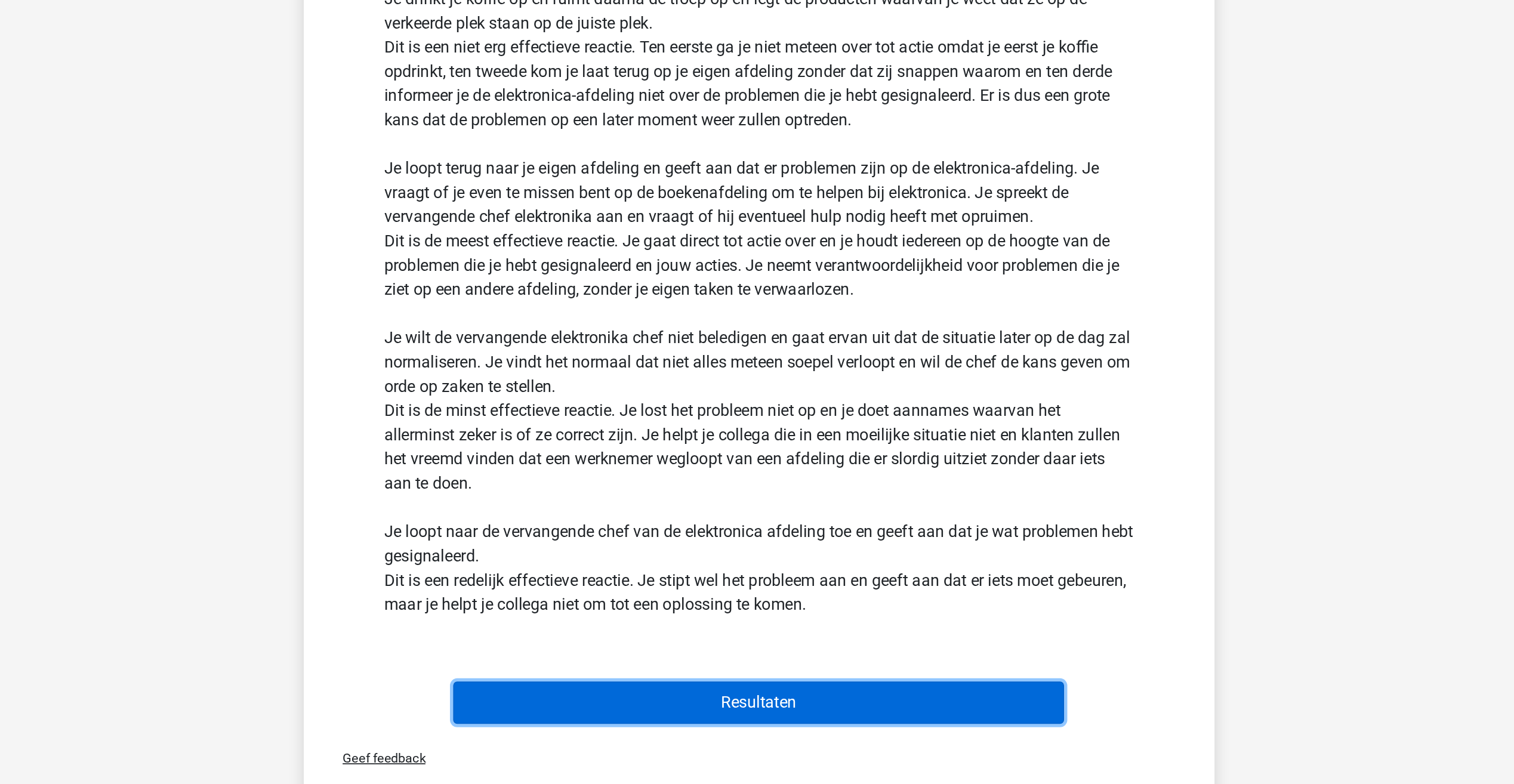
click at [685, 731] on button "Resultaten" at bounding box center [757, 731] width 361 height 25
